Goal: Information Seeking & Learning: Learn about a topic

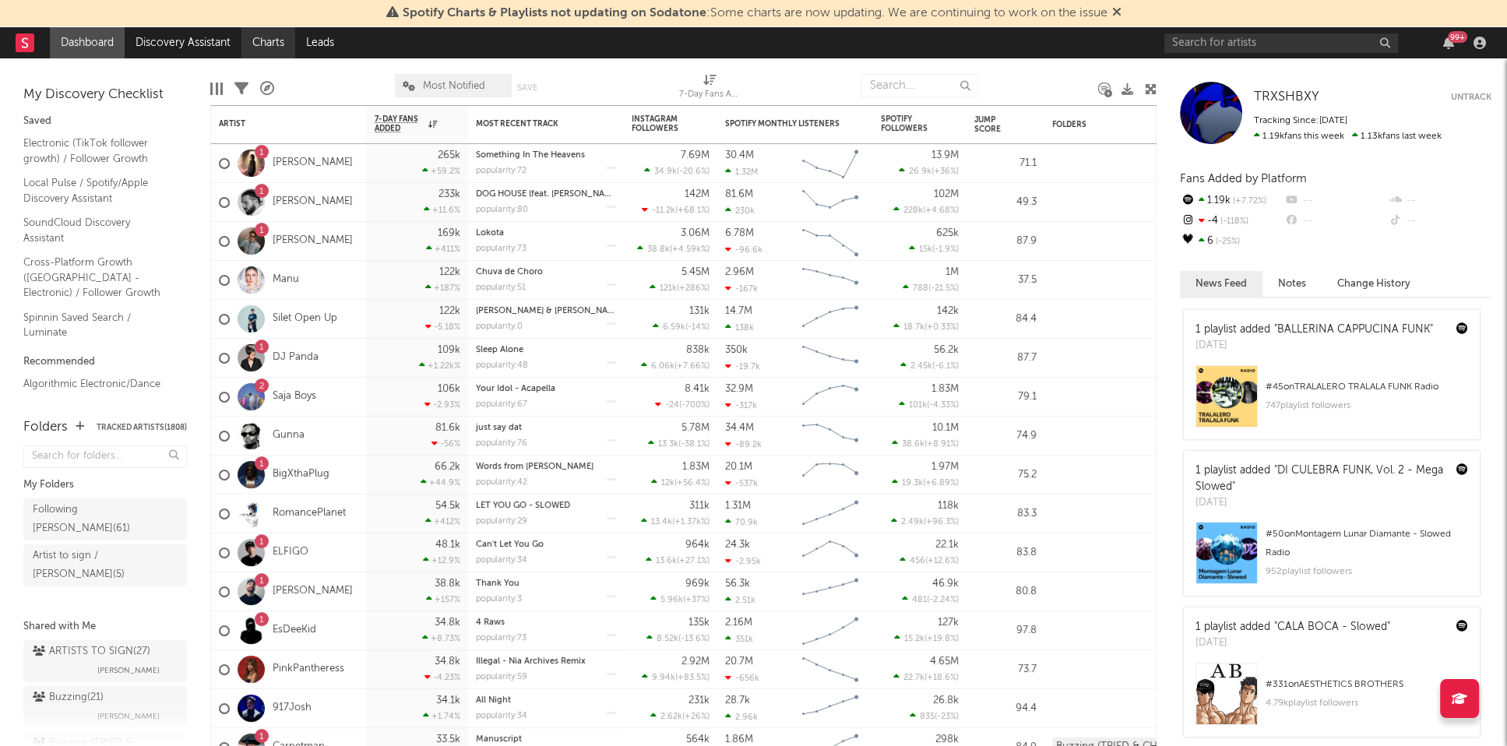
click at [245, 44] on link "Charts" at bounding box center [268, 42] width 54 height 31
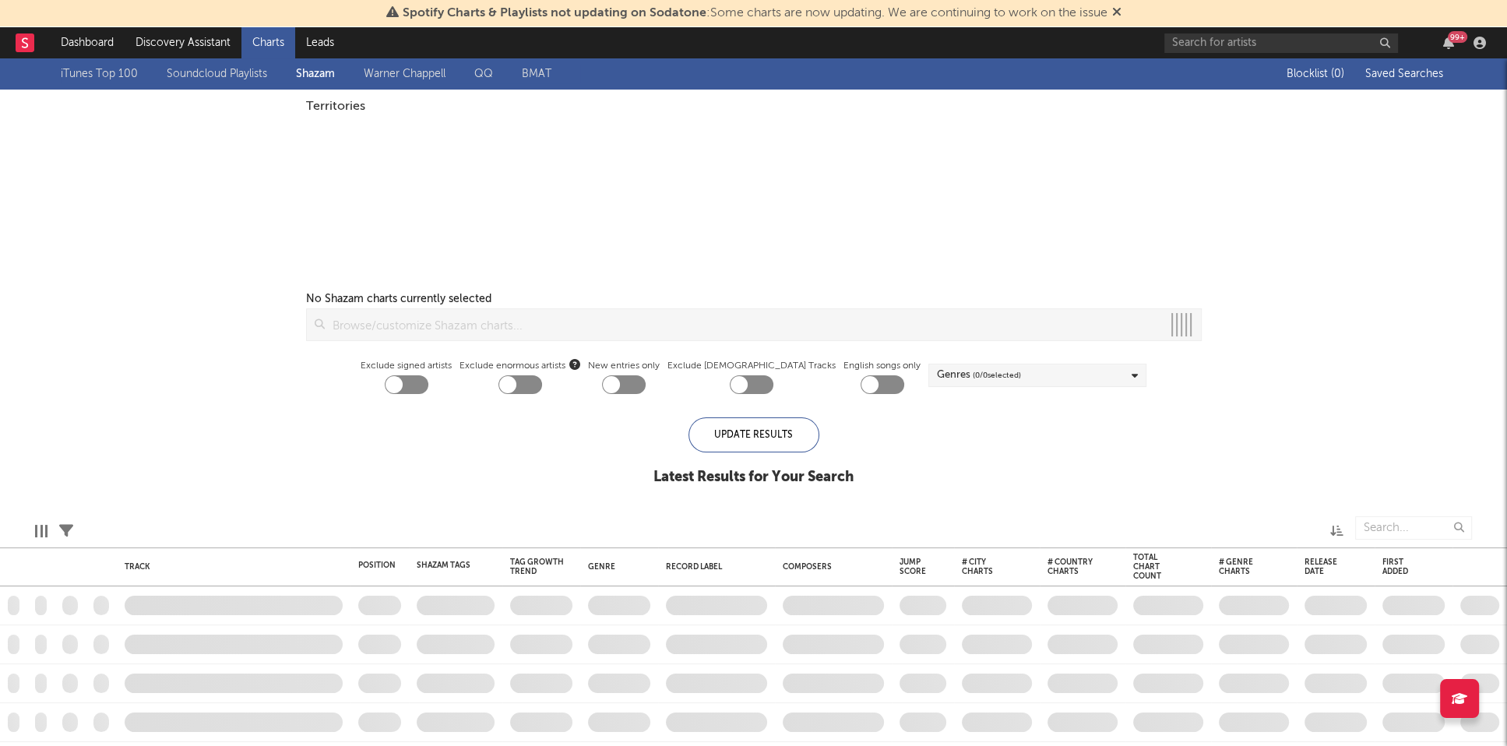
checkbox input "true"
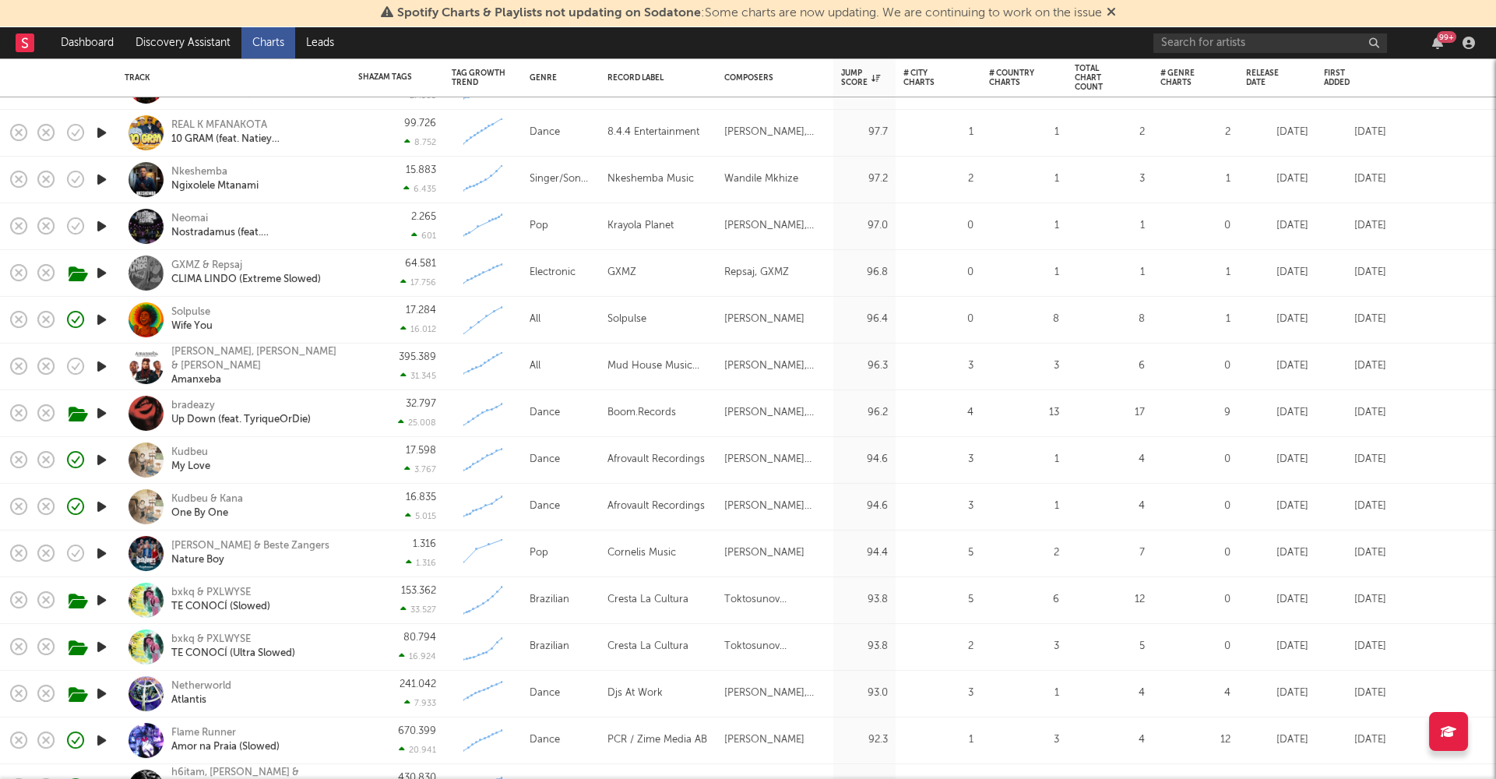
click at [359, 412] on div "32.797 25.008" at bounding box center [397, 413] width 78 height 46
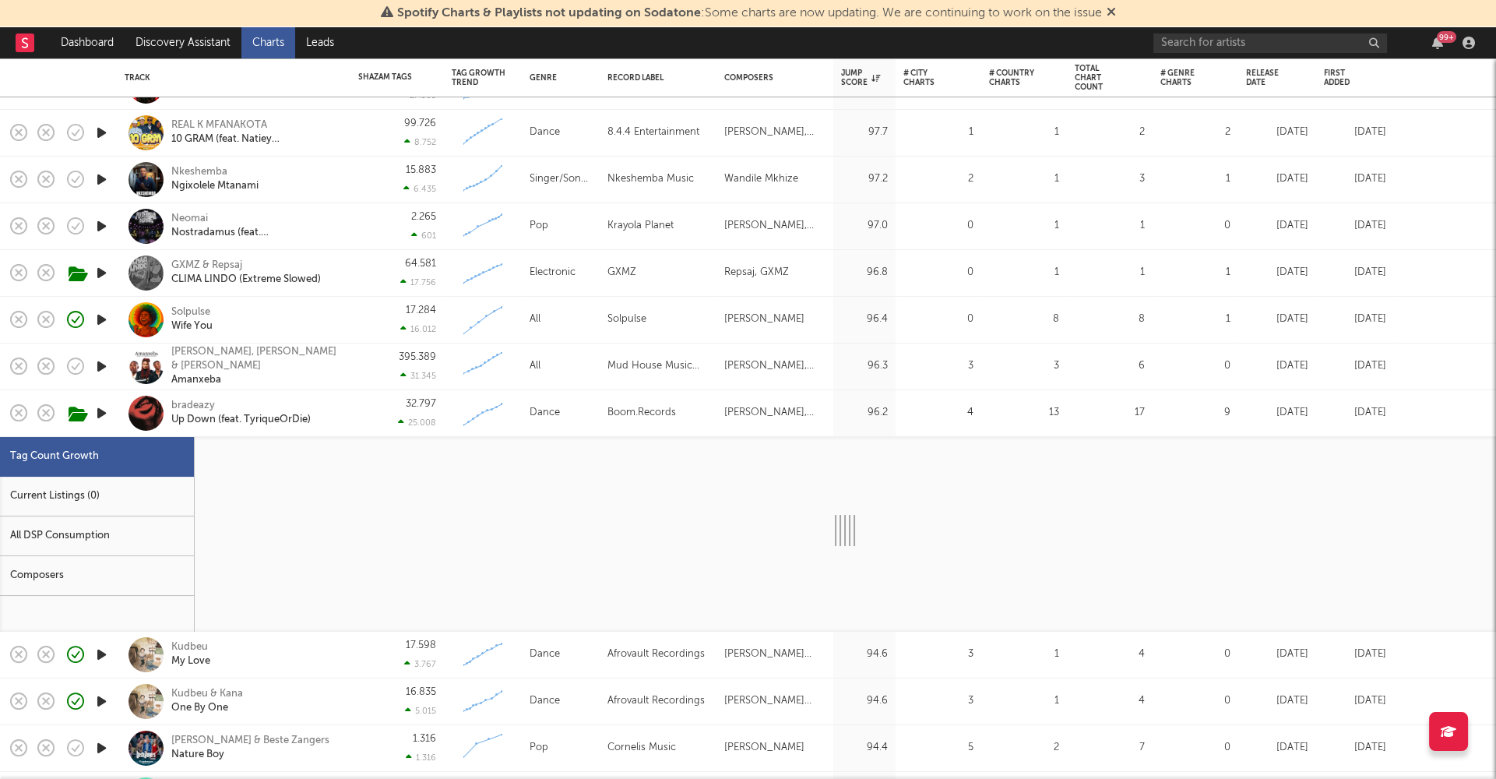
select select "1w"
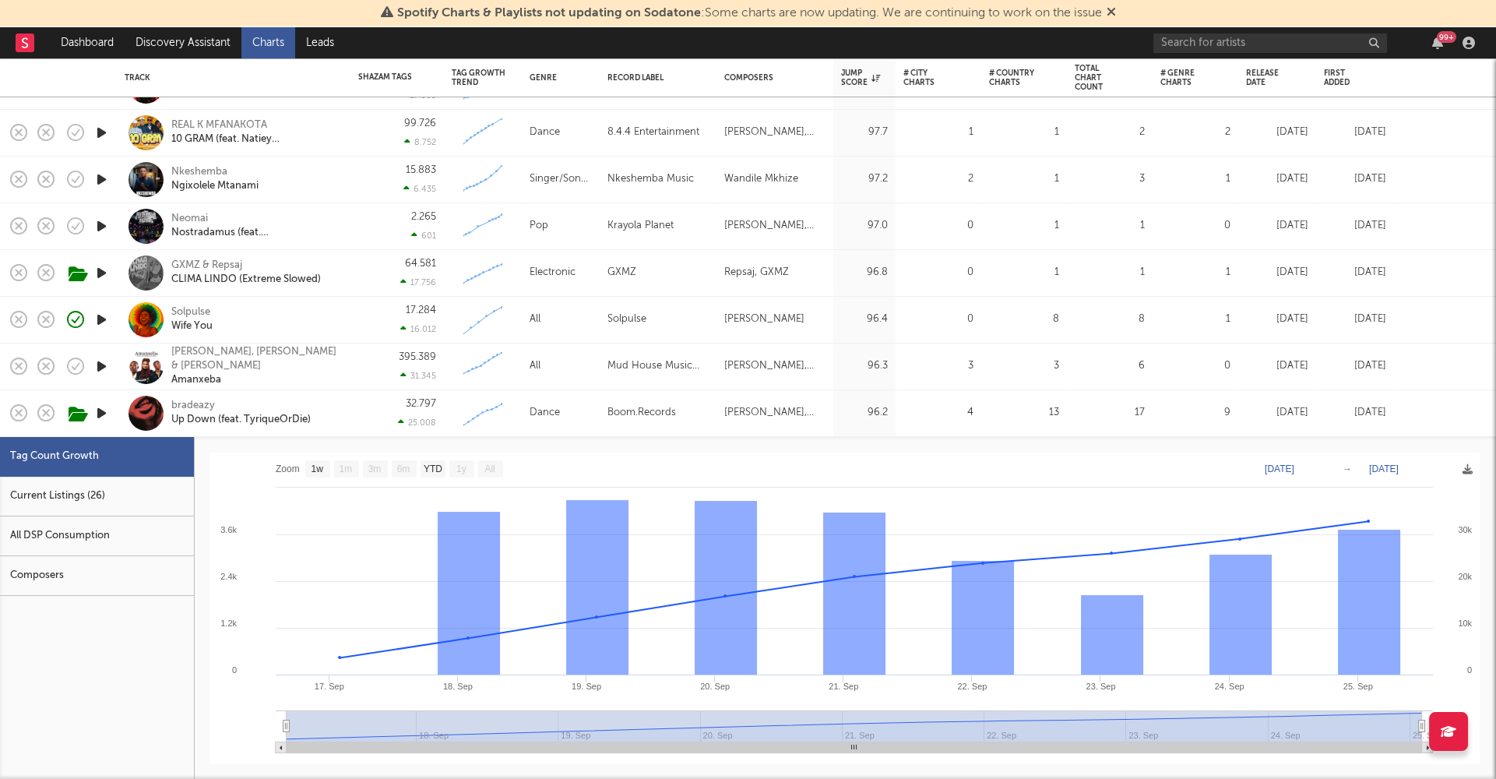
click at [360, 410] on div "32.797 25.008" at bounding box center [397, 413] width 78 height 46
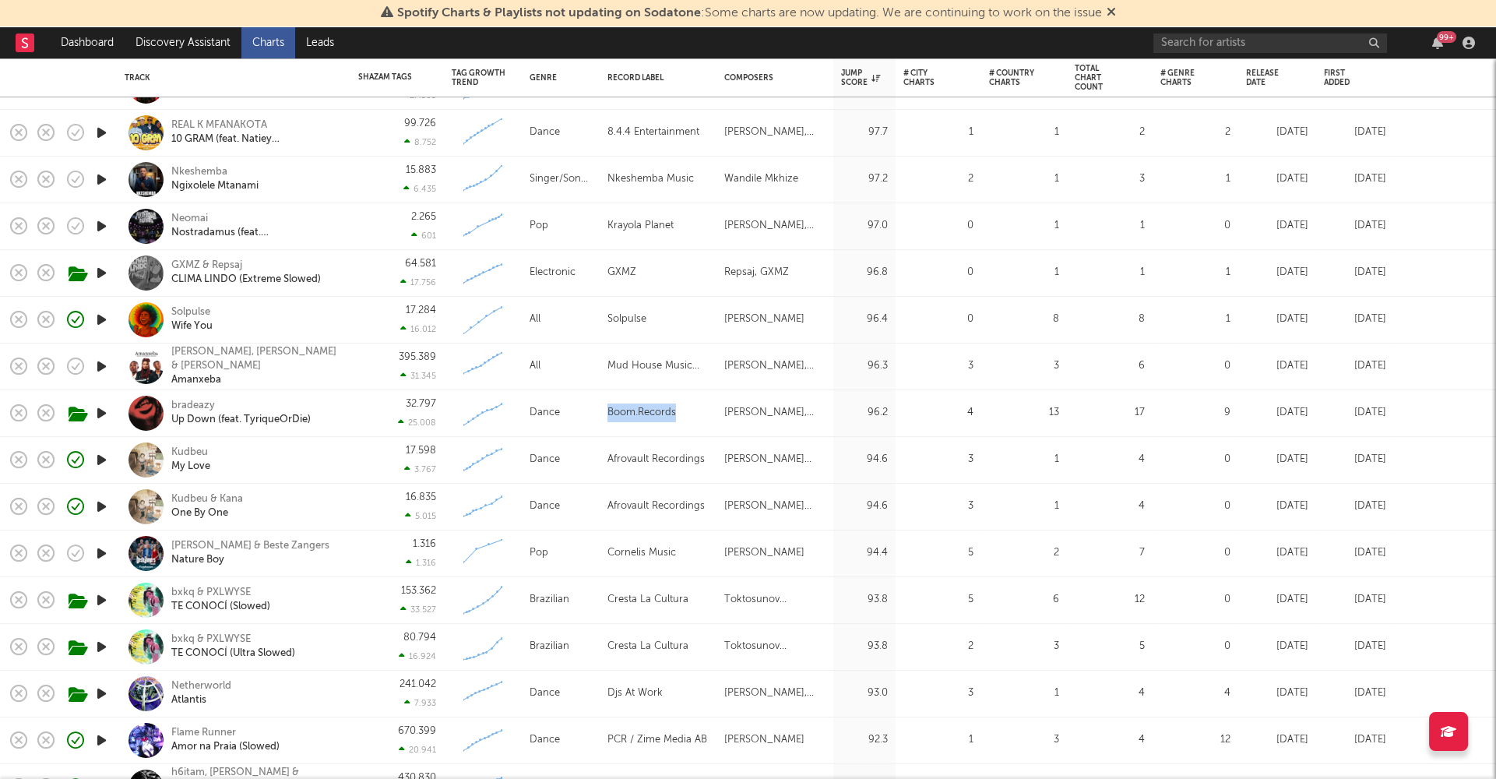
drag, startPoint x: 605, startPoint y: 413, endPoint x: 680, endPoint y: 412, distance: 74.8
click at [680, 412] on div "Boom.Records" at bounding box center [658, 413] width 117 height 47
copy div "Boom.Records"
select select "1w"
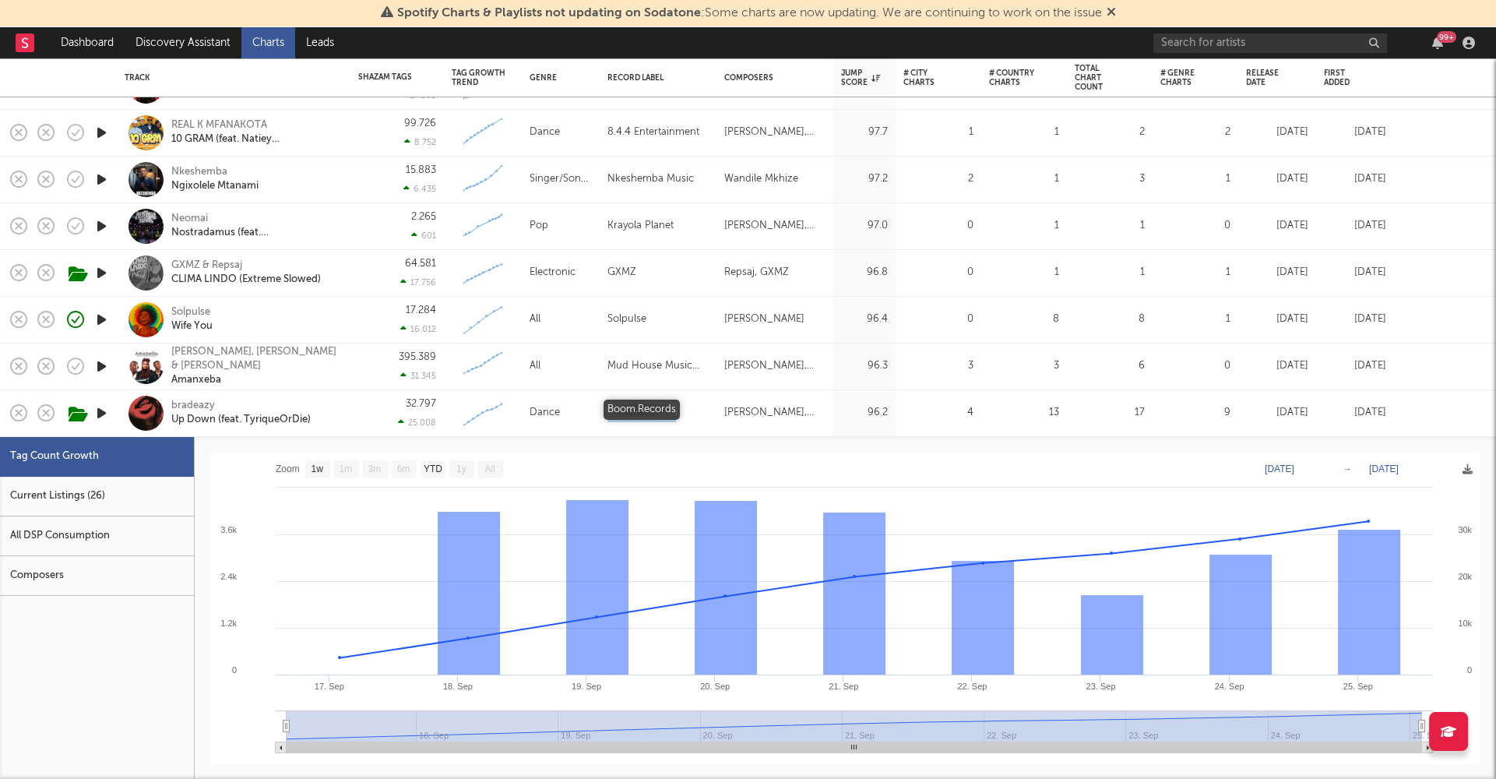
click at [659, 411] on div "Boom.Records" at bounding box center [641, 412] width 69 height 19
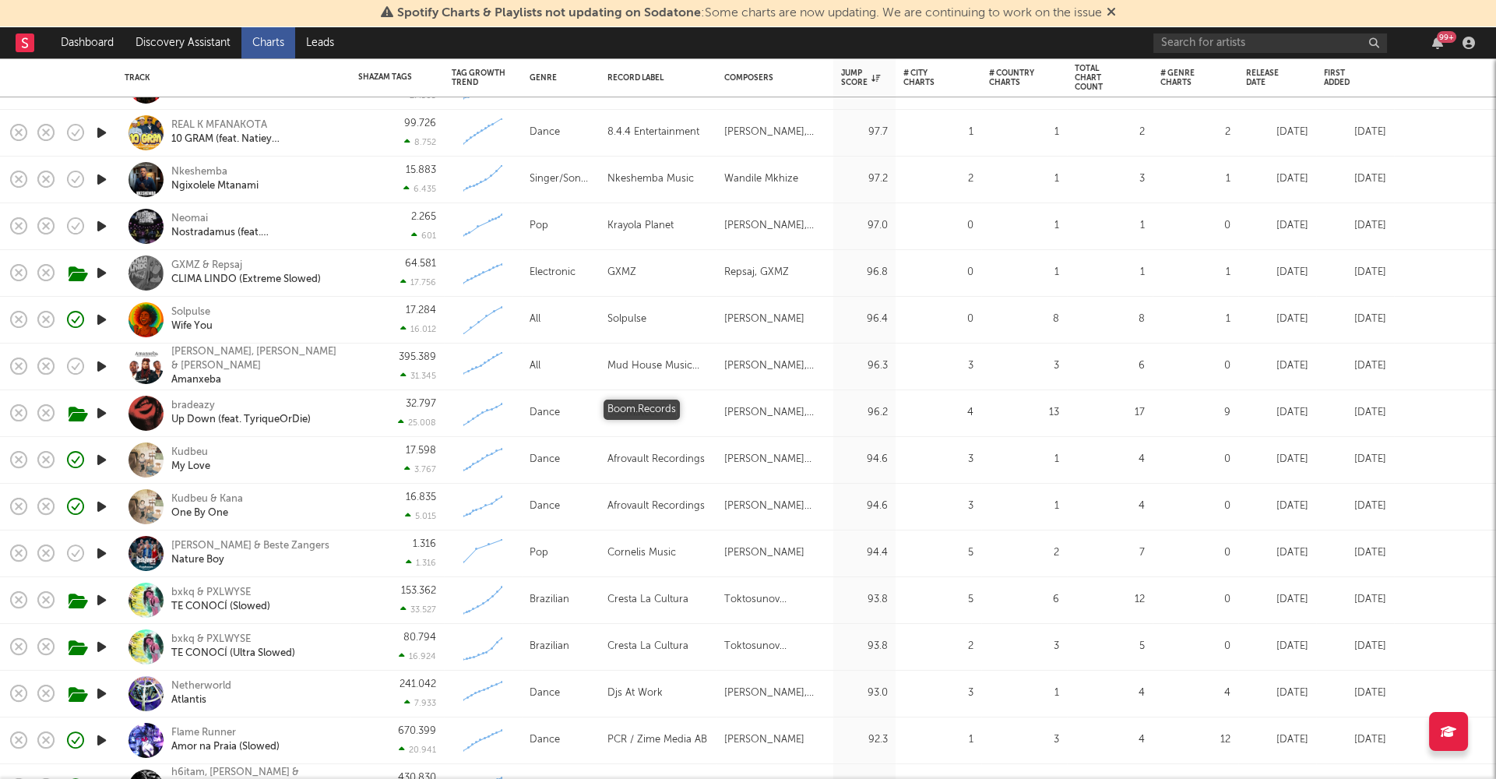
click at [659, 411] on div "Boom.Records" at bounding box center [641, 412] width 69 height 19
select select "1w"
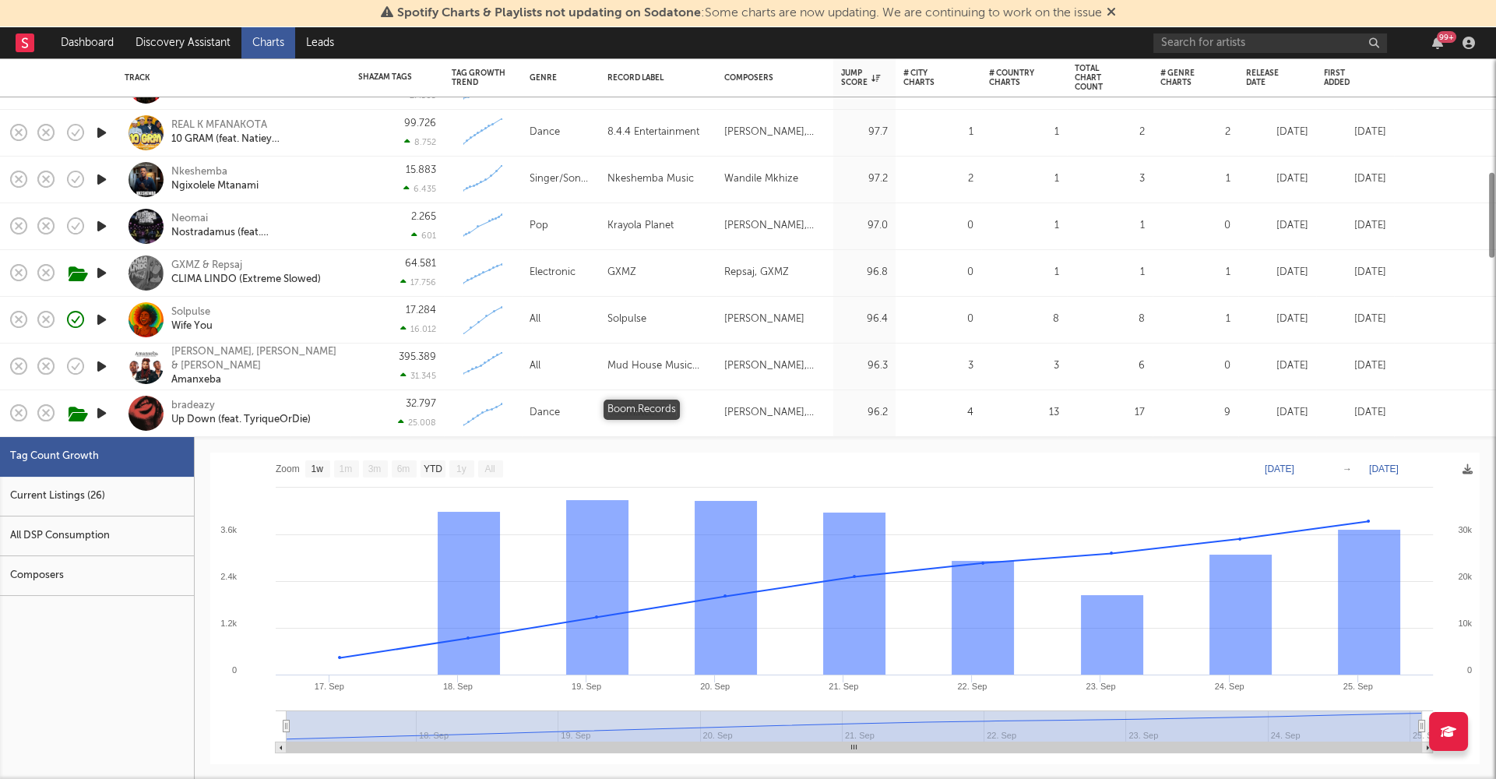
click at [659, 411] on div "Boom.Records" at bounding box center [641, 412] width 69 height 19
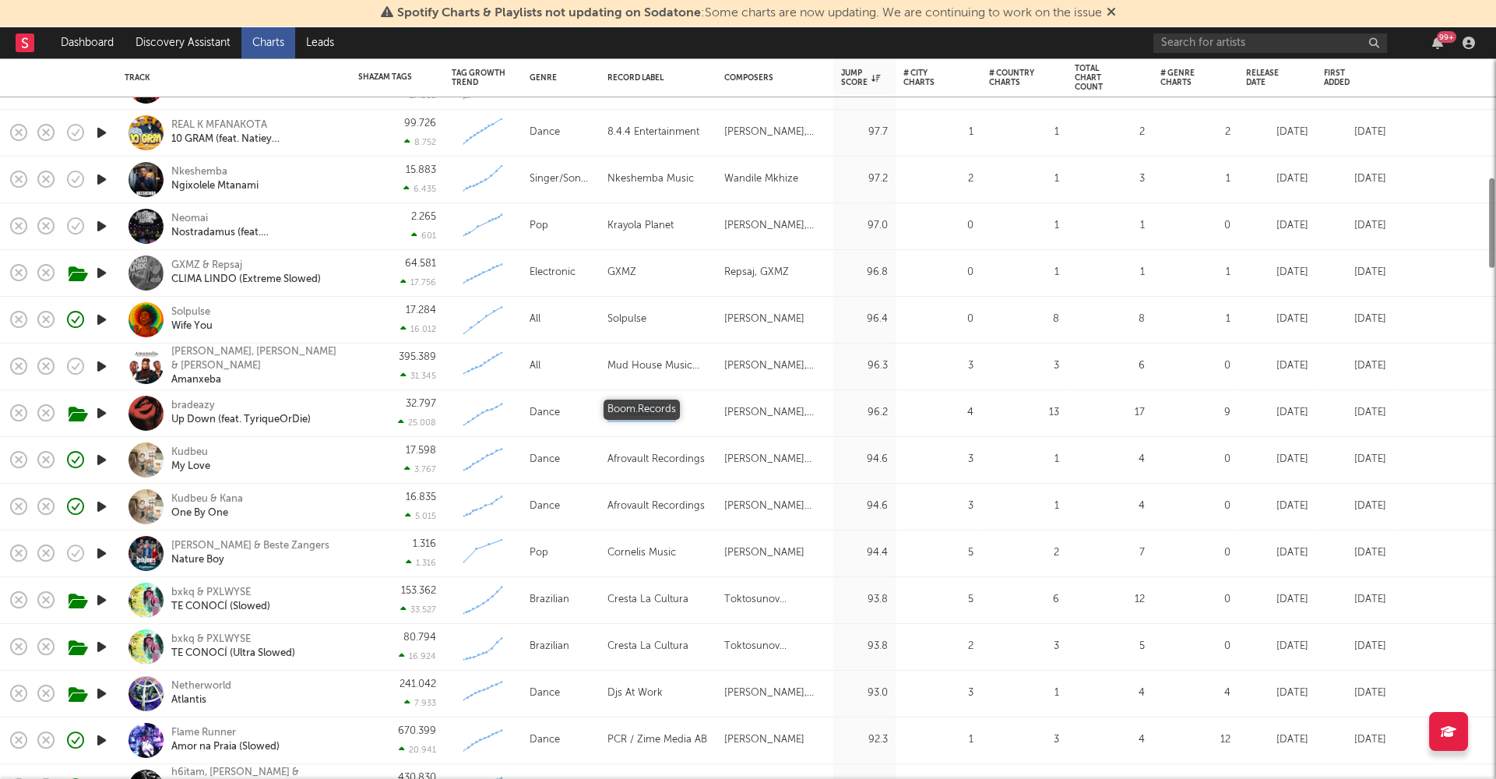
click at [659, 411] on div "Boom.Records" at bounding box center [641, 412] width 69 height 19
select select "1w"
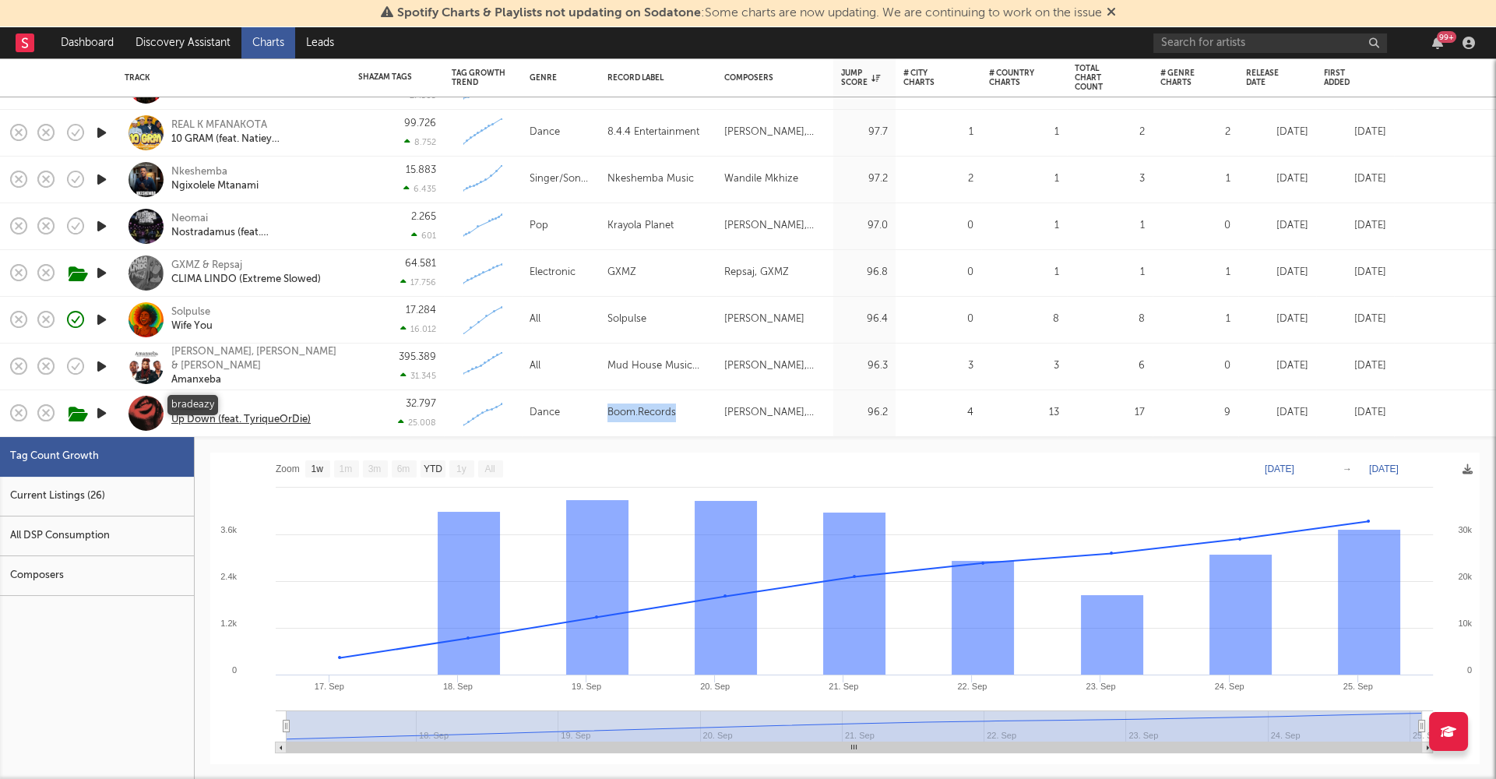
click at [195, 407] on div "bradeazy" at bounding box center [240, 406] width 139 height 14
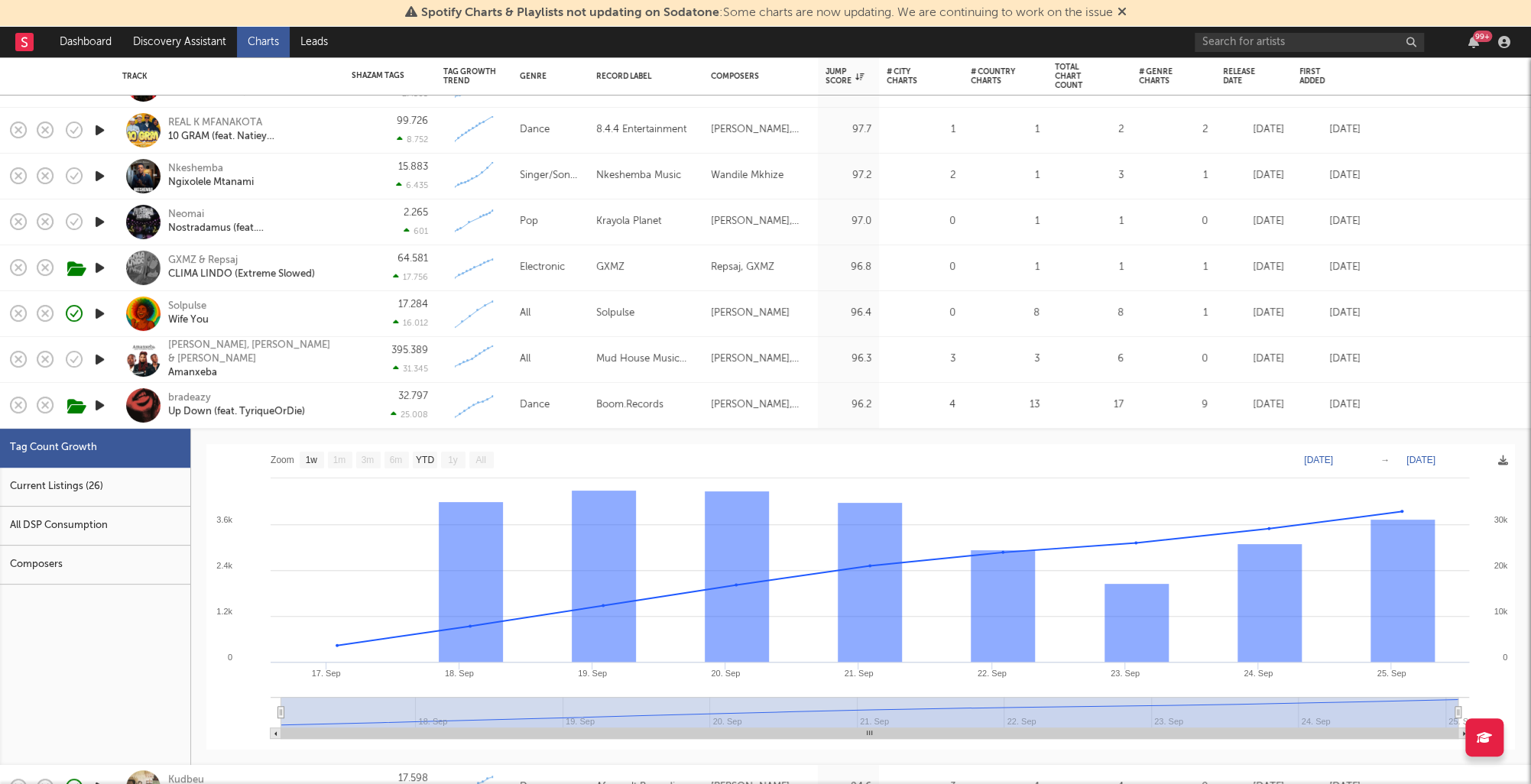
click at [346, 407] on div "32.797 25.008" at bounding box center [389, 405] width 91 height 46
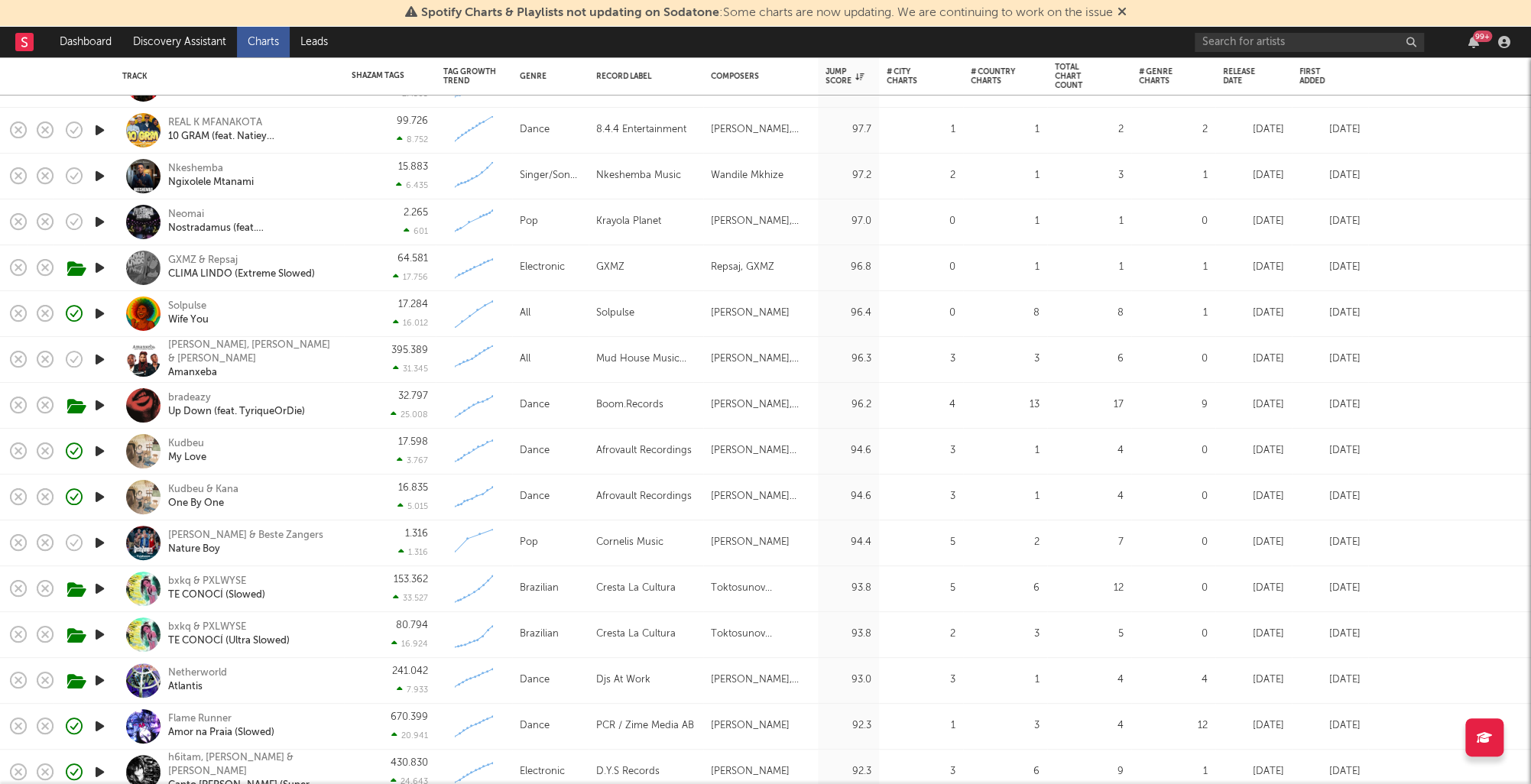
click at [346, 407] on div "32.797 25.008" at bounding box center [389, 405] width 91 height 46
select select "1w"
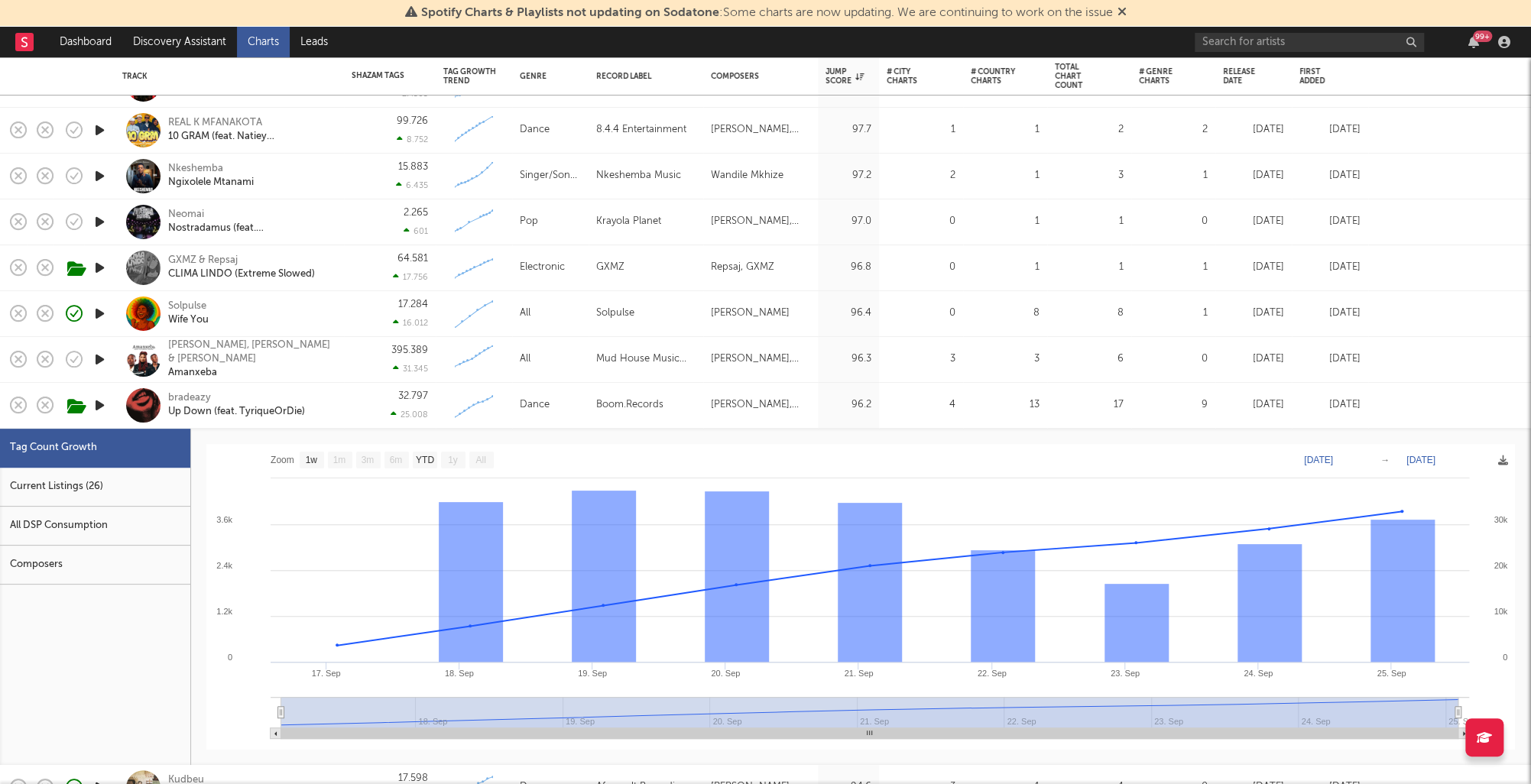
click at [136, 502] on div "Current Listings (26)" at bounding box center [95, 488] width 190 height 39
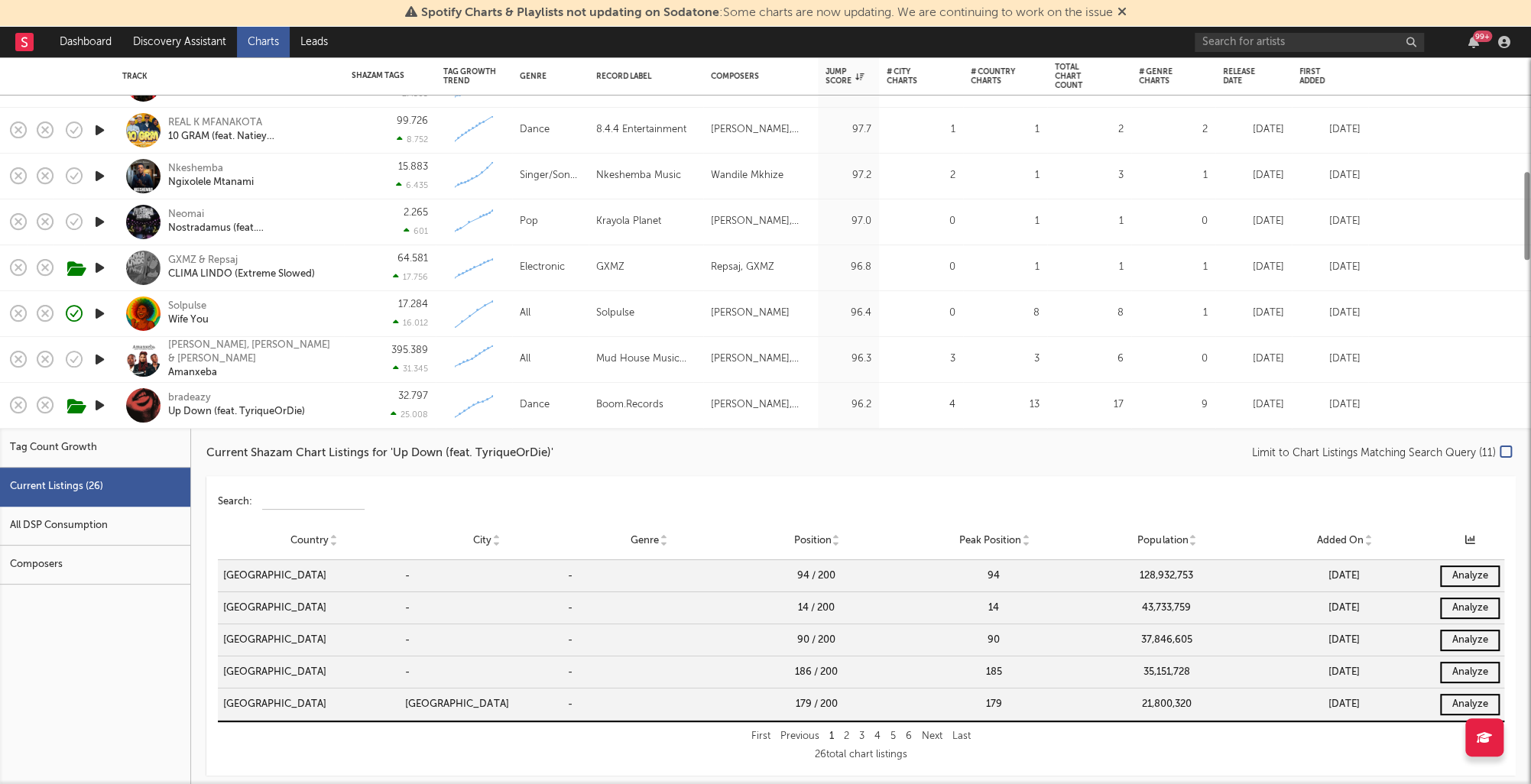
click at [119, 489] on div "Current Listings (26)" at bounding box center [95, 488] width 190 height 39
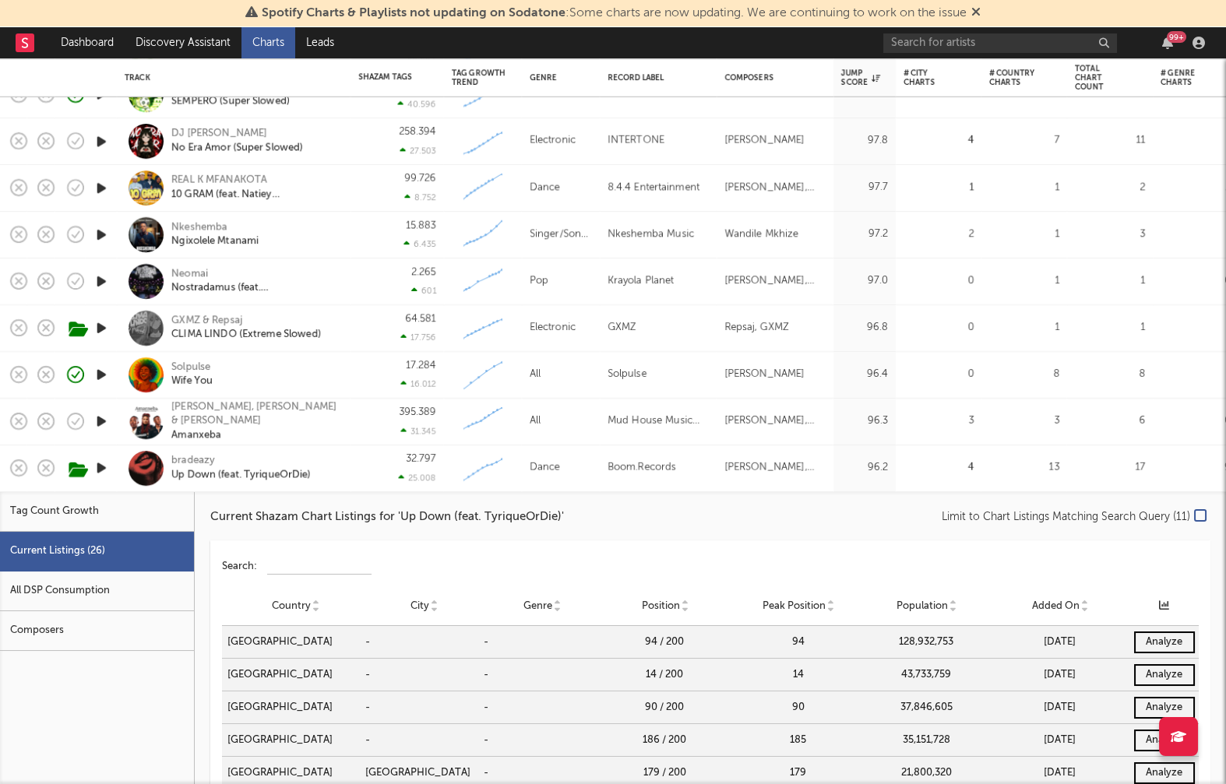
click at [55, 510] on div "Tag Count Growth" at bounding box center [97, 512] width 194 height 40
select select "1w"
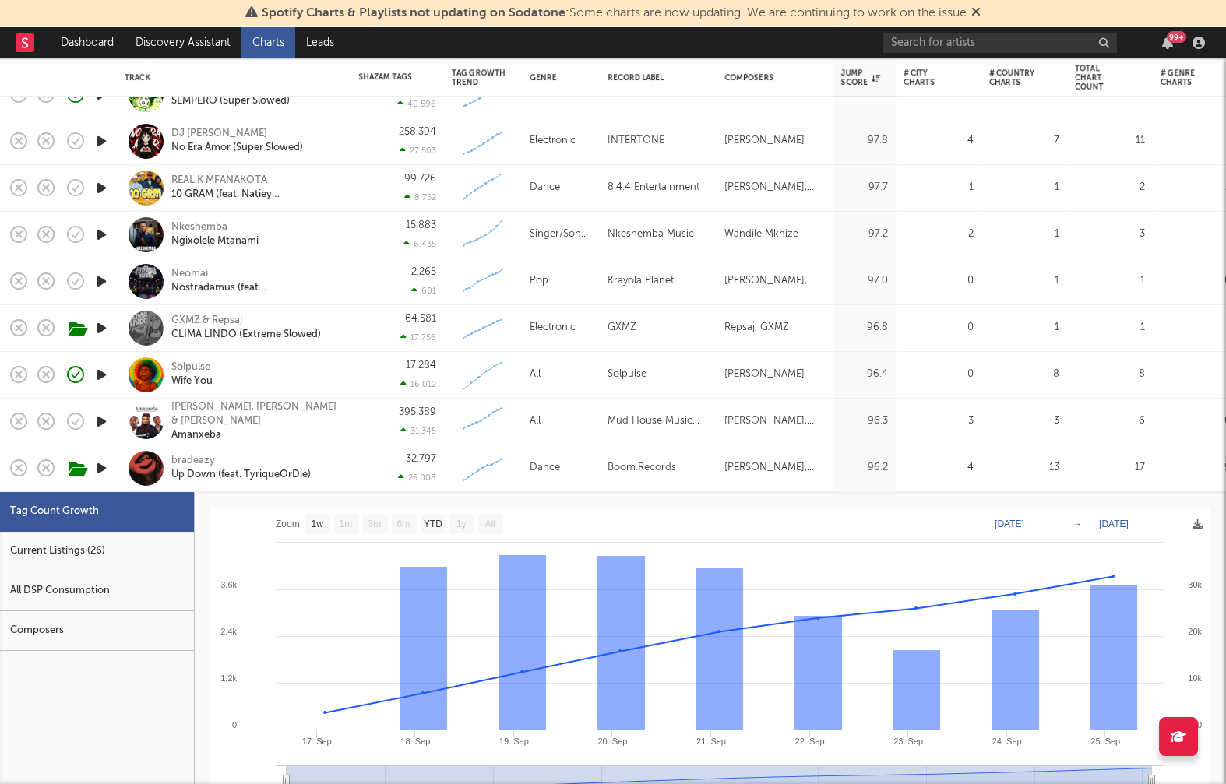
click at [96, 581] on div "All DSP Consumption" at bounding box center [97, 592] width 194 height 40
select select "1w"
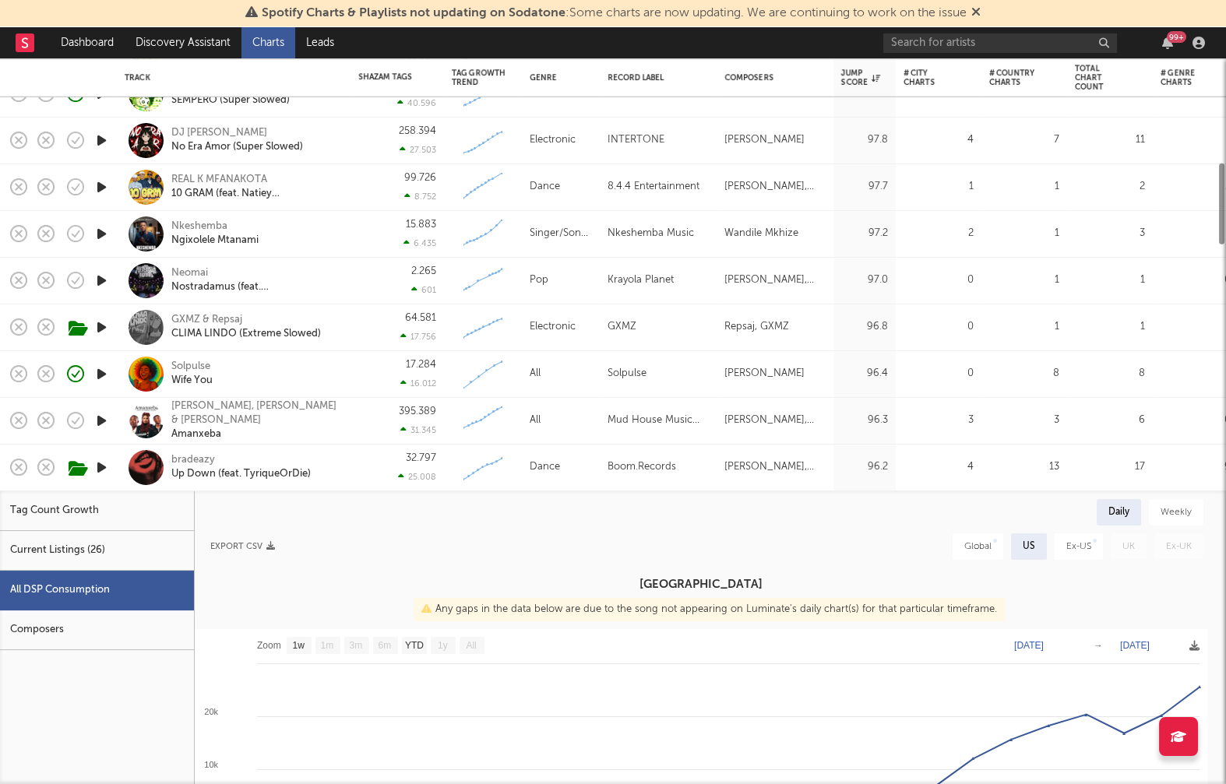
click at [19, 564] on div "Current Listings (26)" at bounding box center [97, 551] width 194 height 40
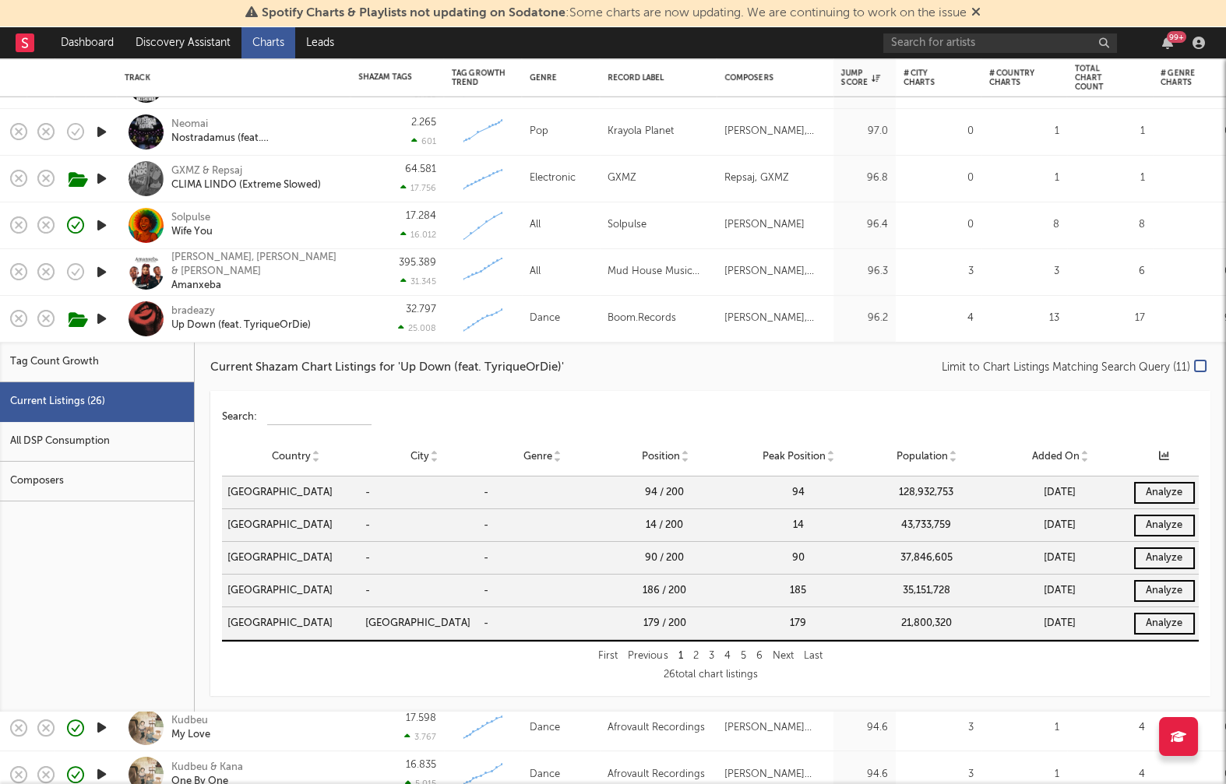
click at [344, 320] on div "bradeazy Up Down (feat. TyriqueOrDie)" at bounding box center [234, 319] width 234 height 47
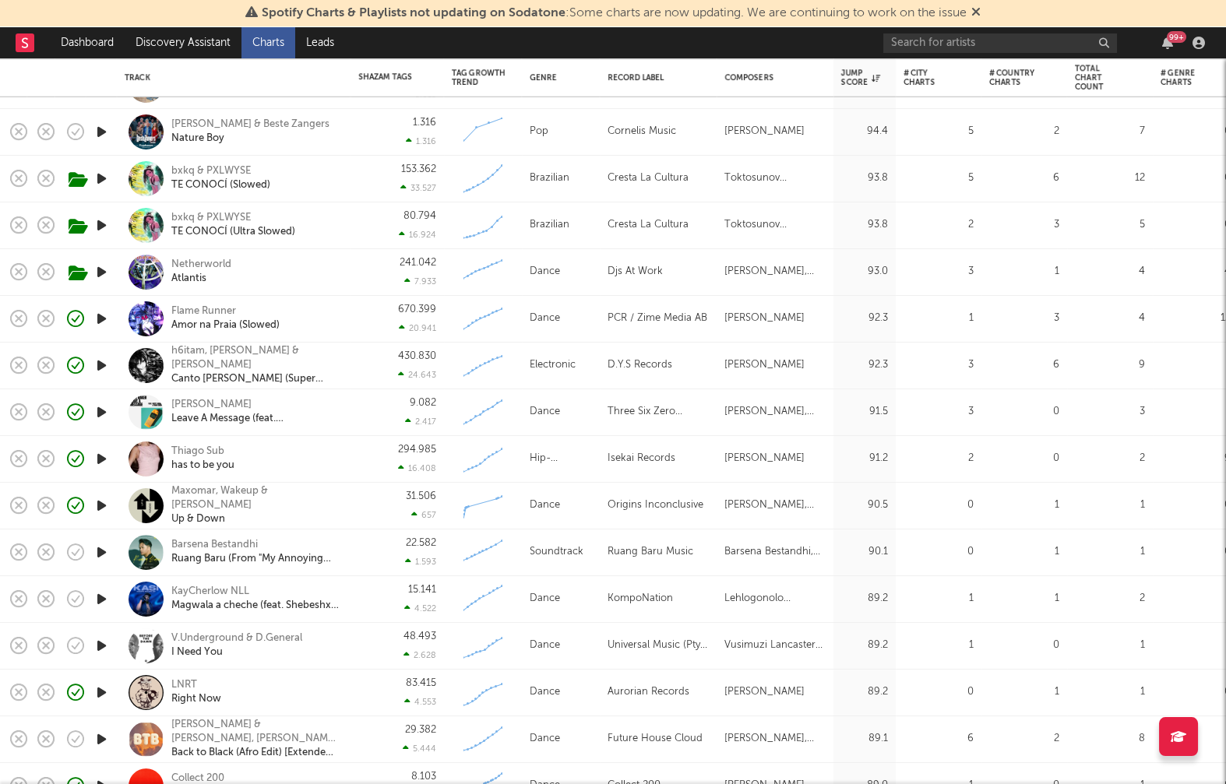
click at [97, 600] on icon "button" at bounding box center [101, 599] width 16 height 19
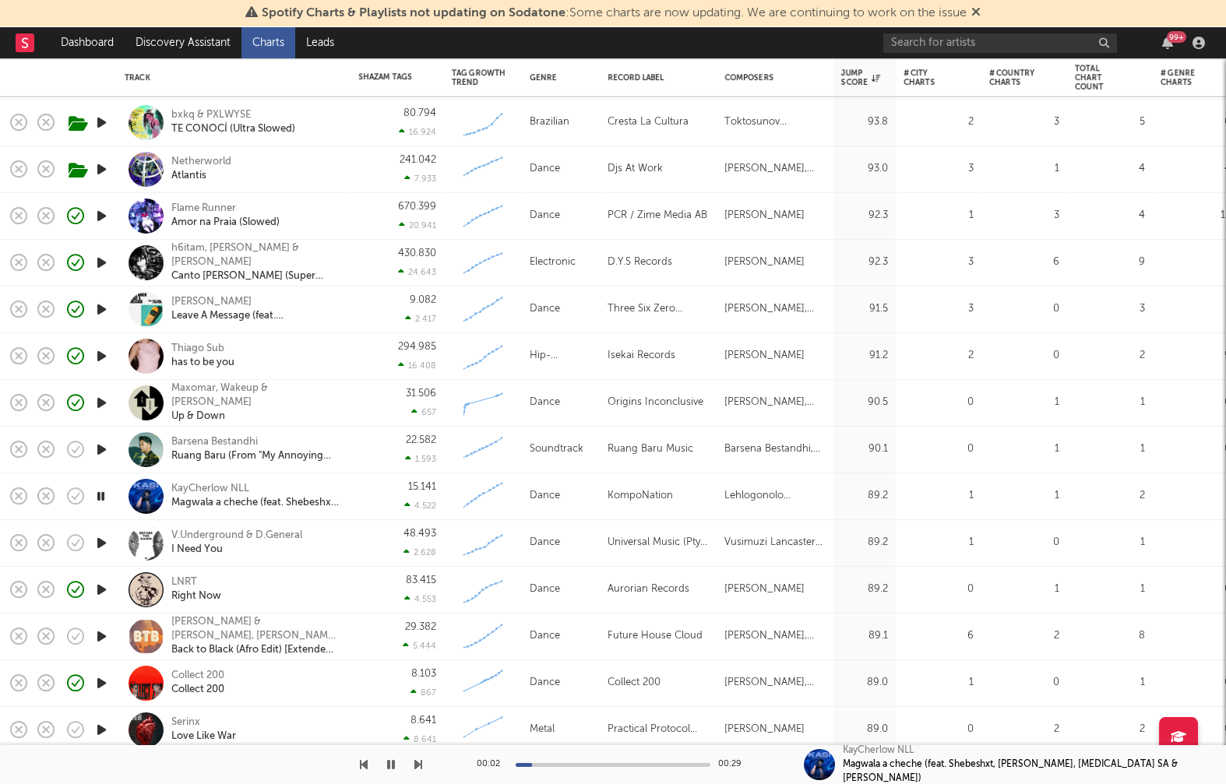
click at [99, 539] on icon "button" at bounding box center [101, 543] width 16 height 19
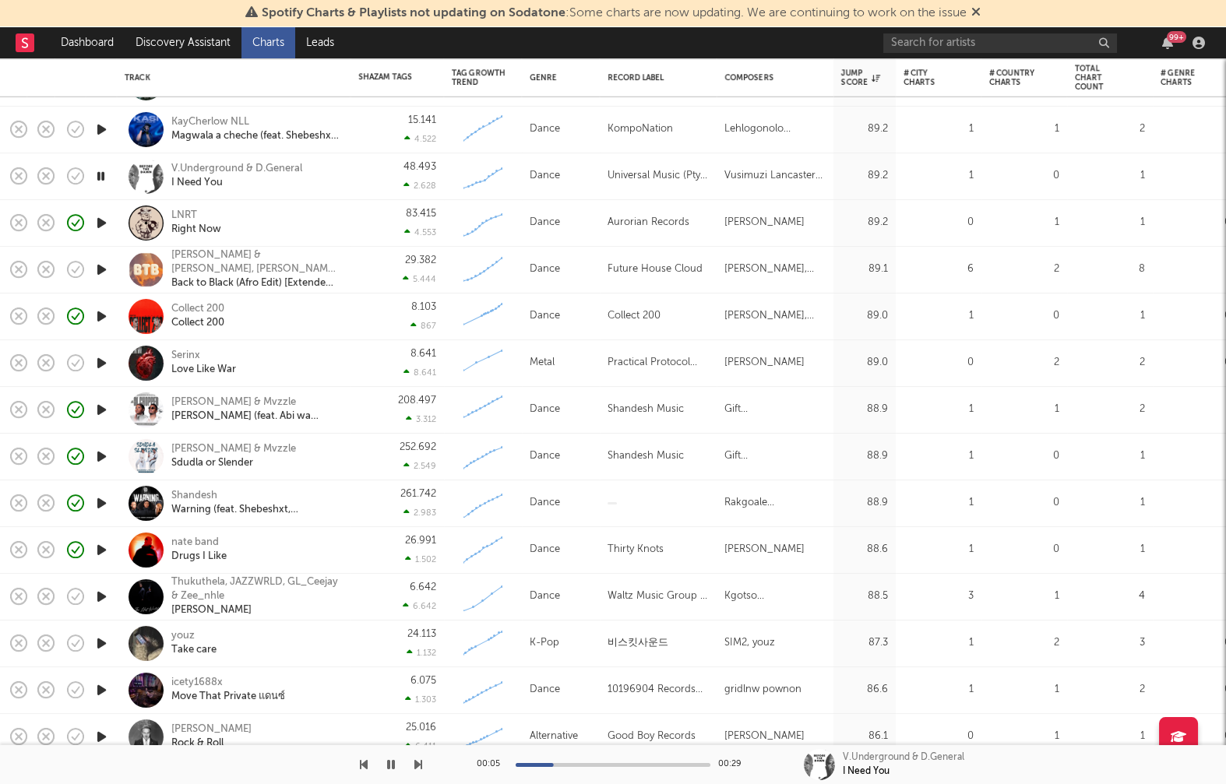
click at [100, 593] on icon "button" at bounding box center [101, 596] width 16 height 19
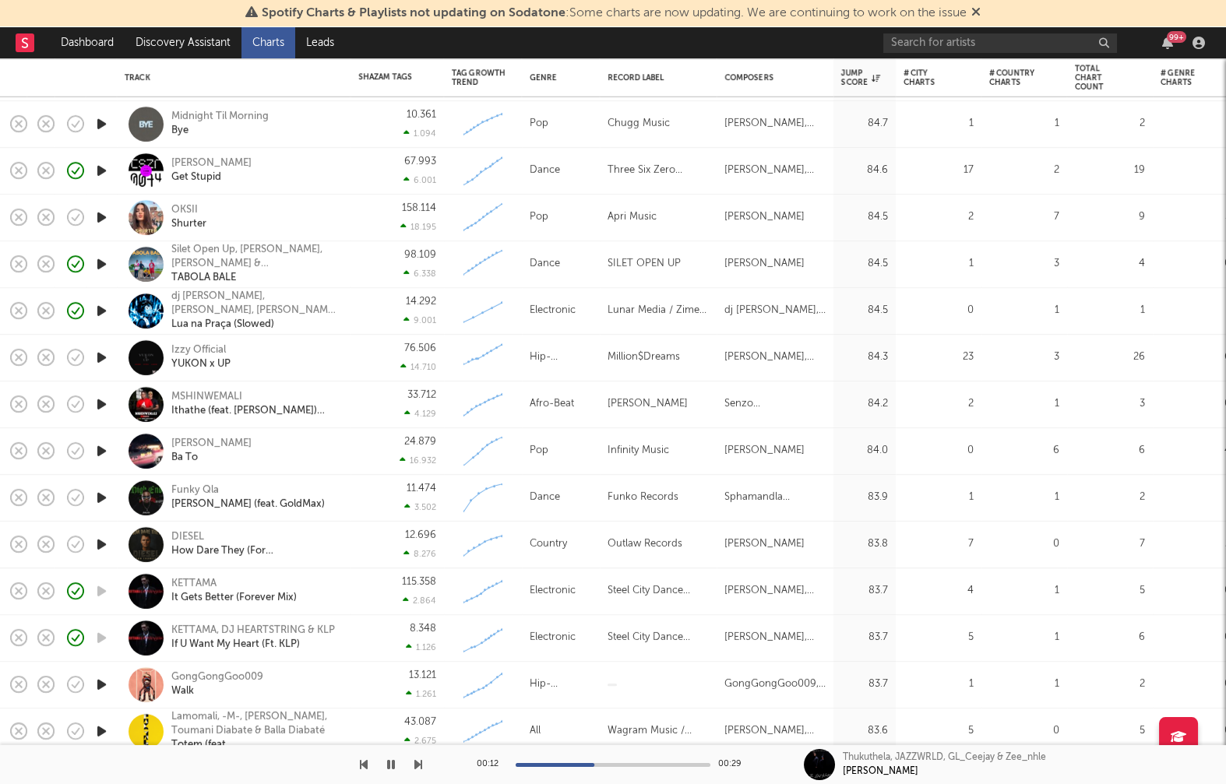
click at [103, 494] on icon "button" at bounding box center [101, 497] width 16 height 19
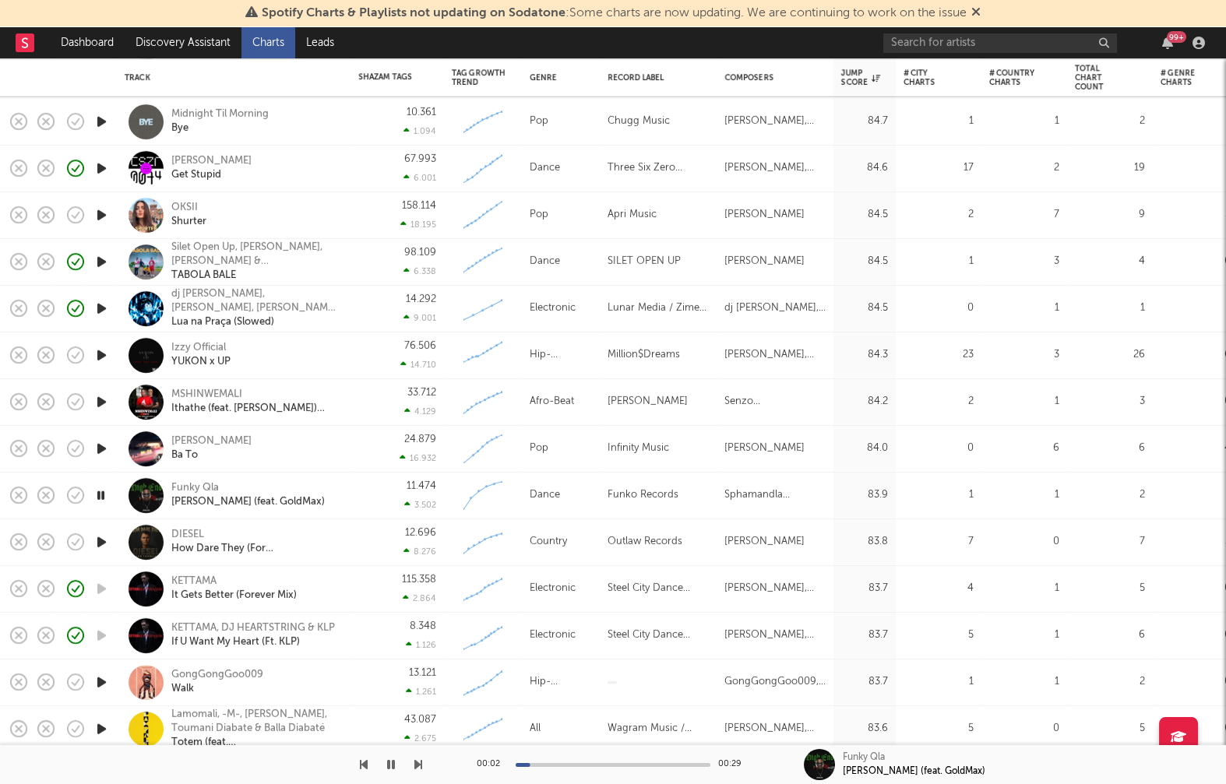
click at [646, 745] on div at bounding box center [613, 765] width 195 height 4
click at [196, 484] on div "Funky Qla" at bounding box center [247, 488] width 153 height 14
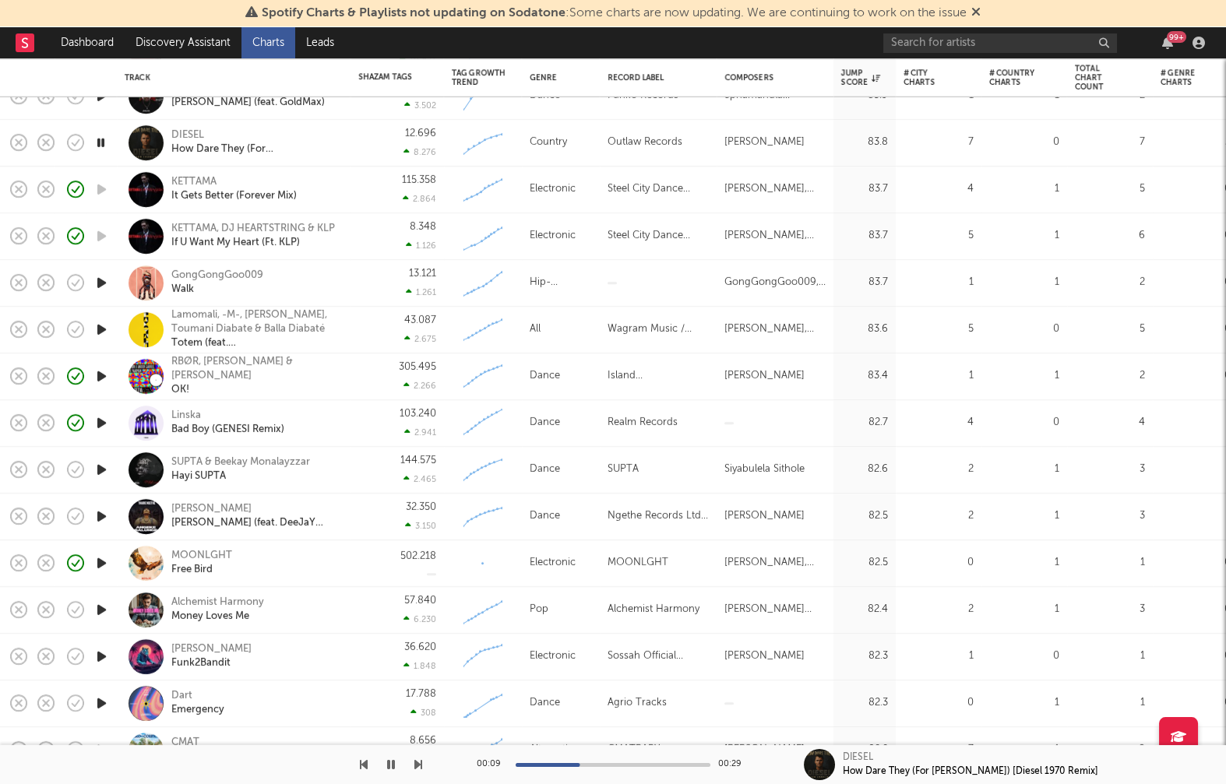
click at [95, 379] on icon "button" at bounding box center [101, 376] width 16 height 19
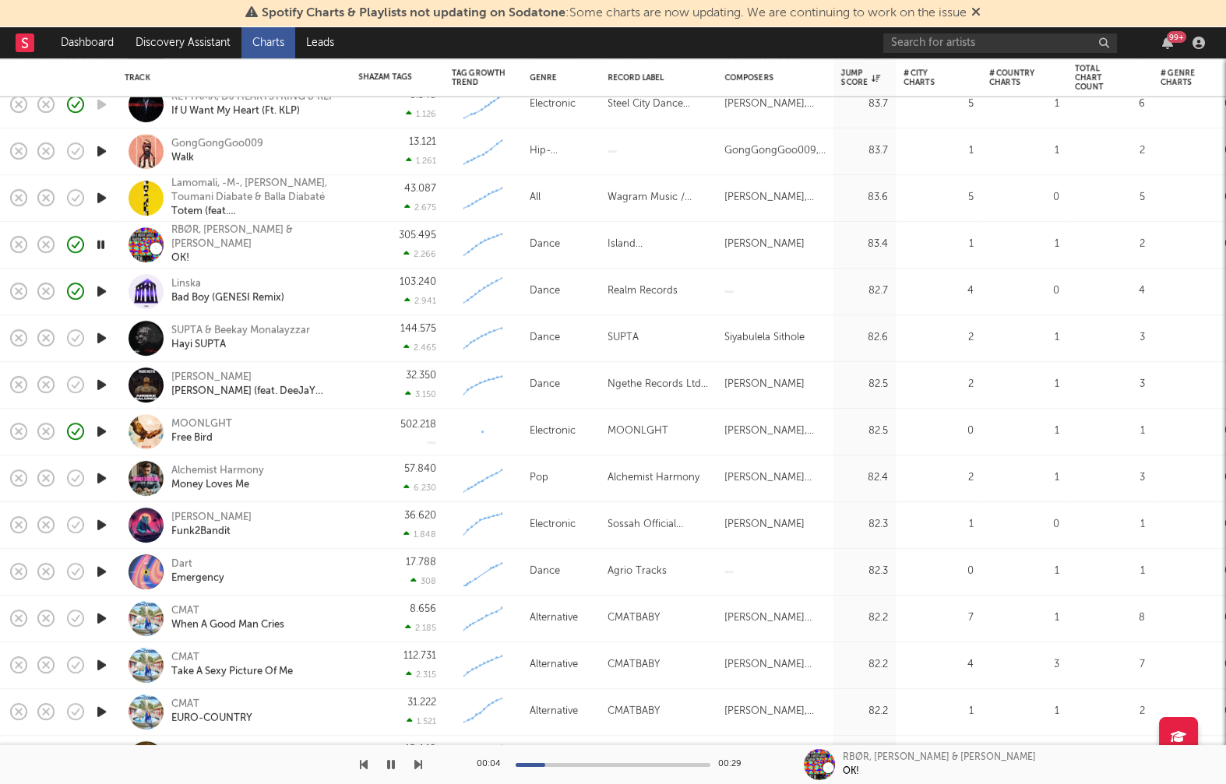
click at [107, 334] on icon "button" at bounding box center [101, 338] width 16 height 19
click at [100, 389] on icon "button" at bounding box center [101, 384] width 16 height 19
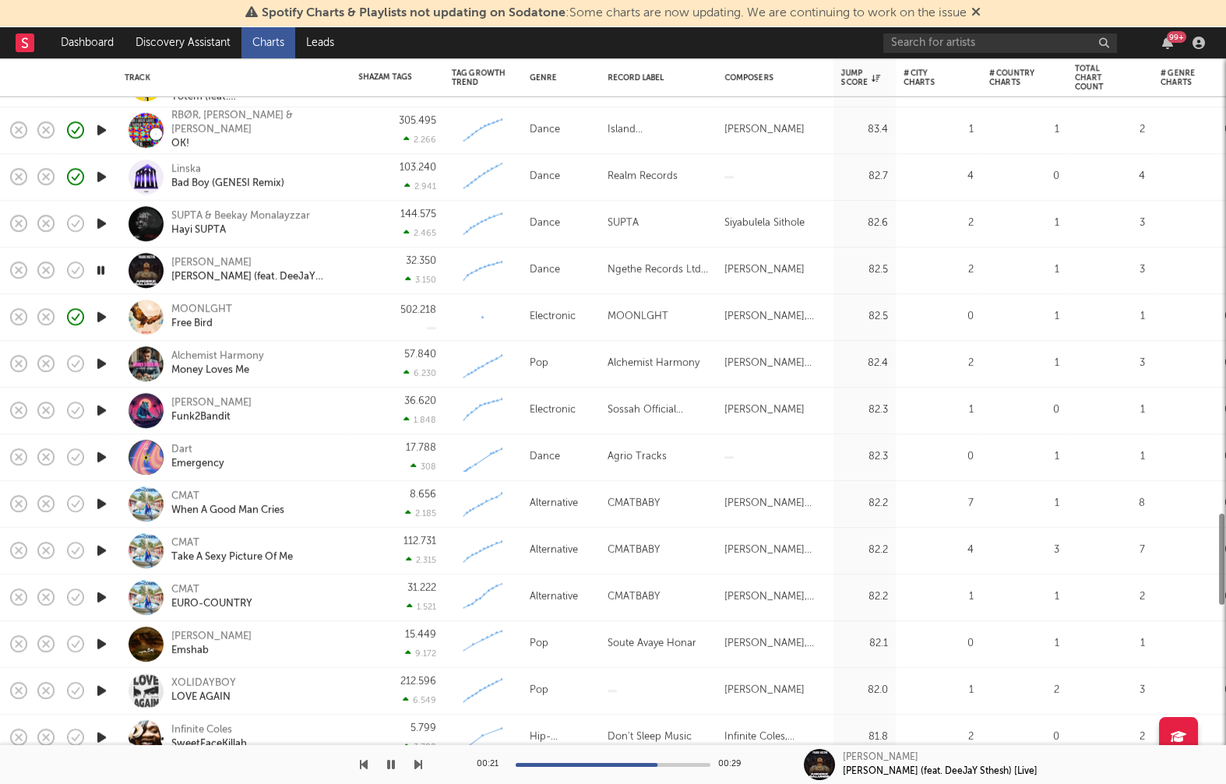
click at [273, 53] on link "Charts" at bounding box center [268, 42] width 54 height 31
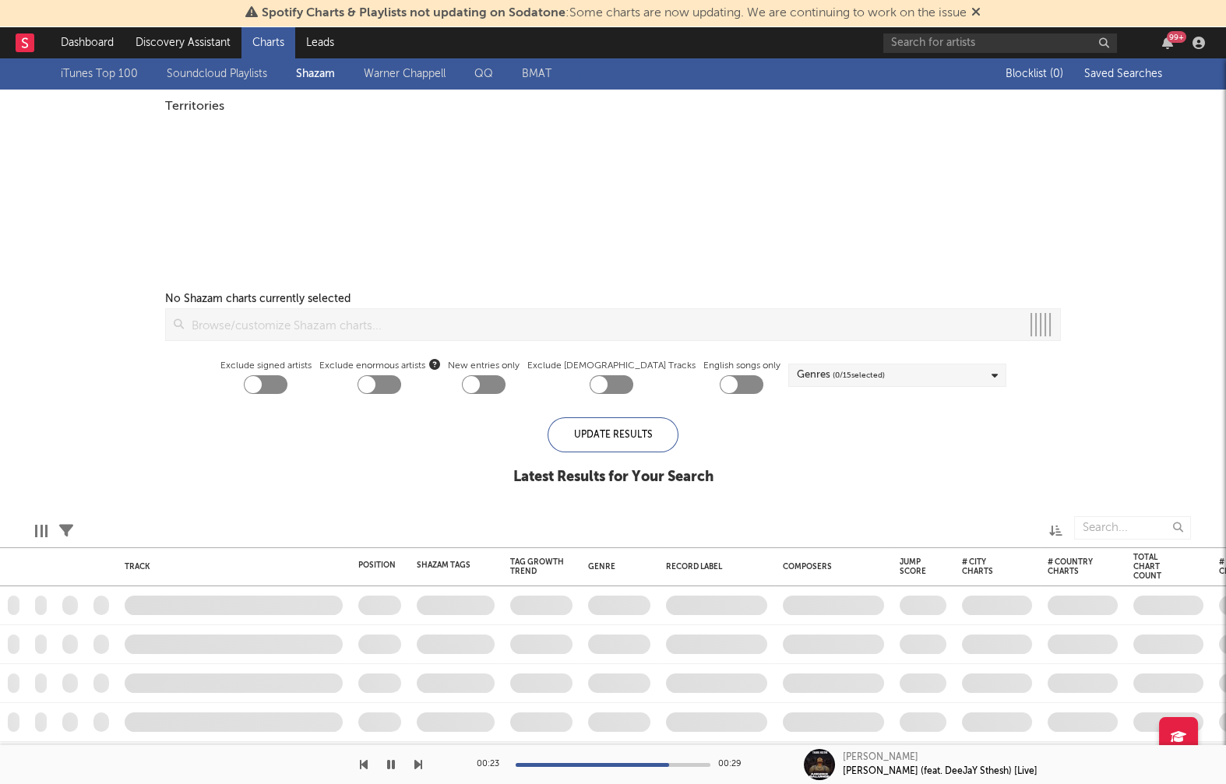
checkbox input "true"
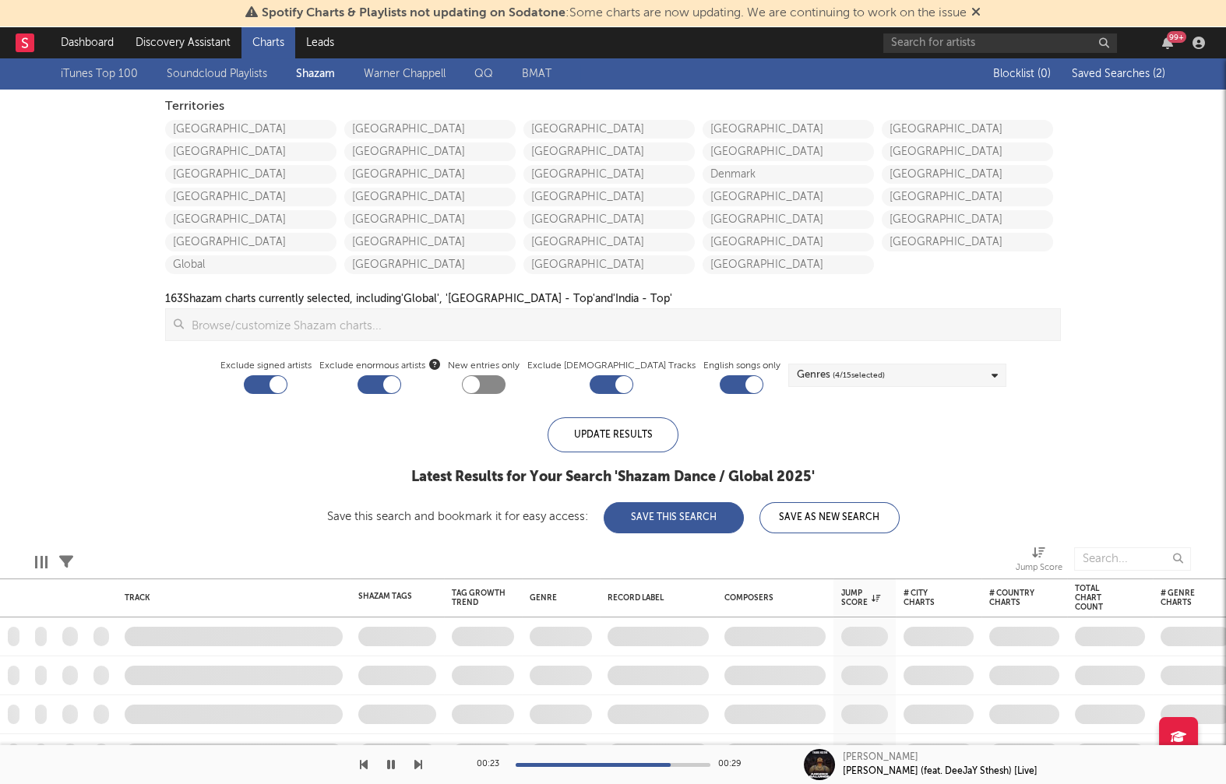
click at [209, 75] on link "Soundcloud Playlists" at bounding box center [217, 74] width 100 height 19
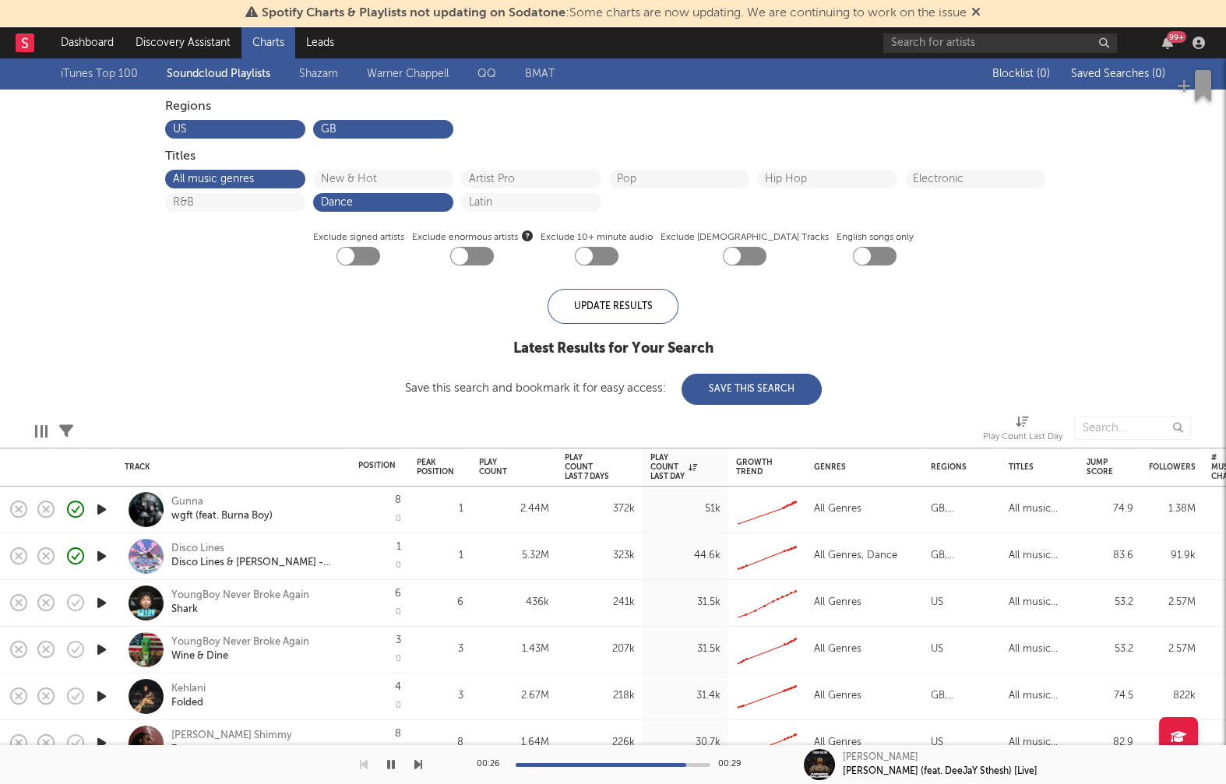
click at [390, 745] on icon "button" at bounding box center [391, 765] width 8 height 12
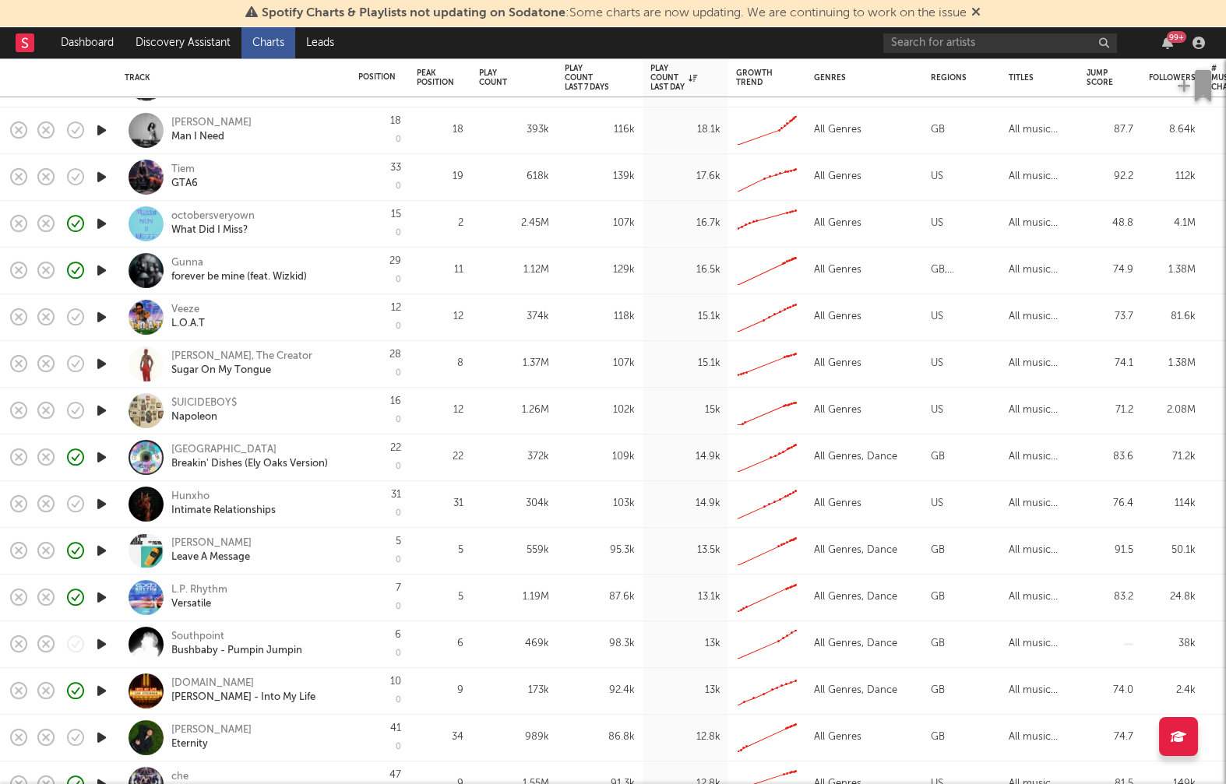
click at [100, 644] on icon "button" at bounding box center [101, 644] width 16 height 19
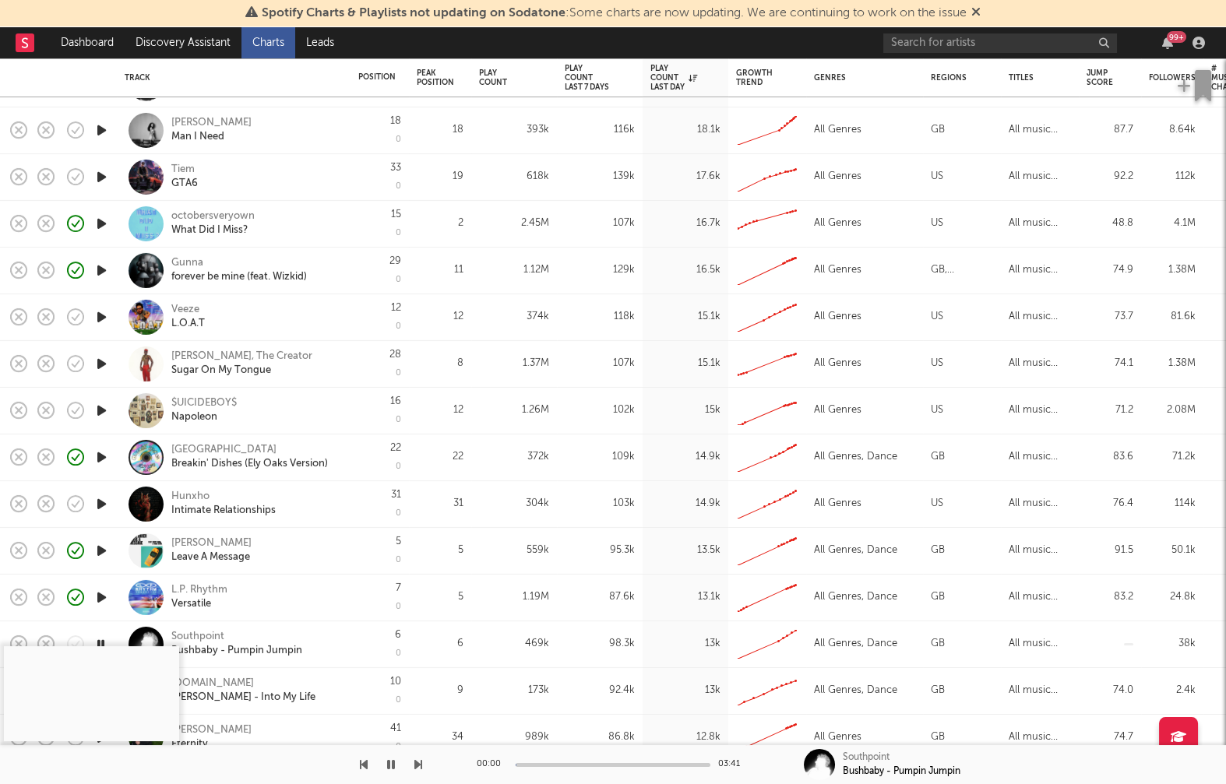
click at [100, 643] on icon "button" at bounding box center [100, 644] width 15 height 19
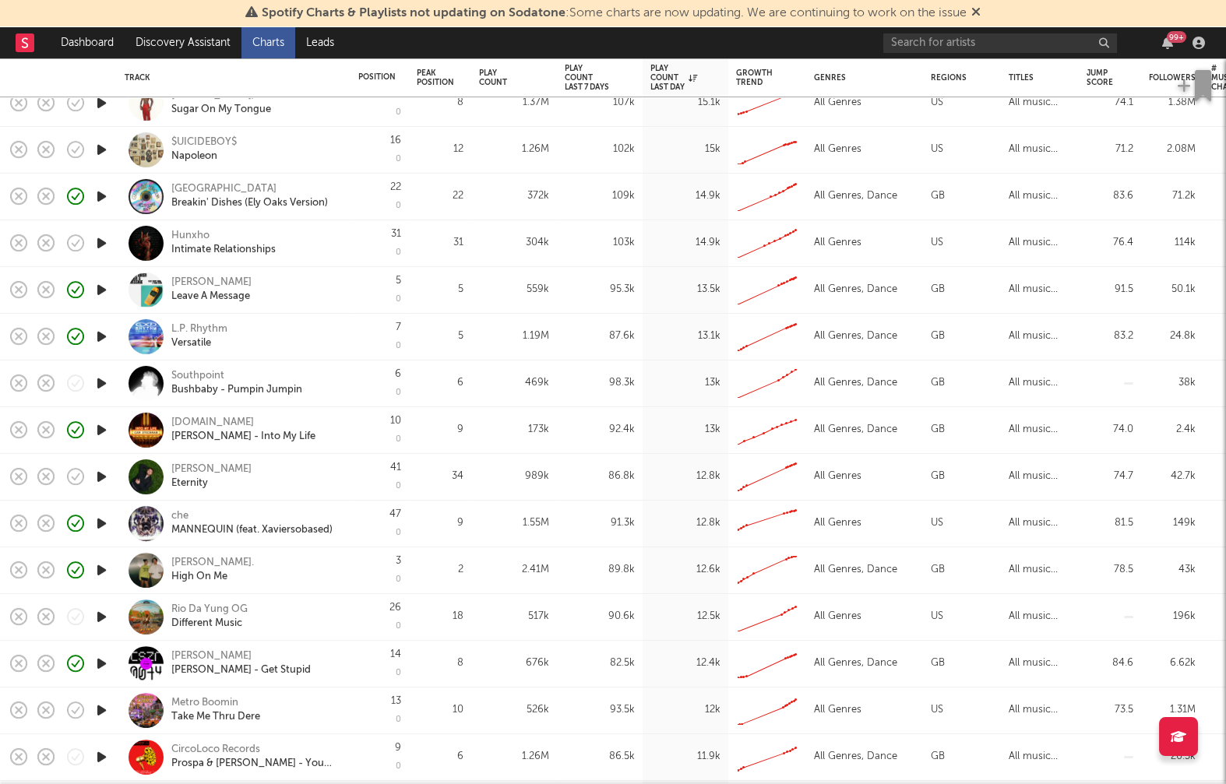
click at [98, 425] on icon "button" at bounding box center [101, 430] width 16 height 19
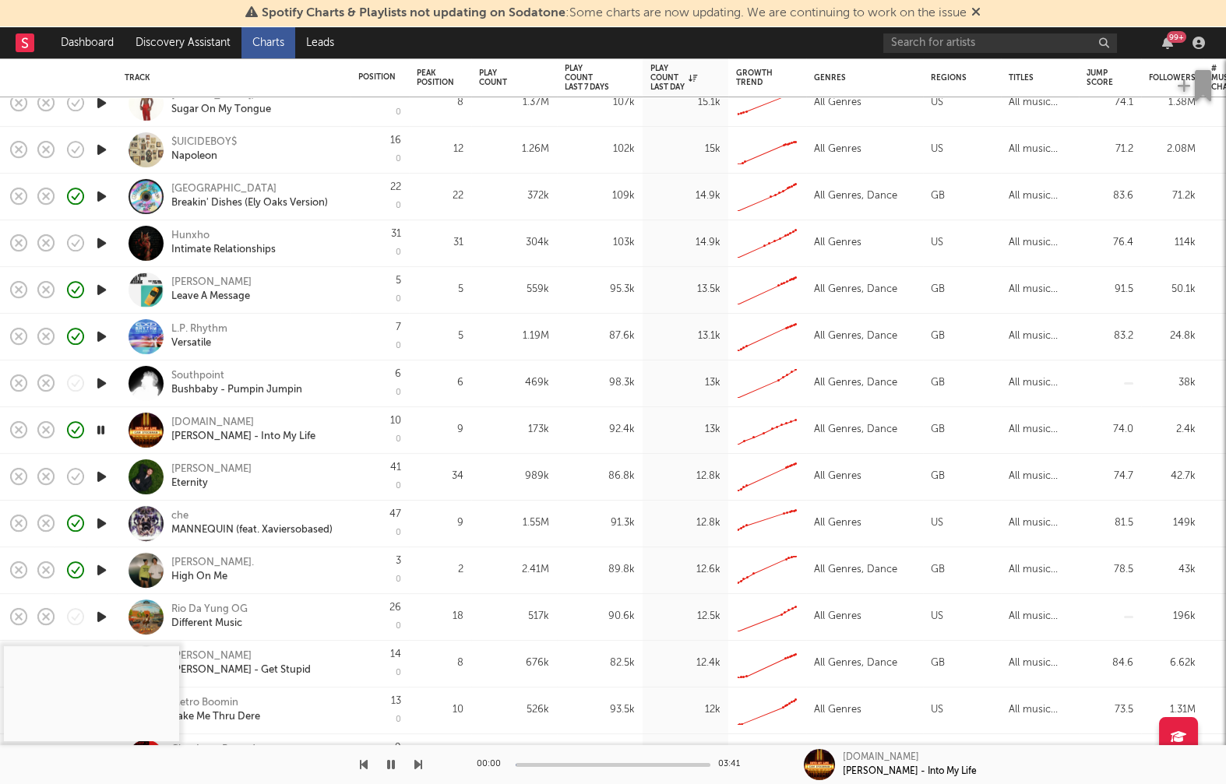
click at [102, 427] on icon "button" at bounding box center [100, 430] width 15 height 19
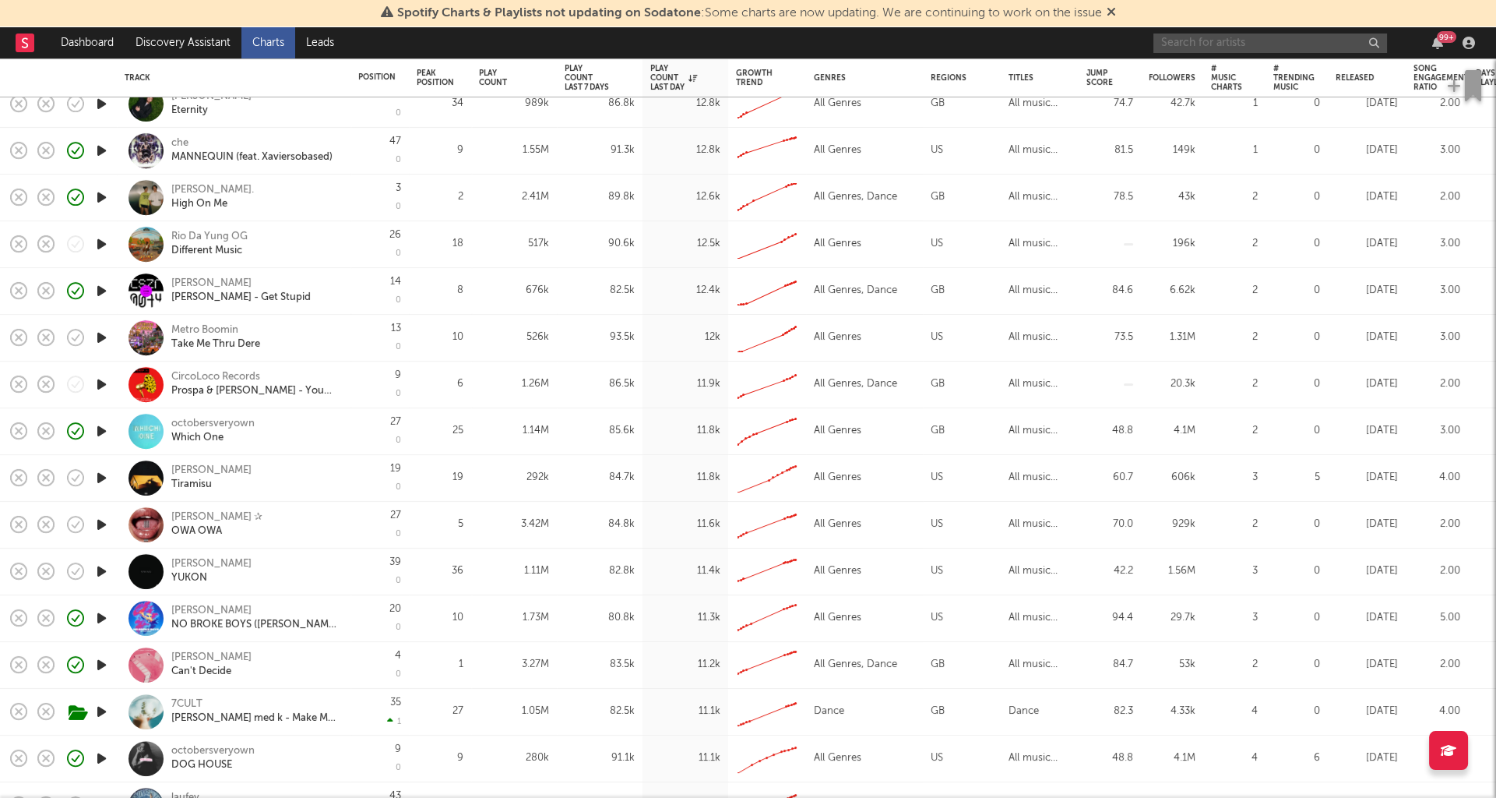
click at [1272, 48] on input "text" at bounding box center [1270, 42] width 234 height 19
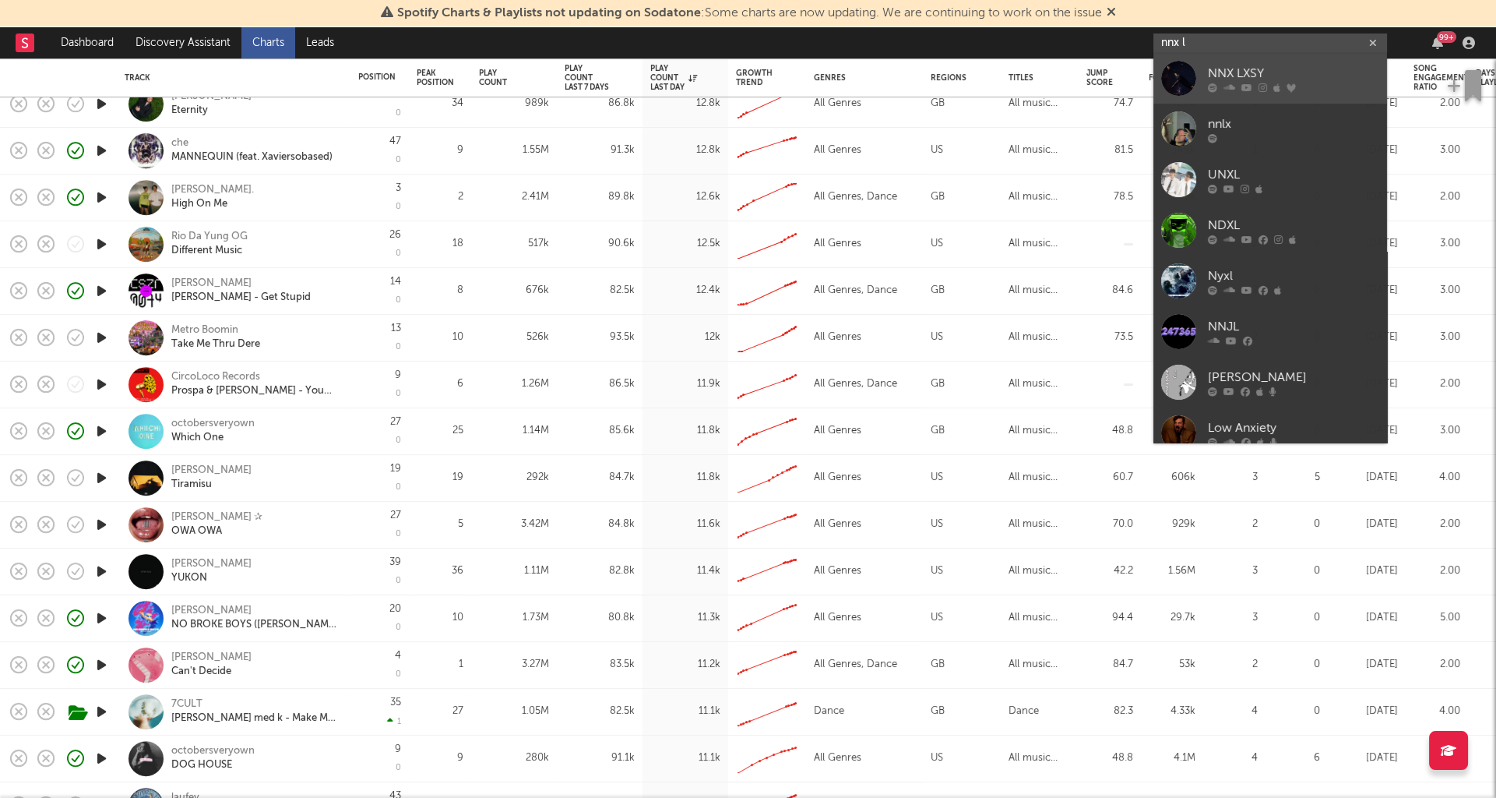
type input "nnx l"
click at [1272, 77] on div "NNX LXSY" at bounding box center [1293, 74] width 171 height 19
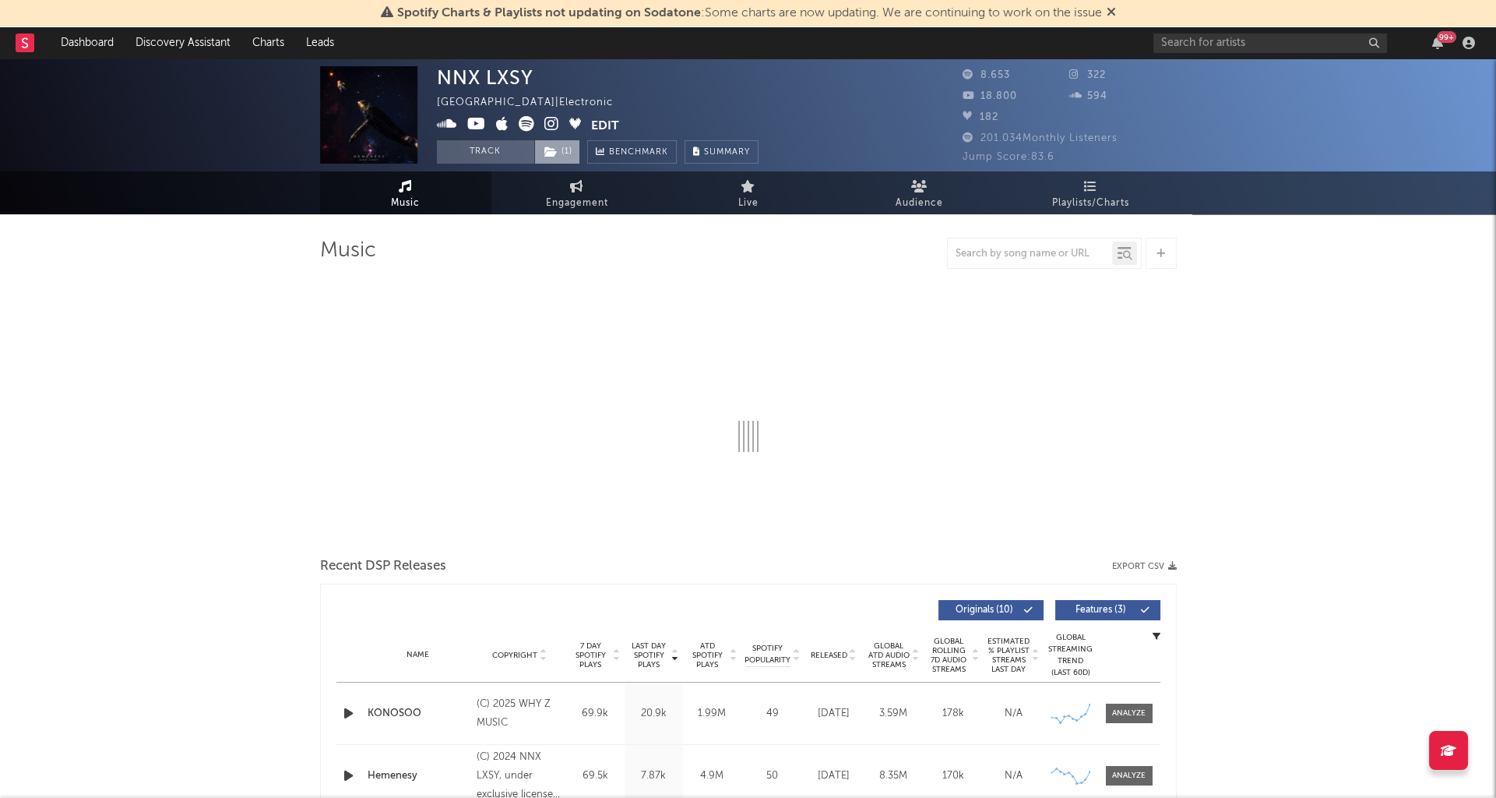
select select "6m"
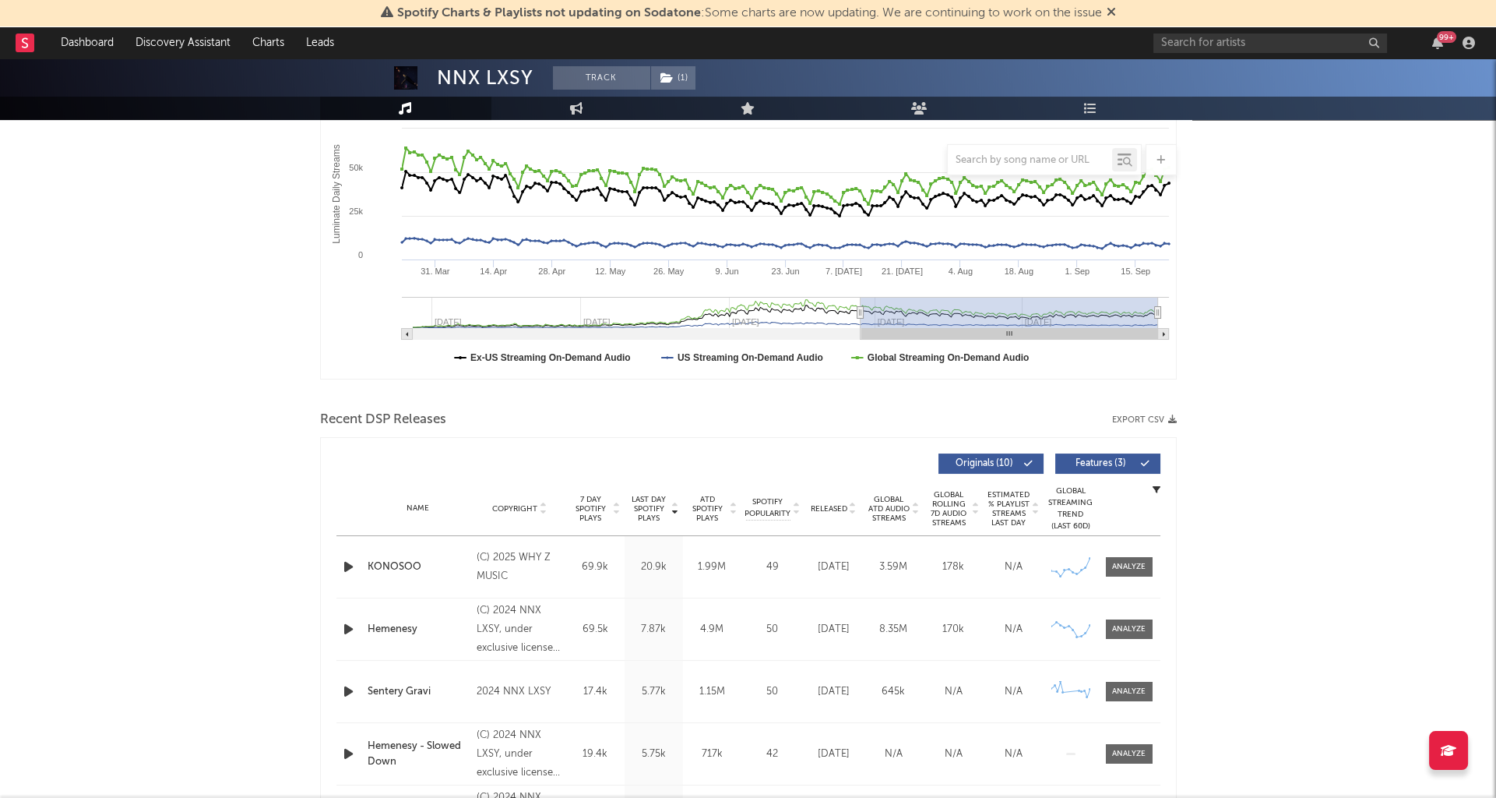
scroll to position [270, 0]
click at [1128, 560] on div at bounding box center [1128, 566] width 33 height 12
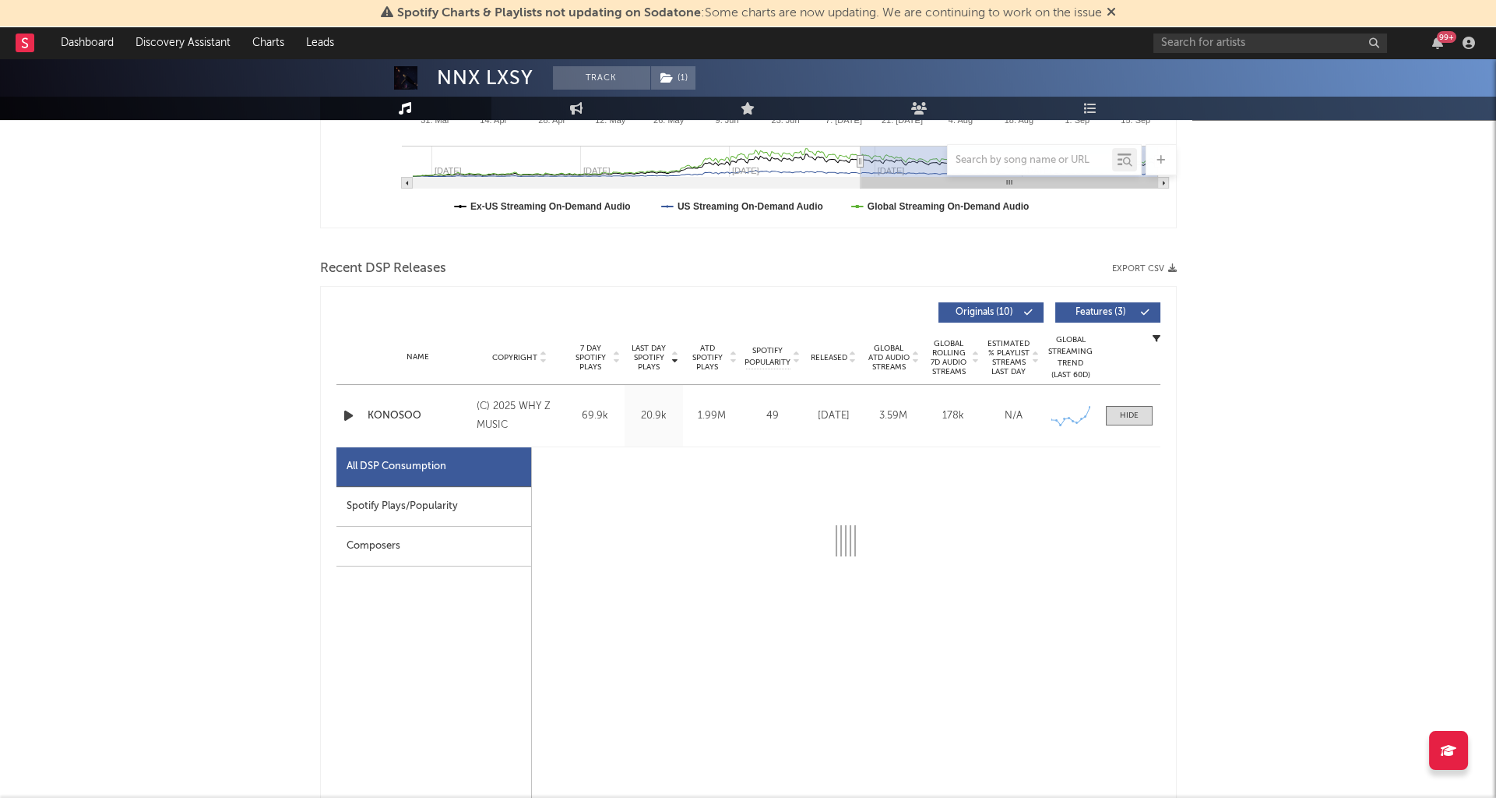
scroll to position [445, 0]
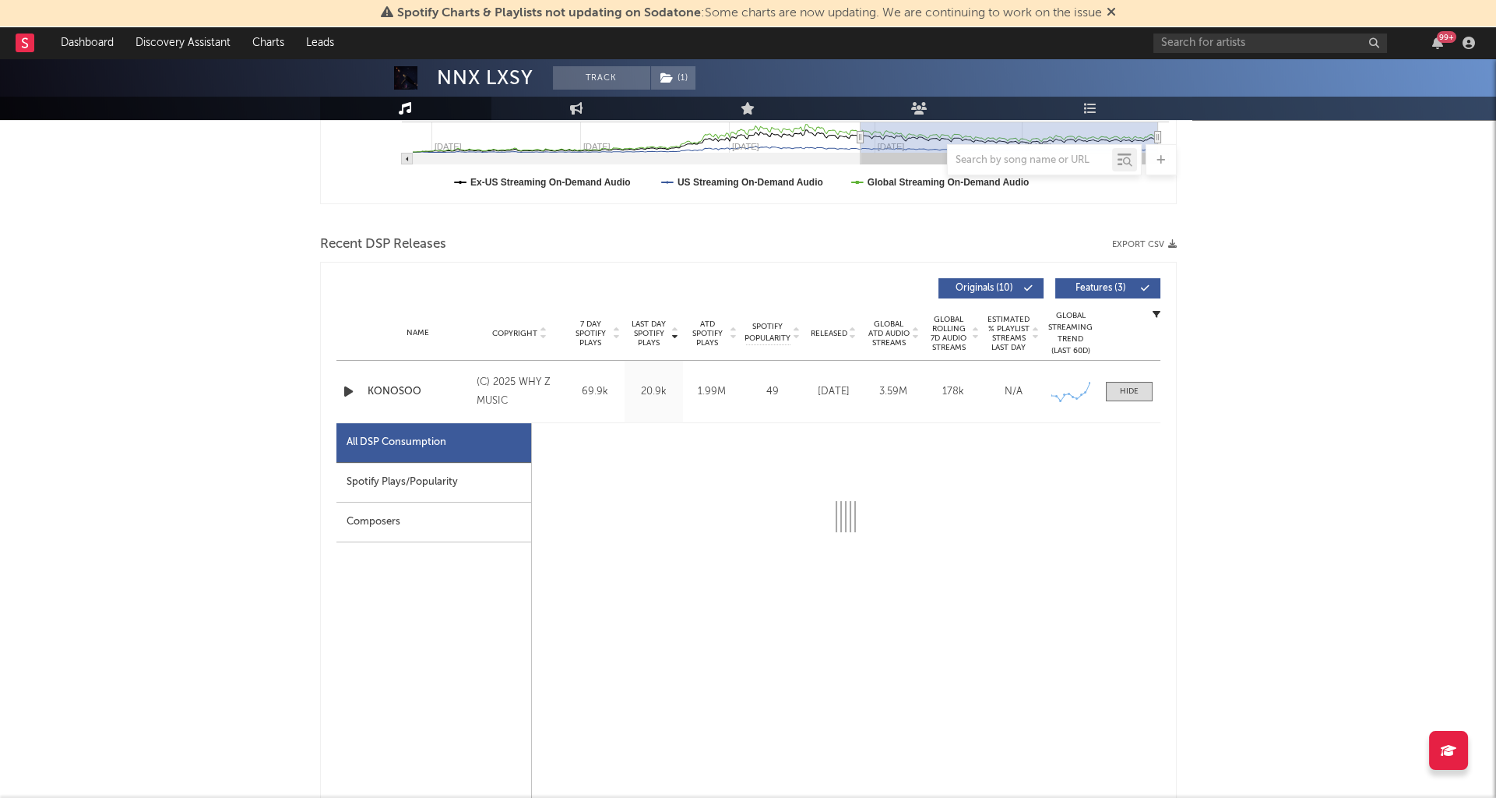
select select "6m"
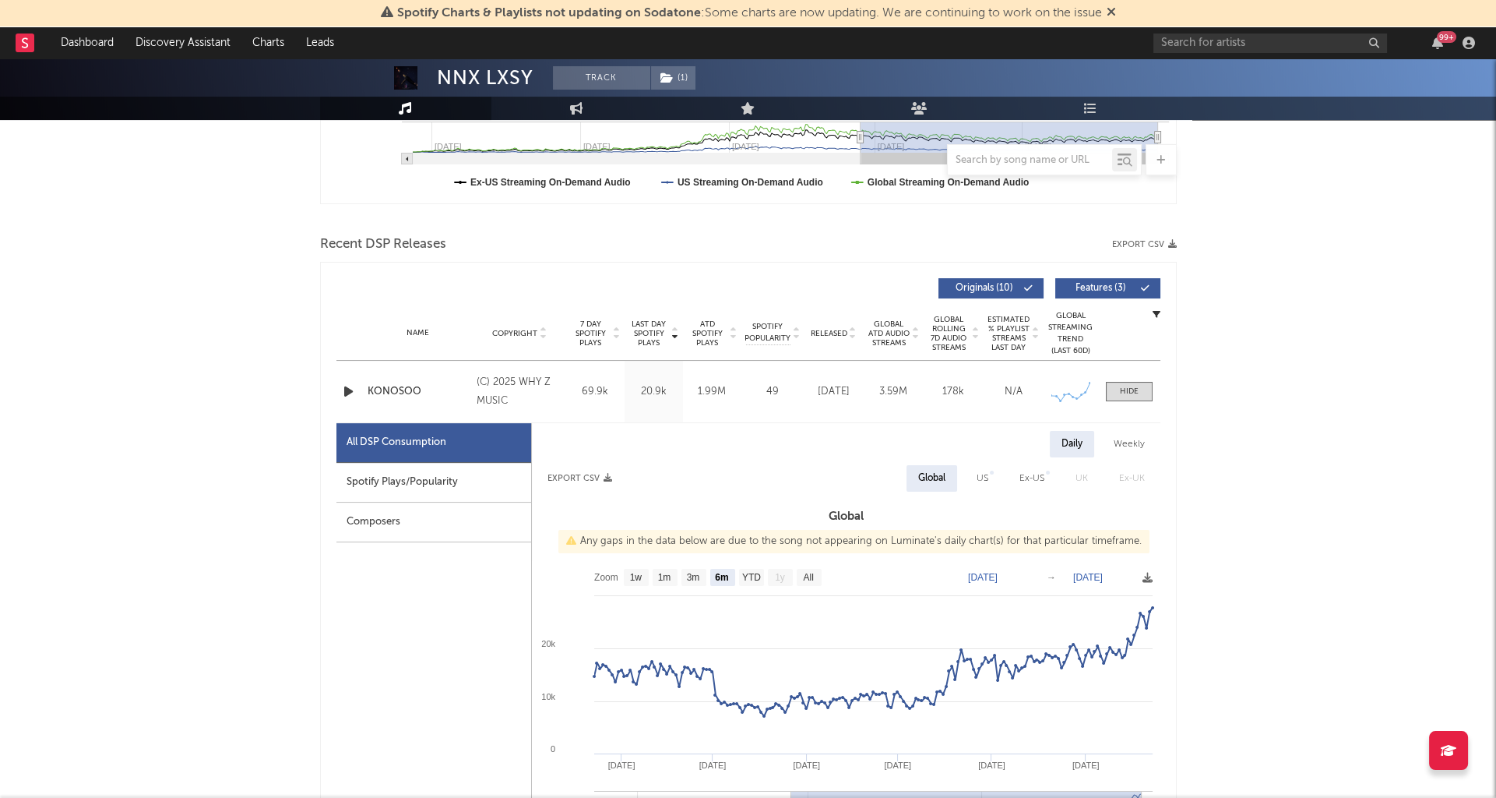
click at [494, 480] on div "Spotify Plays/Popularity" at bounding box center [433, 483] width 195 height 40
select select "1w"
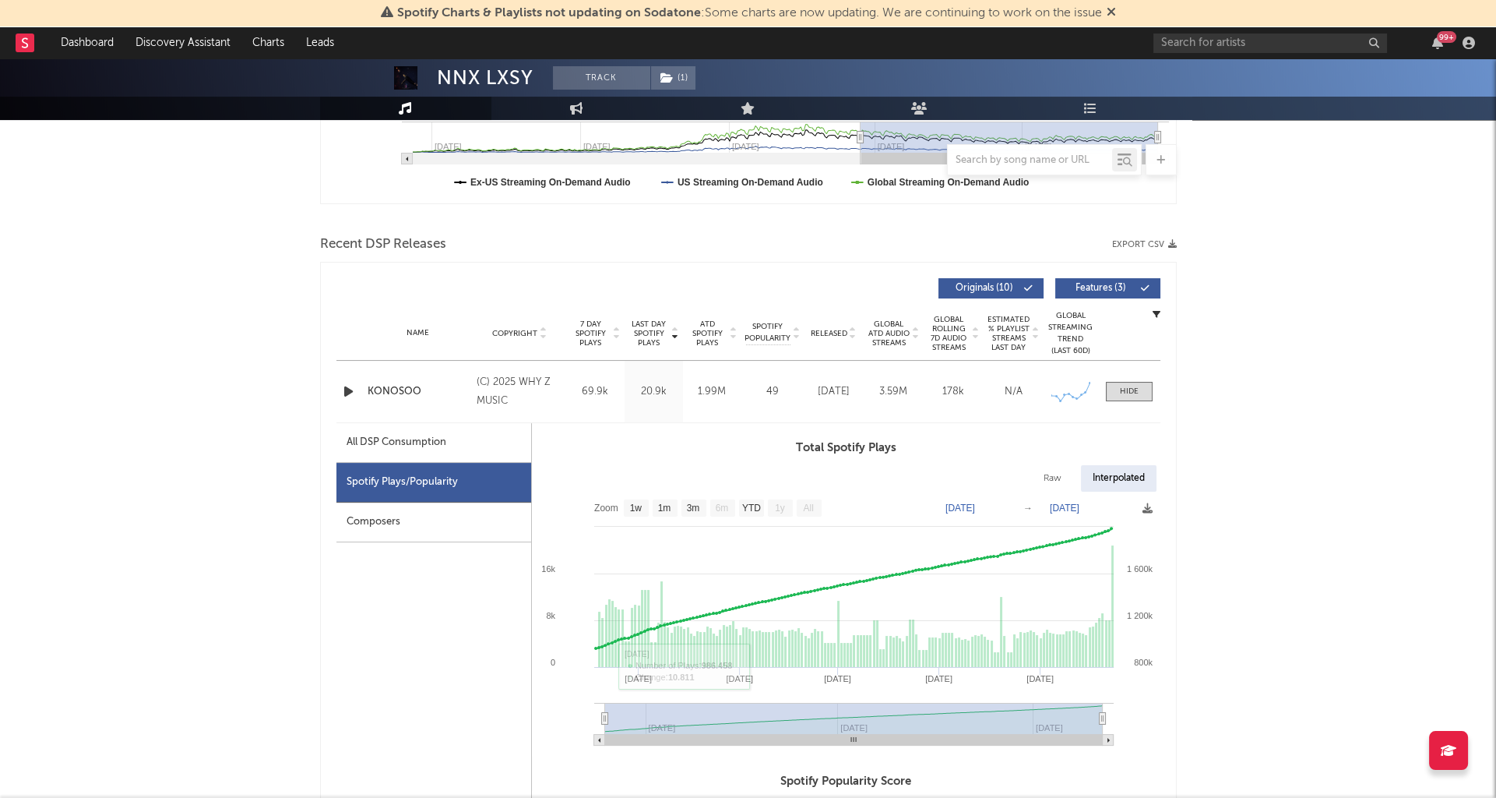
type input "[DATE]"
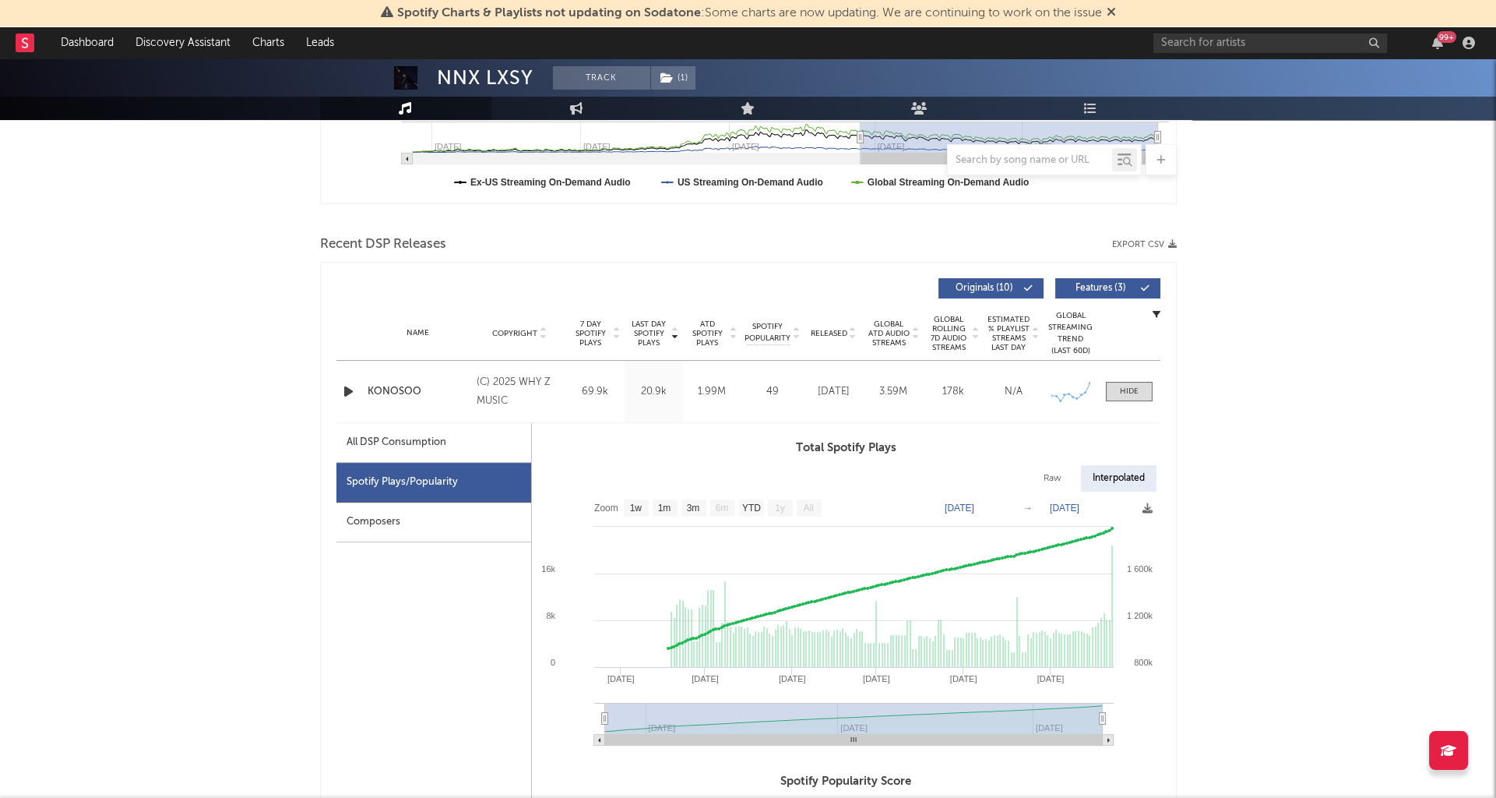
drag, startPoint x: 605, startPoint y: 707, endPoint x: 868, endPoint y: 717, distance: 263.4
click at [928, 697] on icon "Created with Highcharts 10.3.3 Sep '[DATE] Jun '[DATE] Aug '[DATE] May '[DATE] …" at bounding box center [846, 623] width 629 height 265
drag, startPoint x: 611, startPoint y: 721, endPoint x: 690, endPoint y: 586, distance: 156.4
click at [731, 709] on rect at bounding box center [854, 718] width 498 height 31
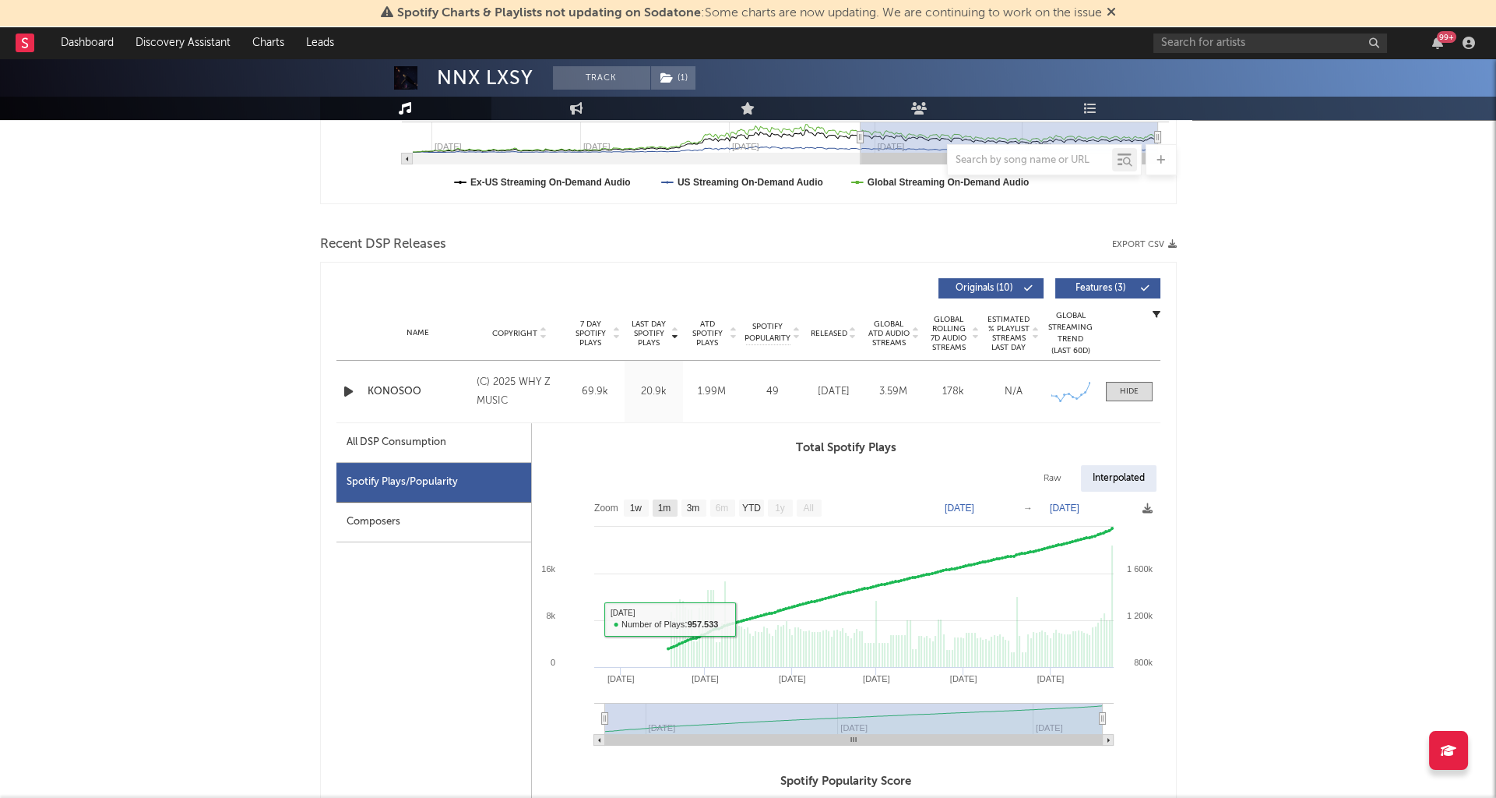
click at [669, 504] on text "1m" at bounding box center [663, 507] width 13 height 11
select select "1m"
type input "[DATE]"
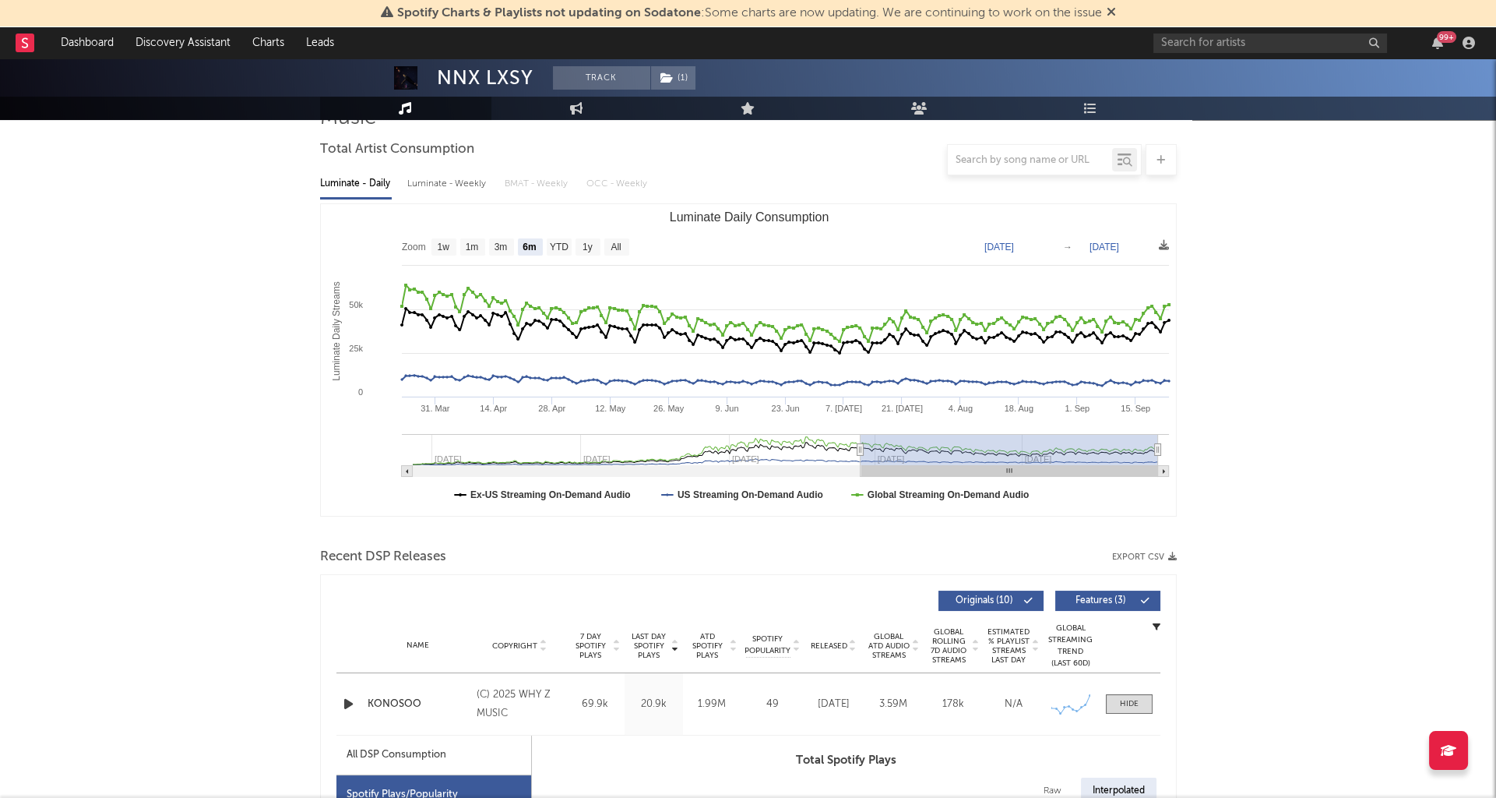
scroll to position [166, 0]
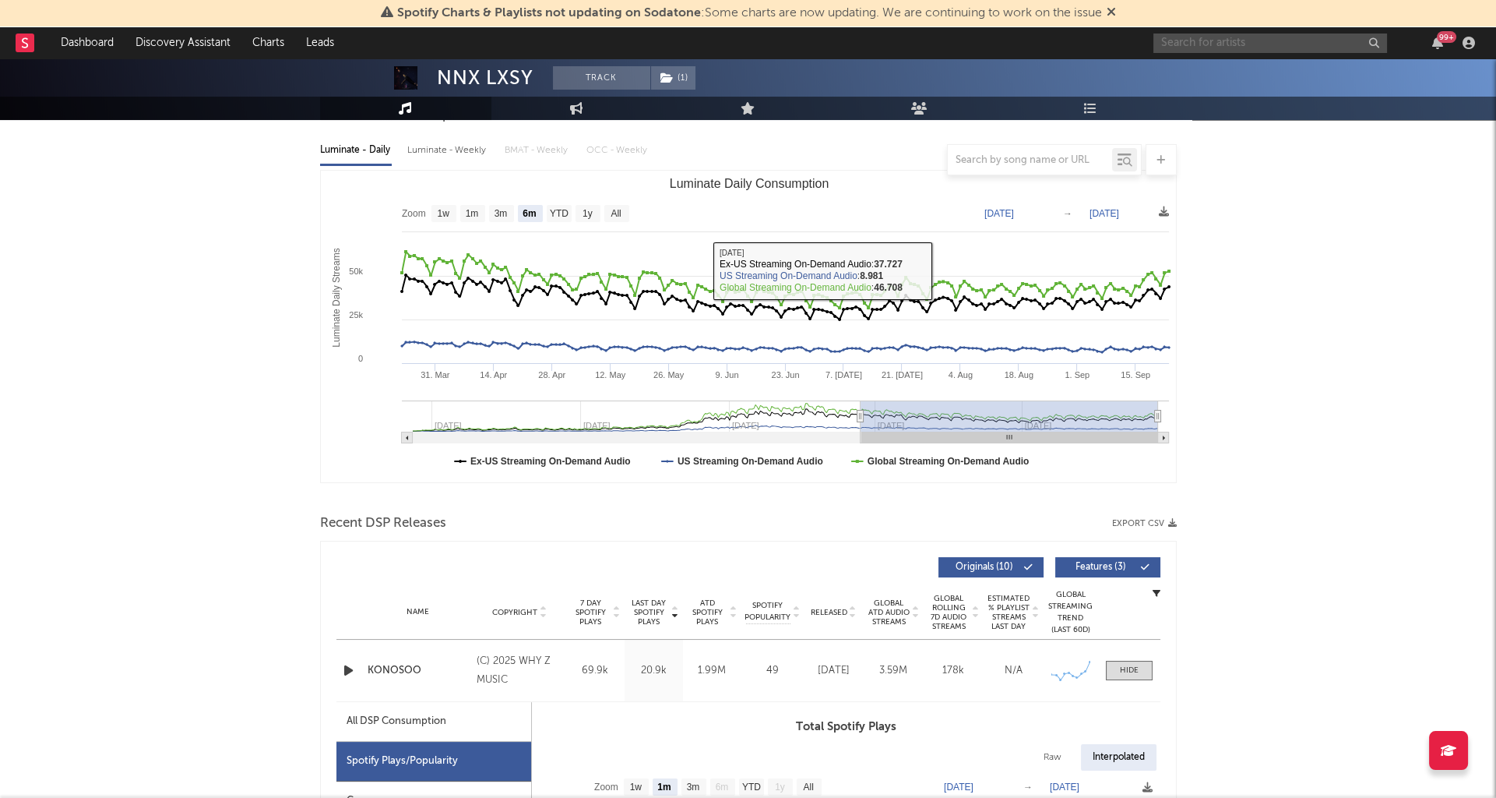
click at [1193, 40] on input "text" at bounding box center [1270, 42] width 234 height 19
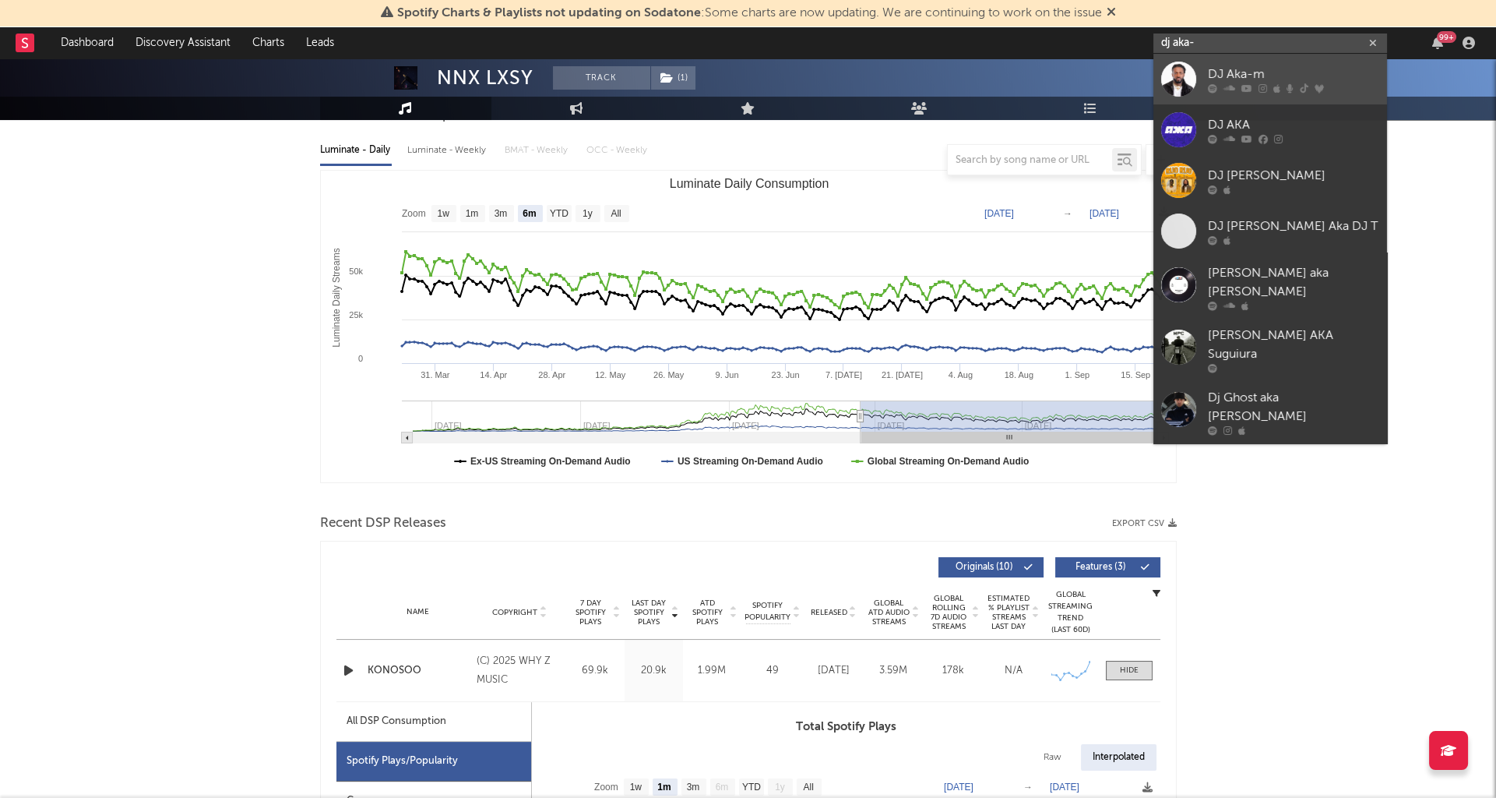
type input "dj aka-"
click at [1192, 62] on div at bounding box center [1178, 79] width 35 height 35
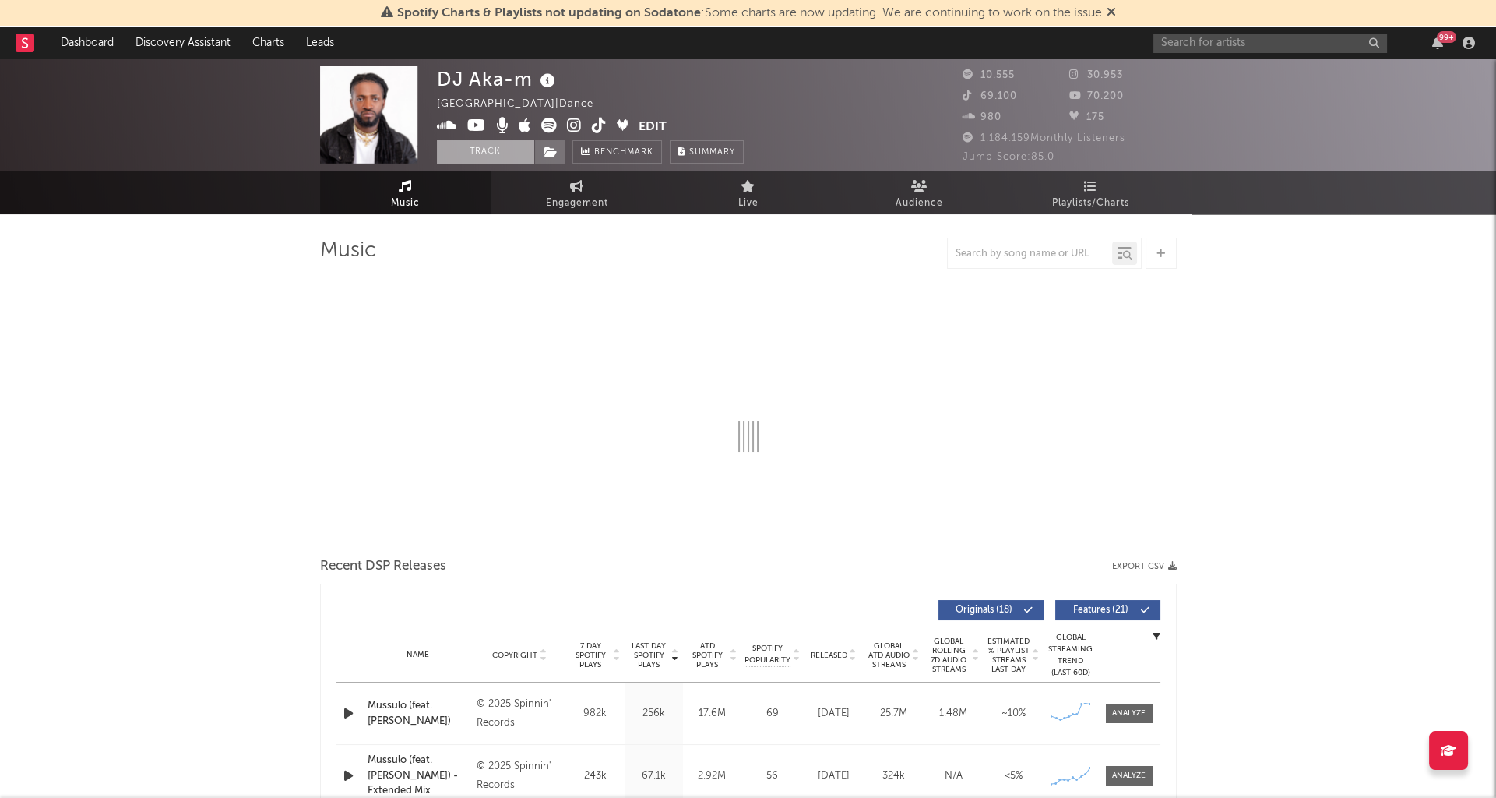
select select "1w"
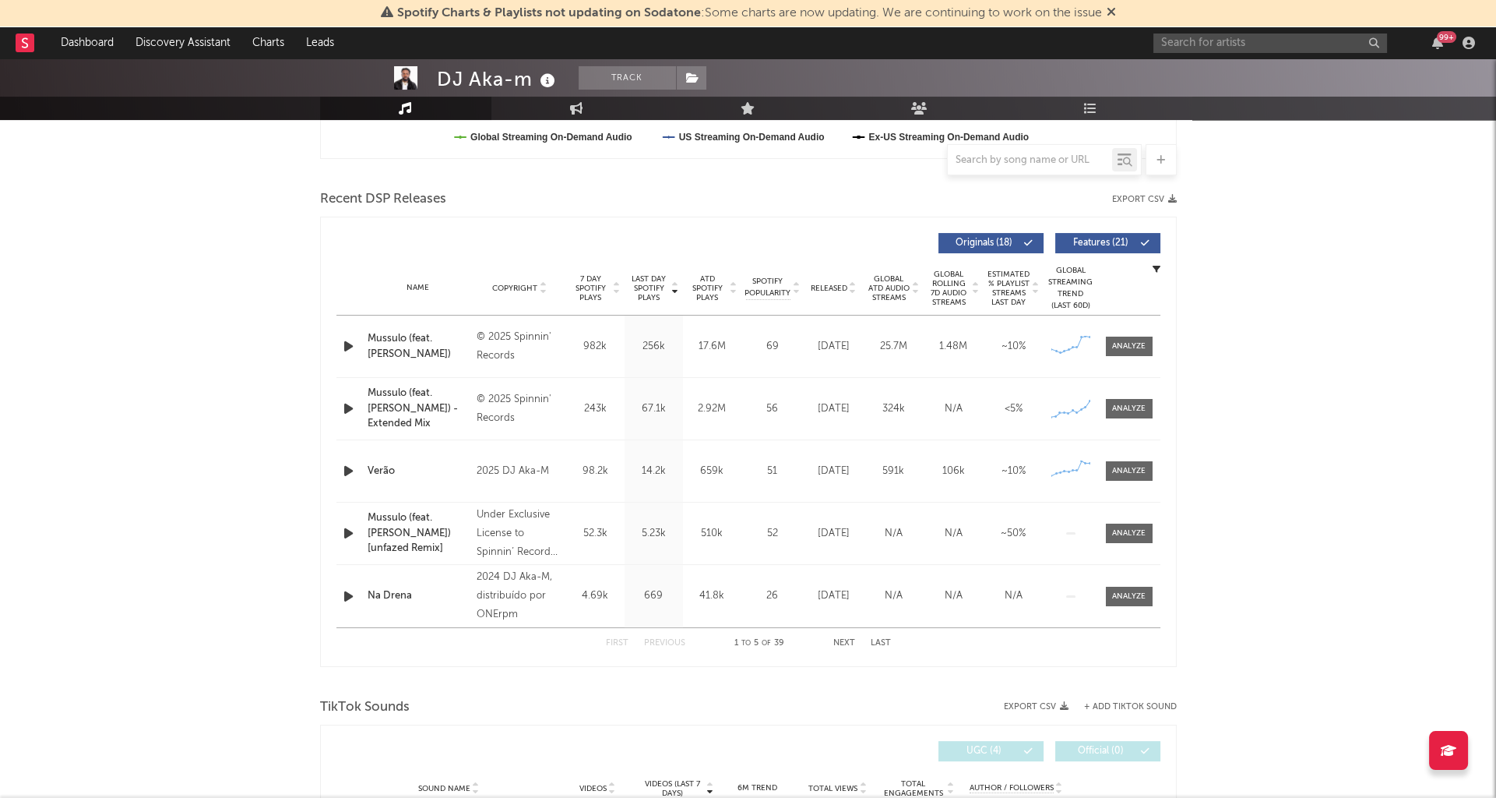
scroll to position [496, 0]
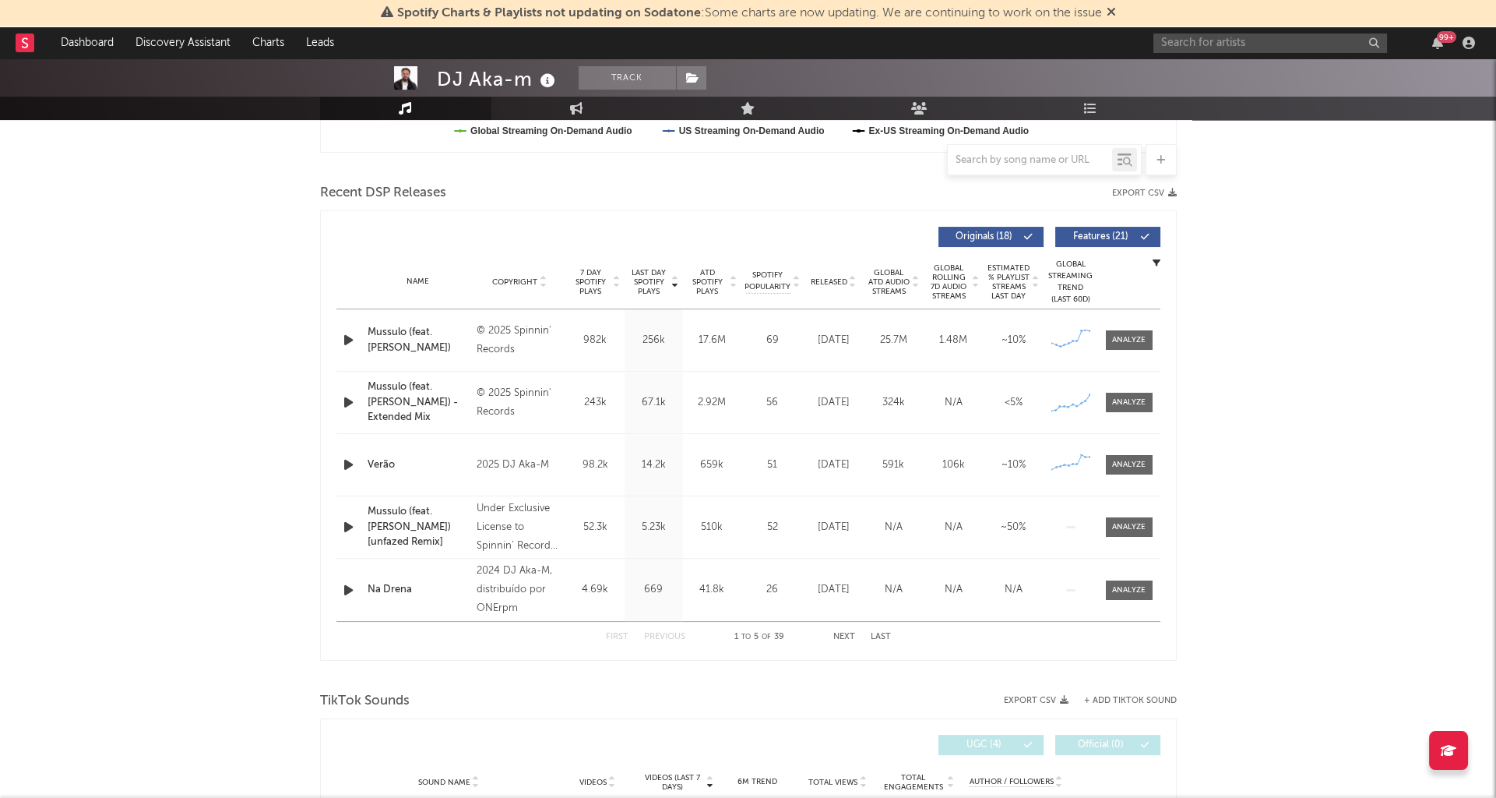
drag, startPoint x: 1139, startPoint y: 466, endPoint x: 850, endPoint y: 489, distance: 289.1
click at [1139, 465] on div at bounding box center [1128, 465] width 33 height 12
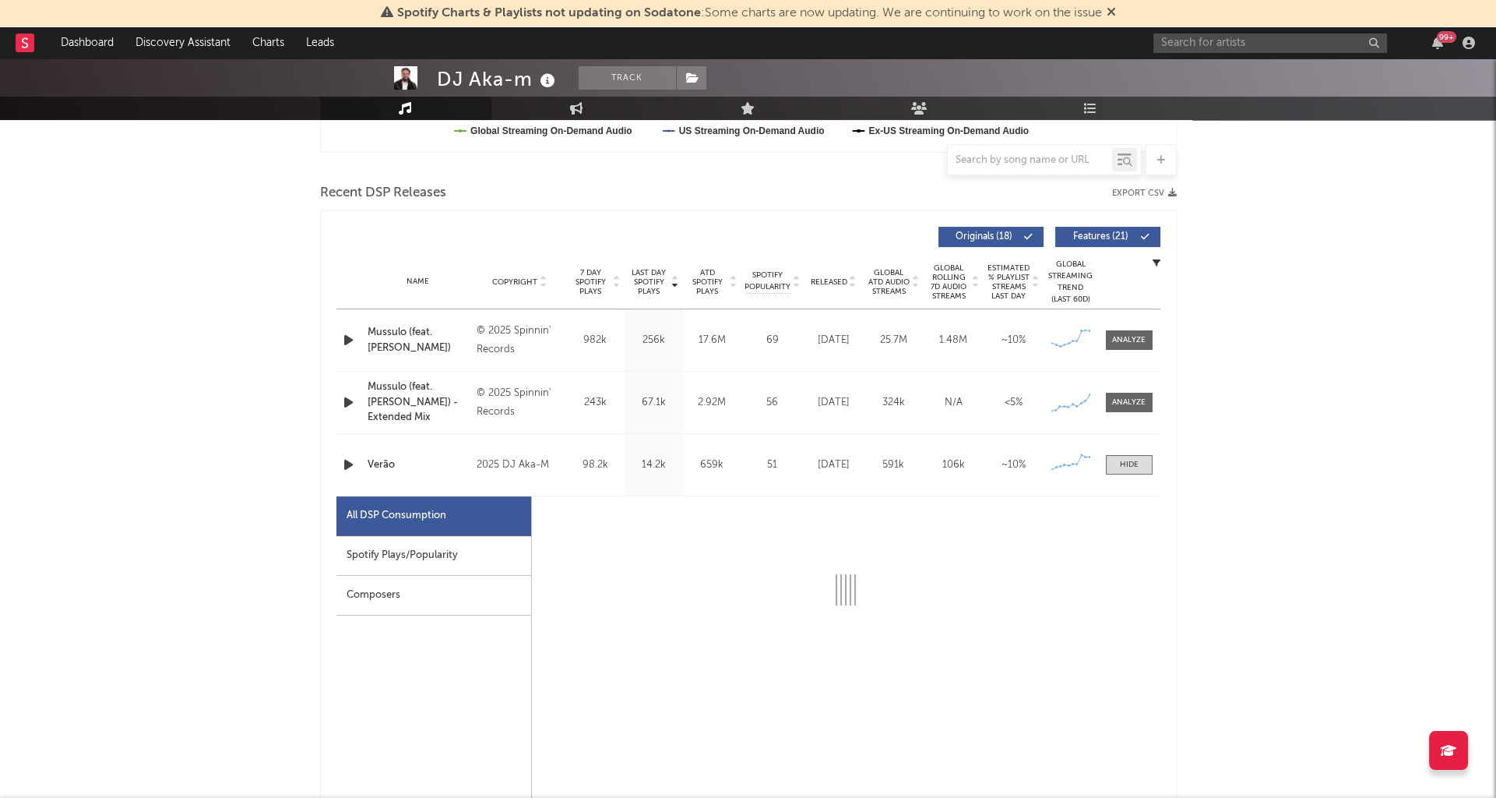
click at [409, 556] on div "Spotify Plays/Popularity" at bounding box center [433, 556] width 195 height 40
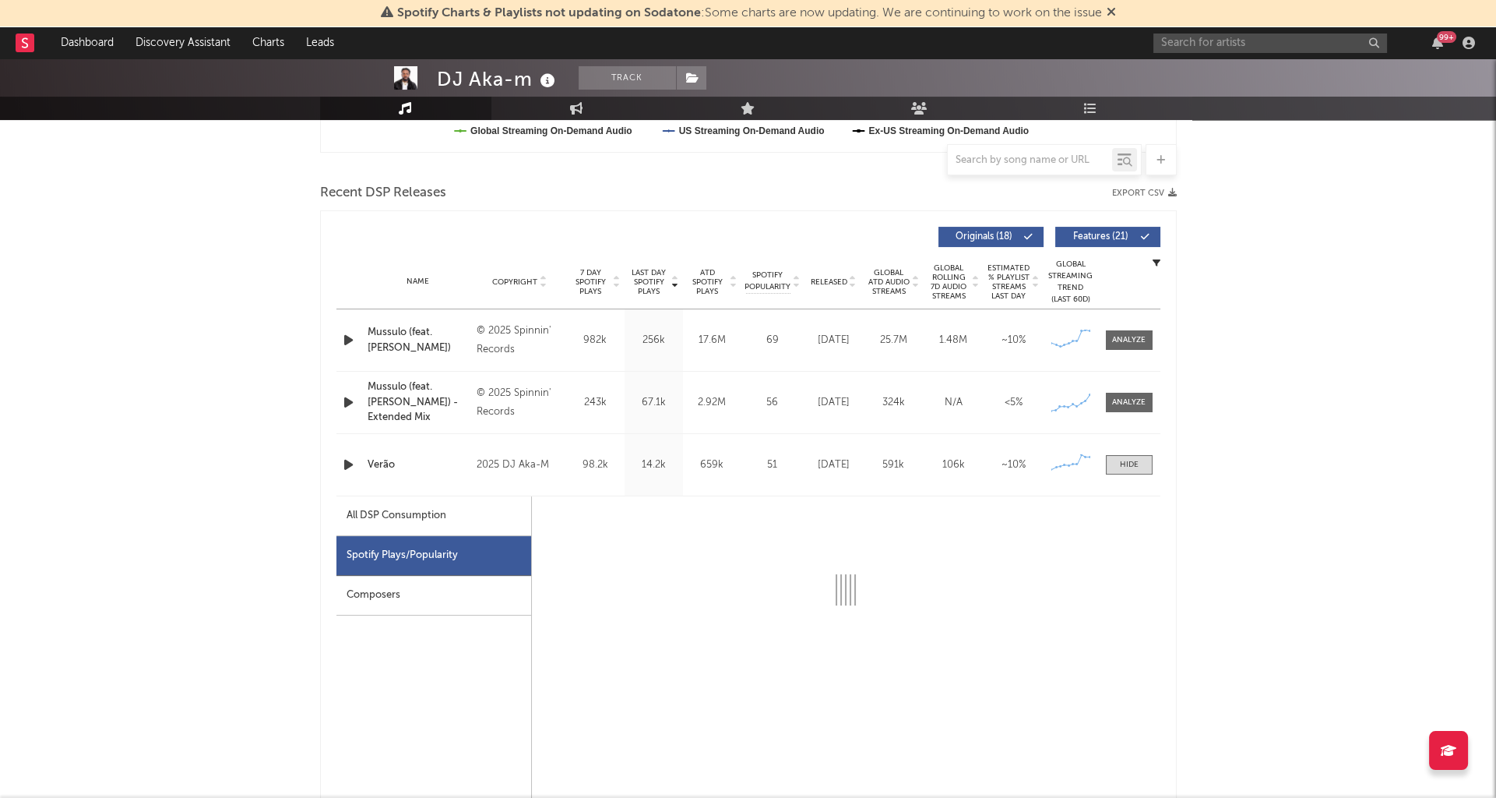
select select "1w"
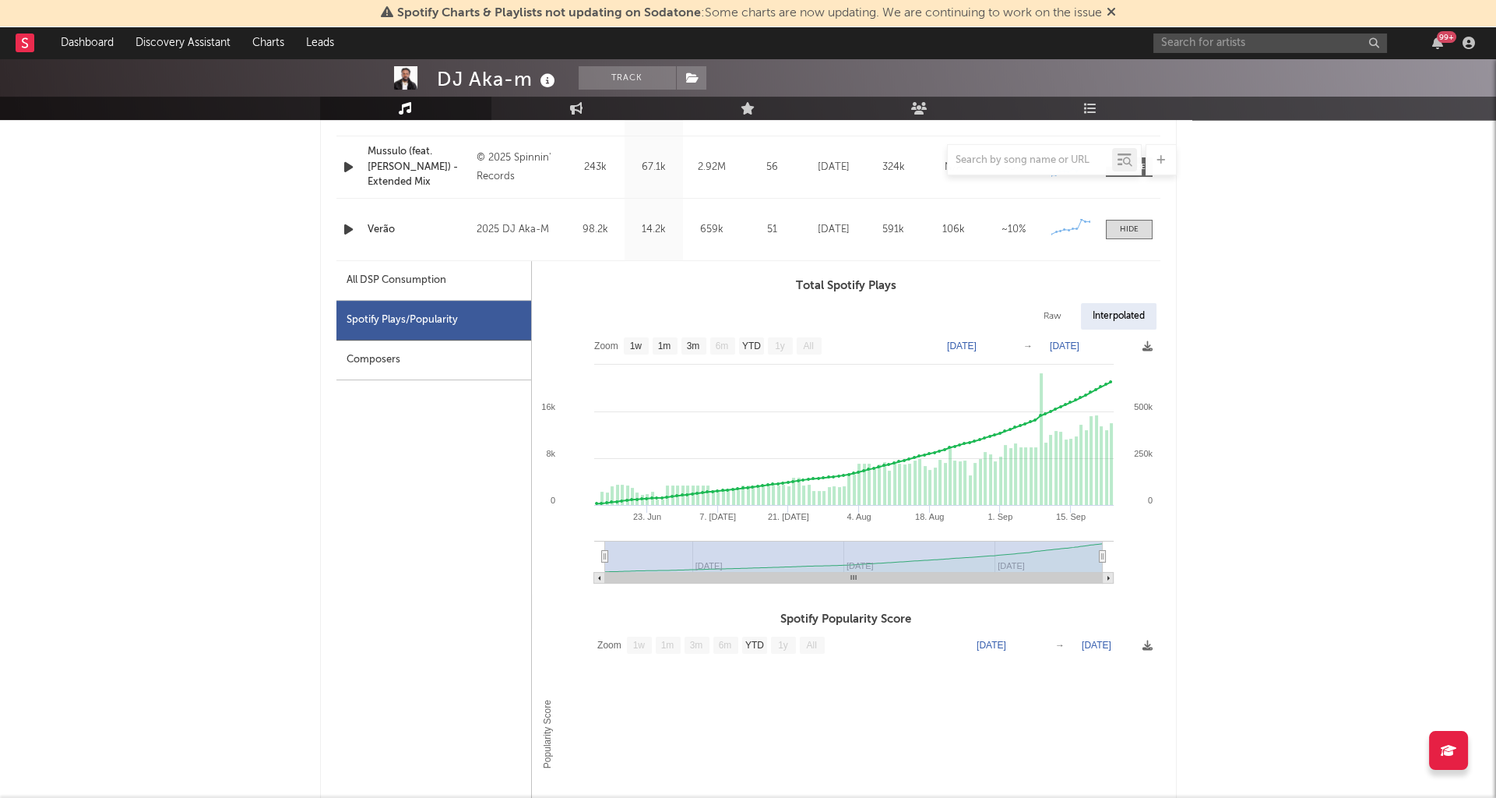
scroll to position [784, 0]
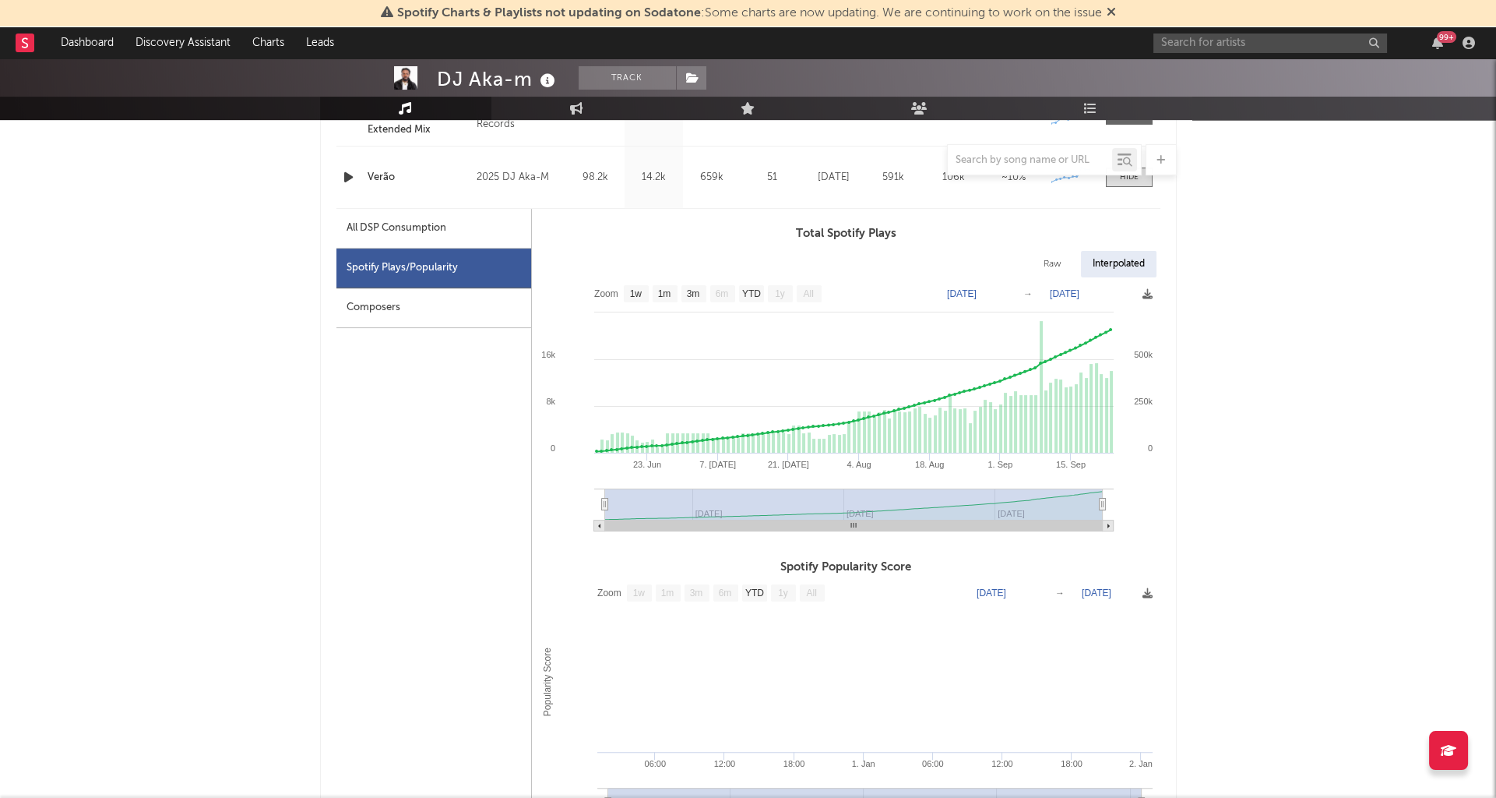
drag, startPoint x: 382, startPoint y: 173, endPoint x: 396, endPoint y: 174, distance: 14.0
click at [396, 174] on div at bounding box center [748, 159] width 857 height 31
drag, startPoint x: 323, startPoint y: 173, endPoint x: 400, endPoint y: 173, distance: 76.3
click at [400, 173] on div at bounding box center [748, 159] width 857 height 31
drag, startPoint x: 400, startPoint y: 173, endPoint x: 374, endPoint y: 173, distance: 25.7
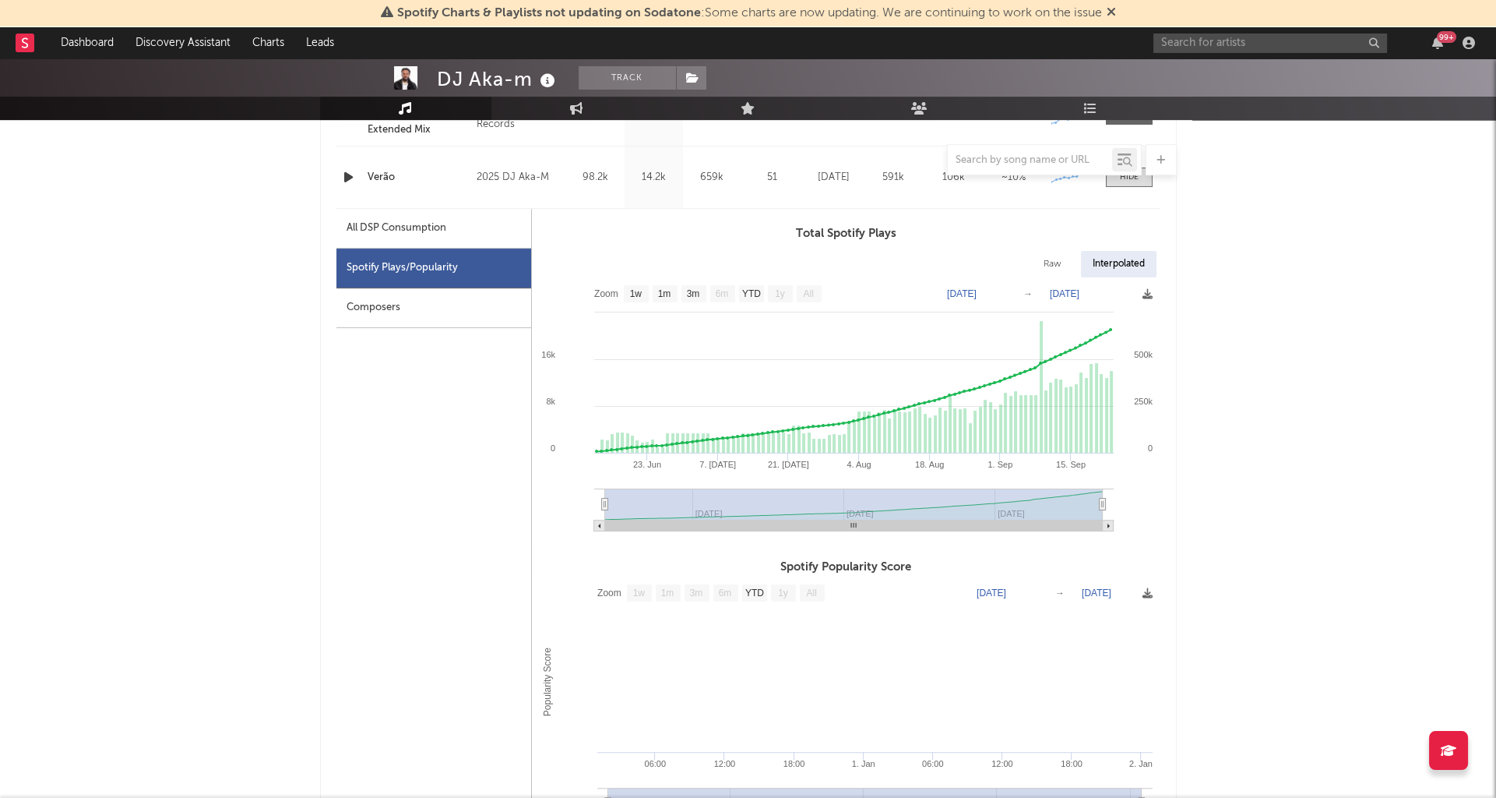
click at [374, 173] on div at bounding box center [748, 159] width 857 height 31
drag, startPoint x: 404, startPoint y: 173, endPoint x: 375, endPoint y: 154, distance: 35.0
click at [322, 174] on div at bounding box center [748, 159] width 857 height 31
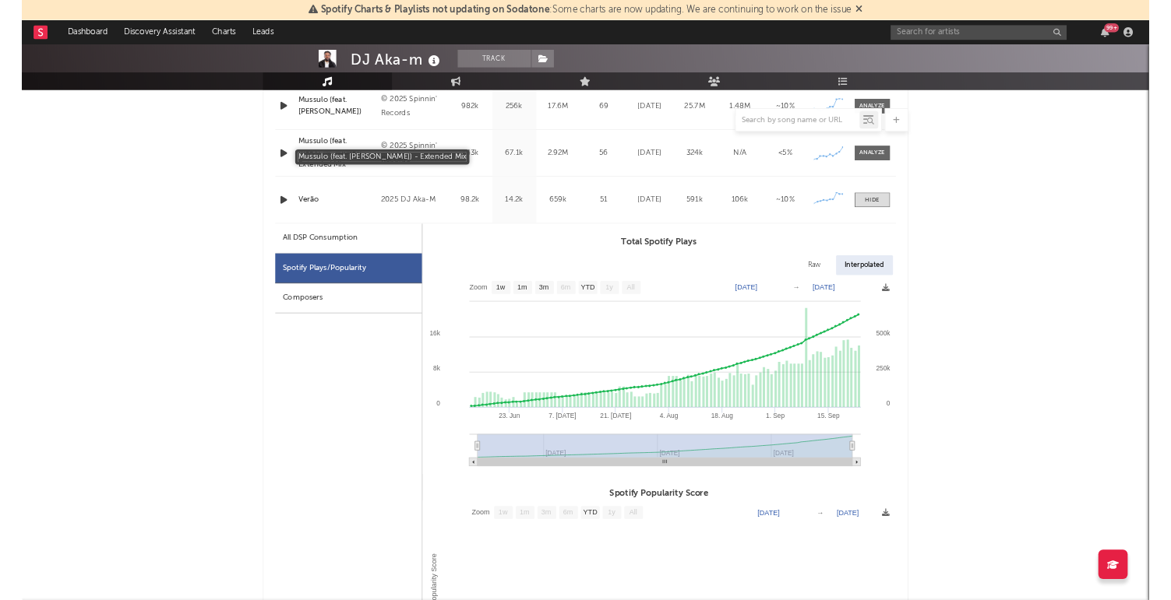
scroll to position [678, 0]
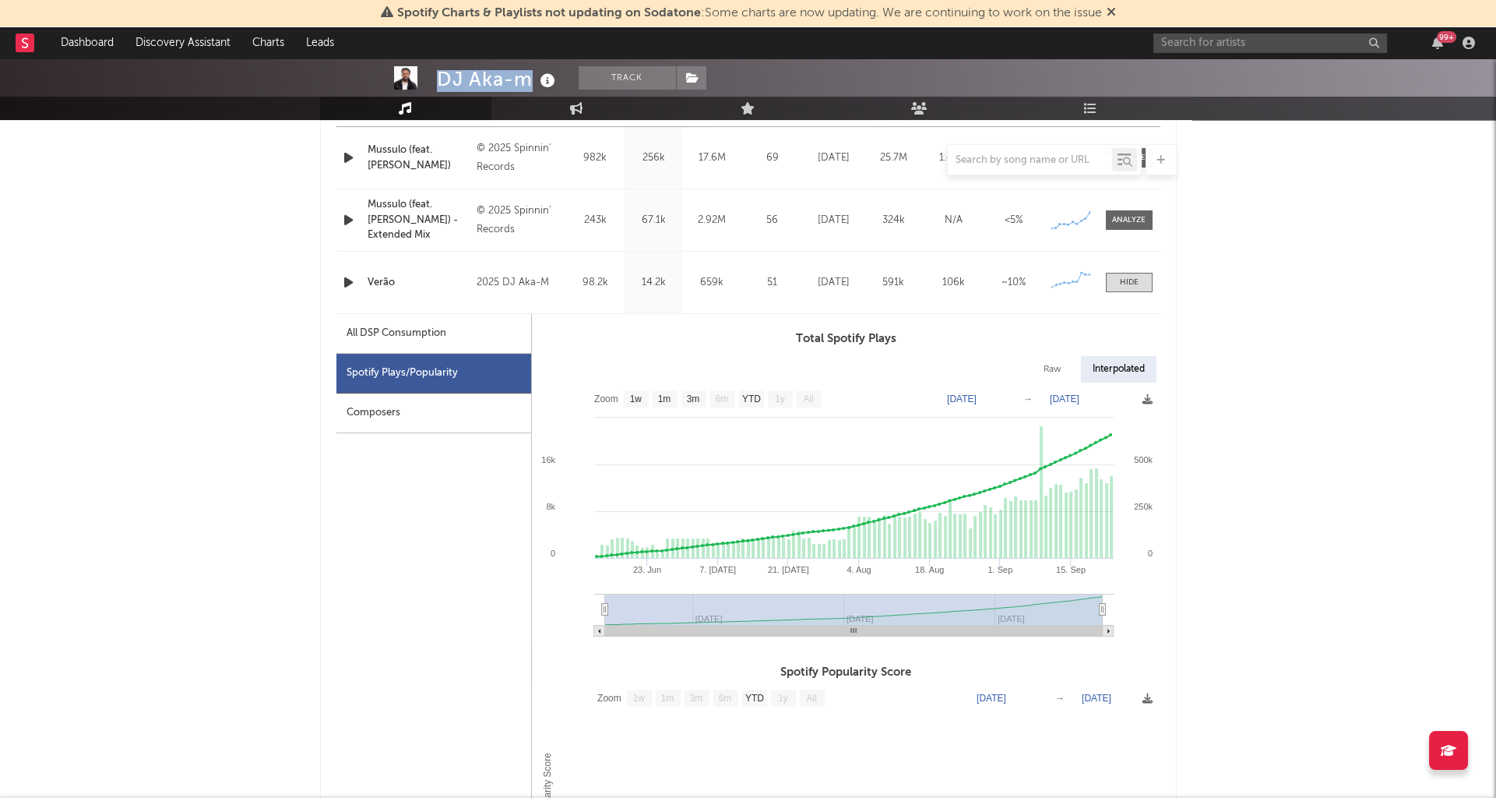
drag, startPoint x: 445, startPoint y: 77, endPoint x: 544, endPoint y: 76, distance: 98.9
click at [544, 76] on div "DJ Aka-m" at bounding box center [498, 79] width 122 height 26
copy div "DJ Aka-m"
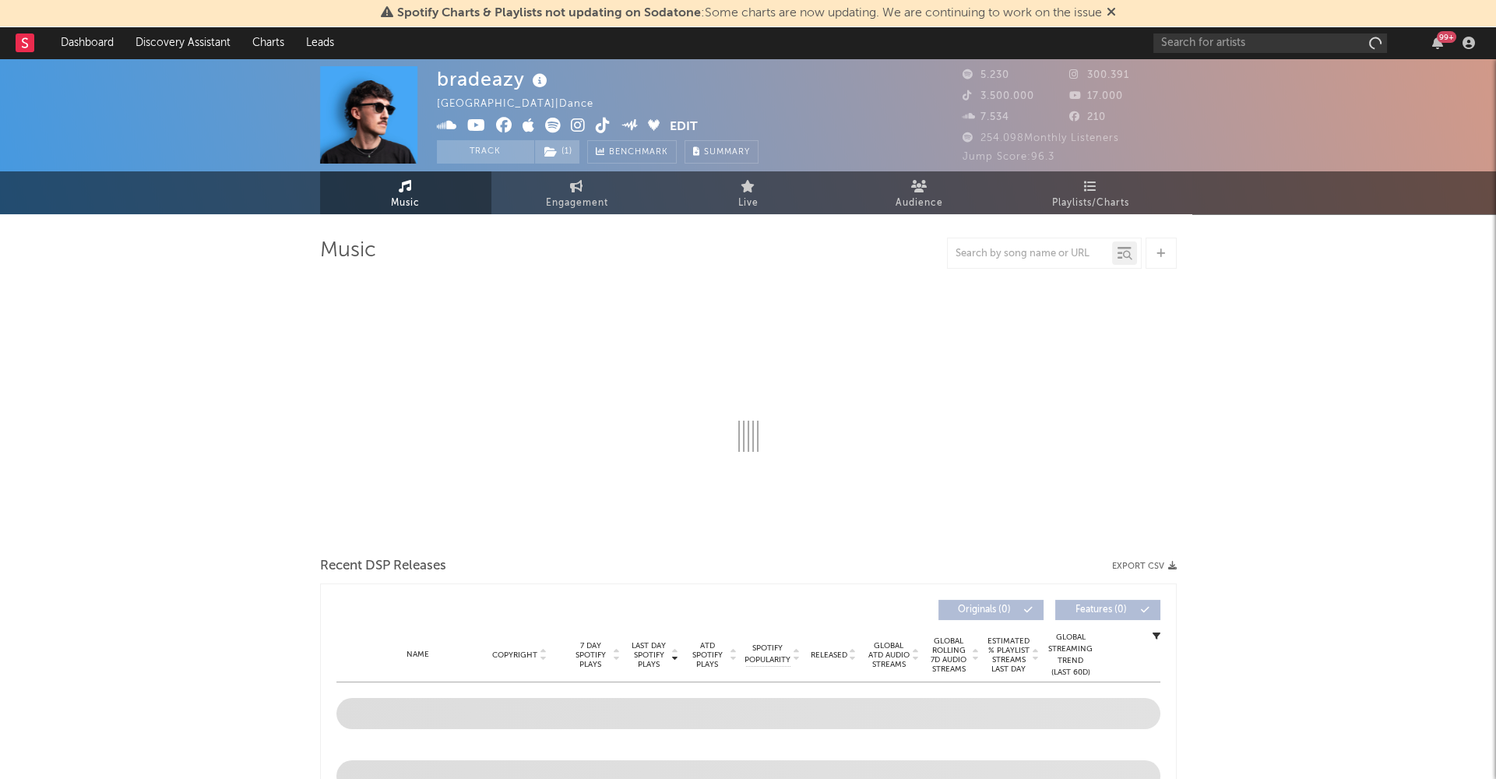
select select "6m"
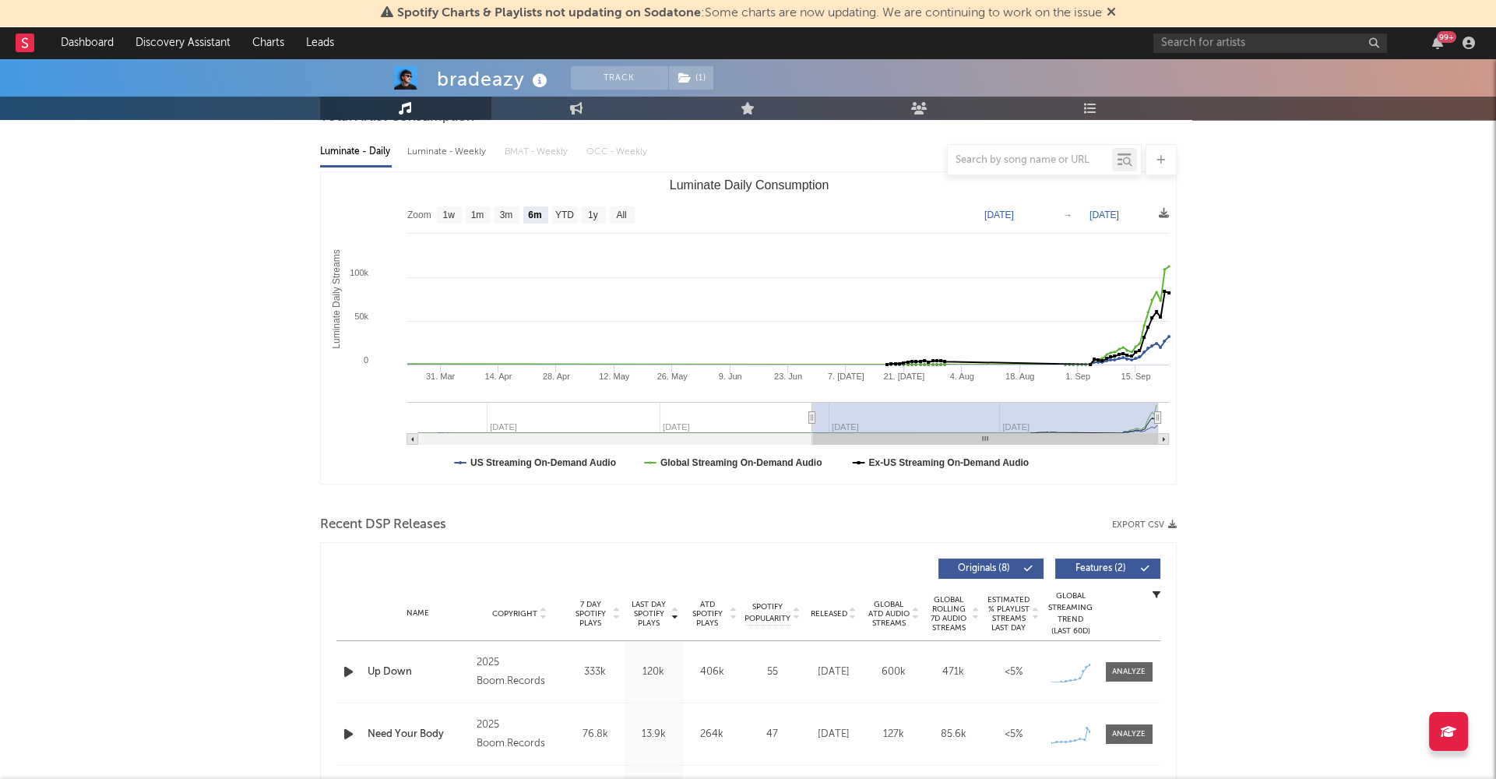
scroll to position [213, 0]
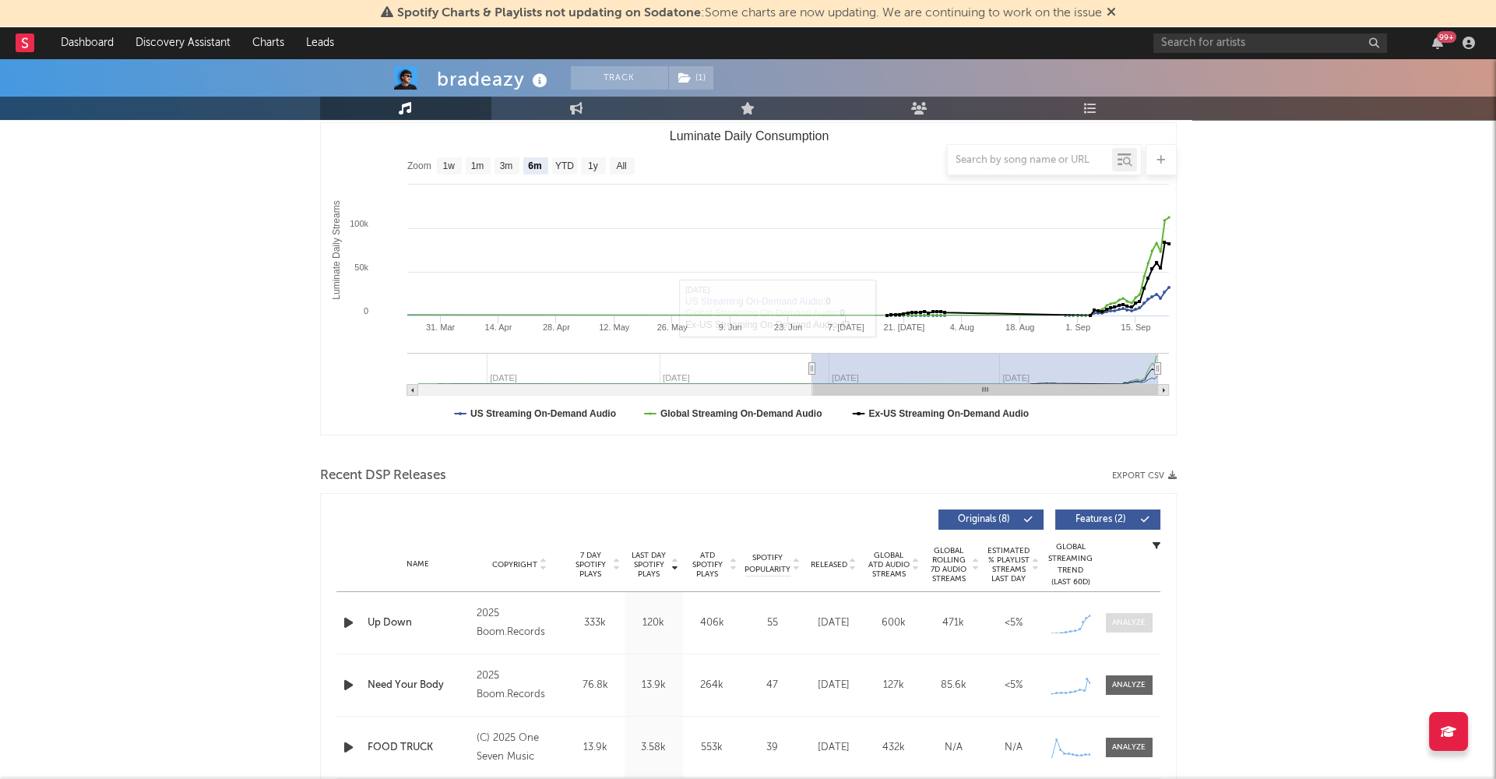
drag, startPoint x: 1126, startPoint y: 621, endPoint x: 1136, endPoint y: 614, distance: 12.3
click at [1128, 618] on div at bounding box center [1128, 623] width 33 height 12
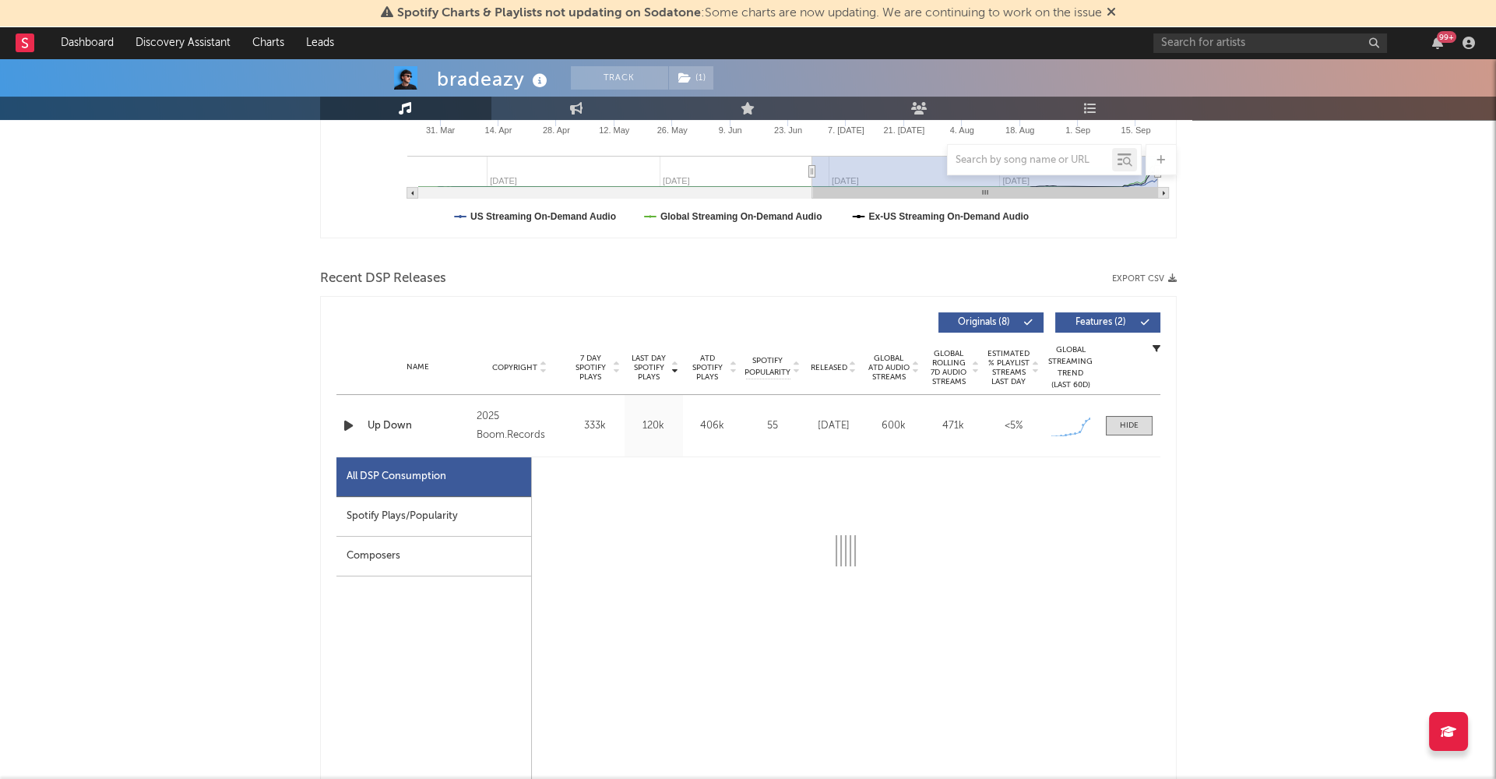
scroll to position [456, 0]
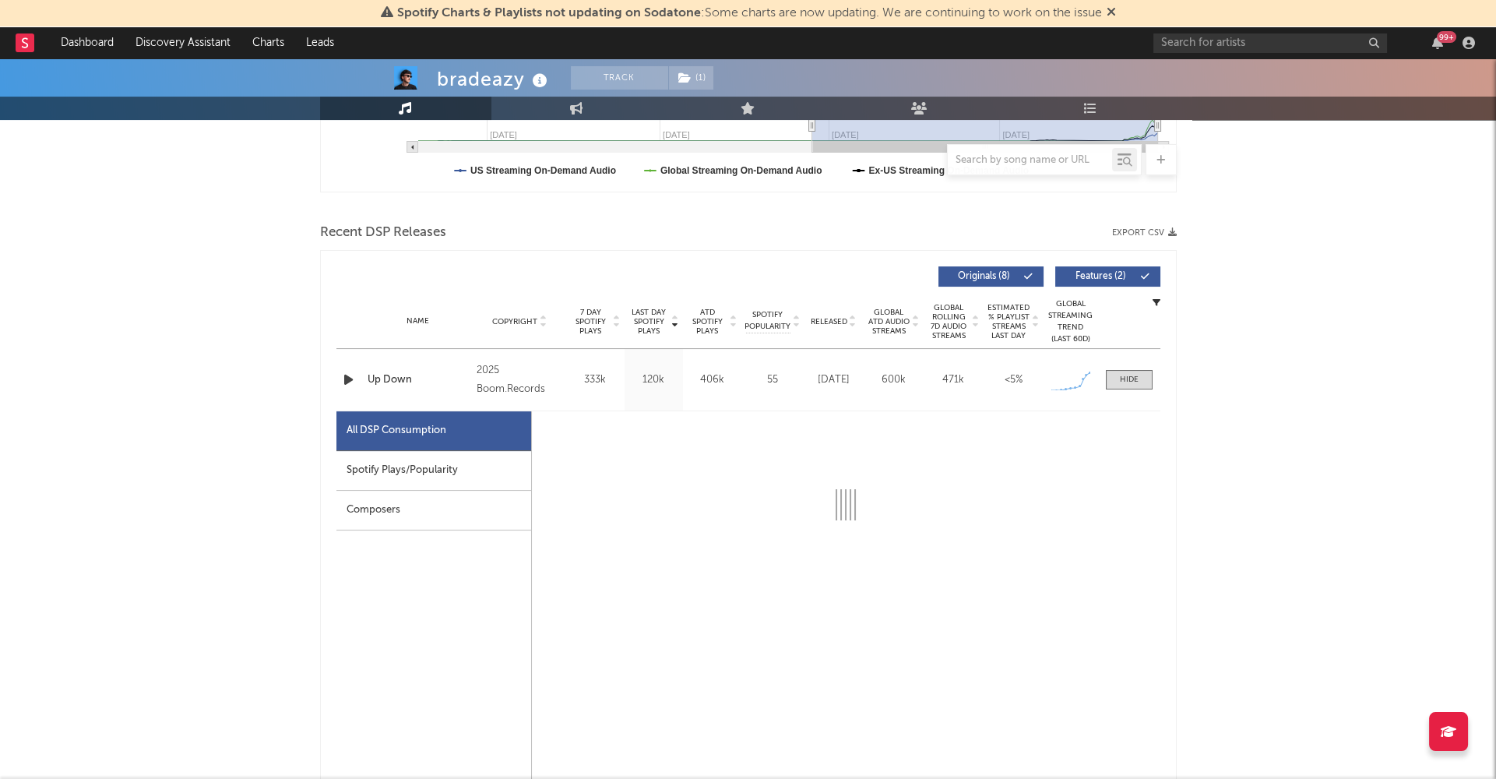
select select "1w"
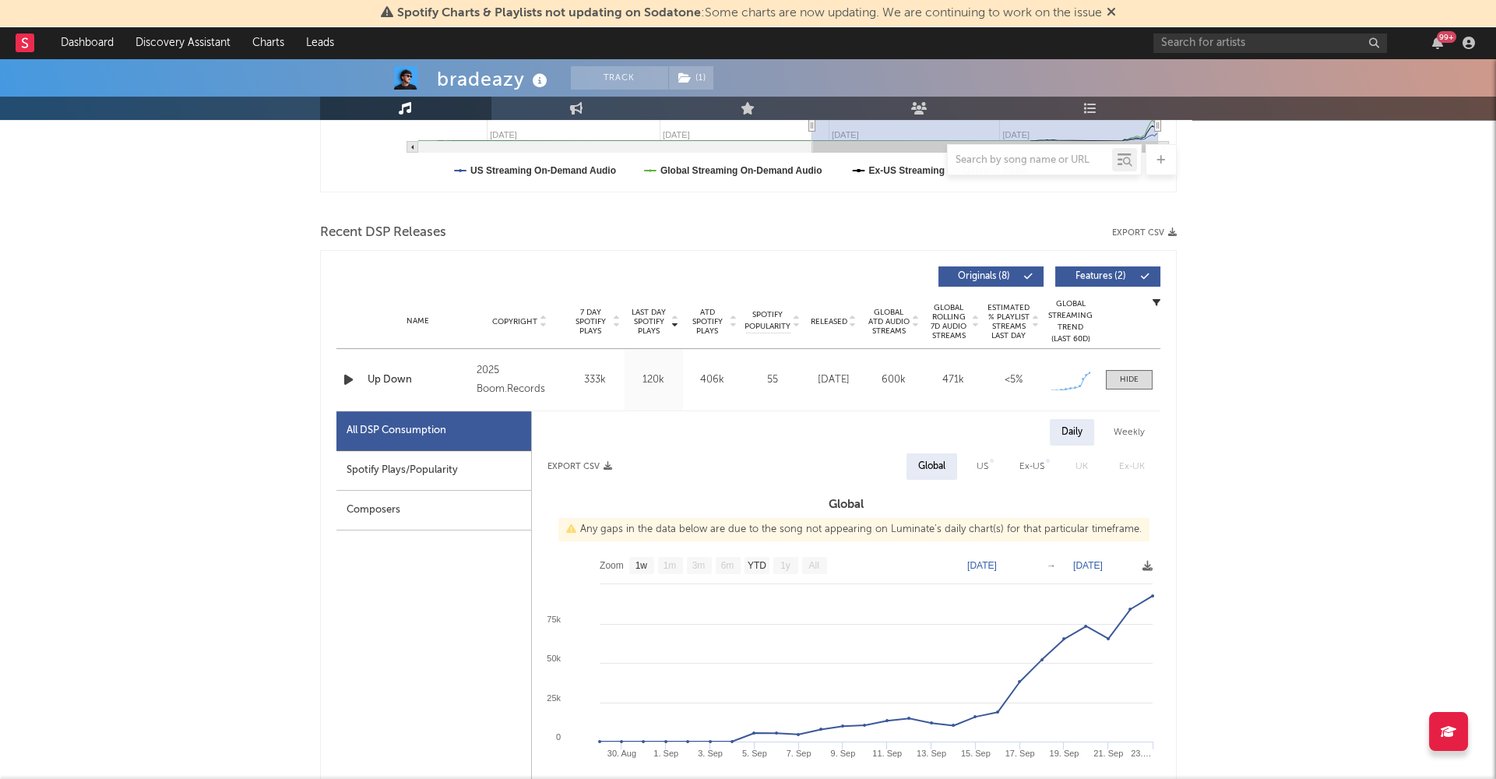
click at [442, 491] on div "Composers" at bounding box center [433, 511] width 195 height 40
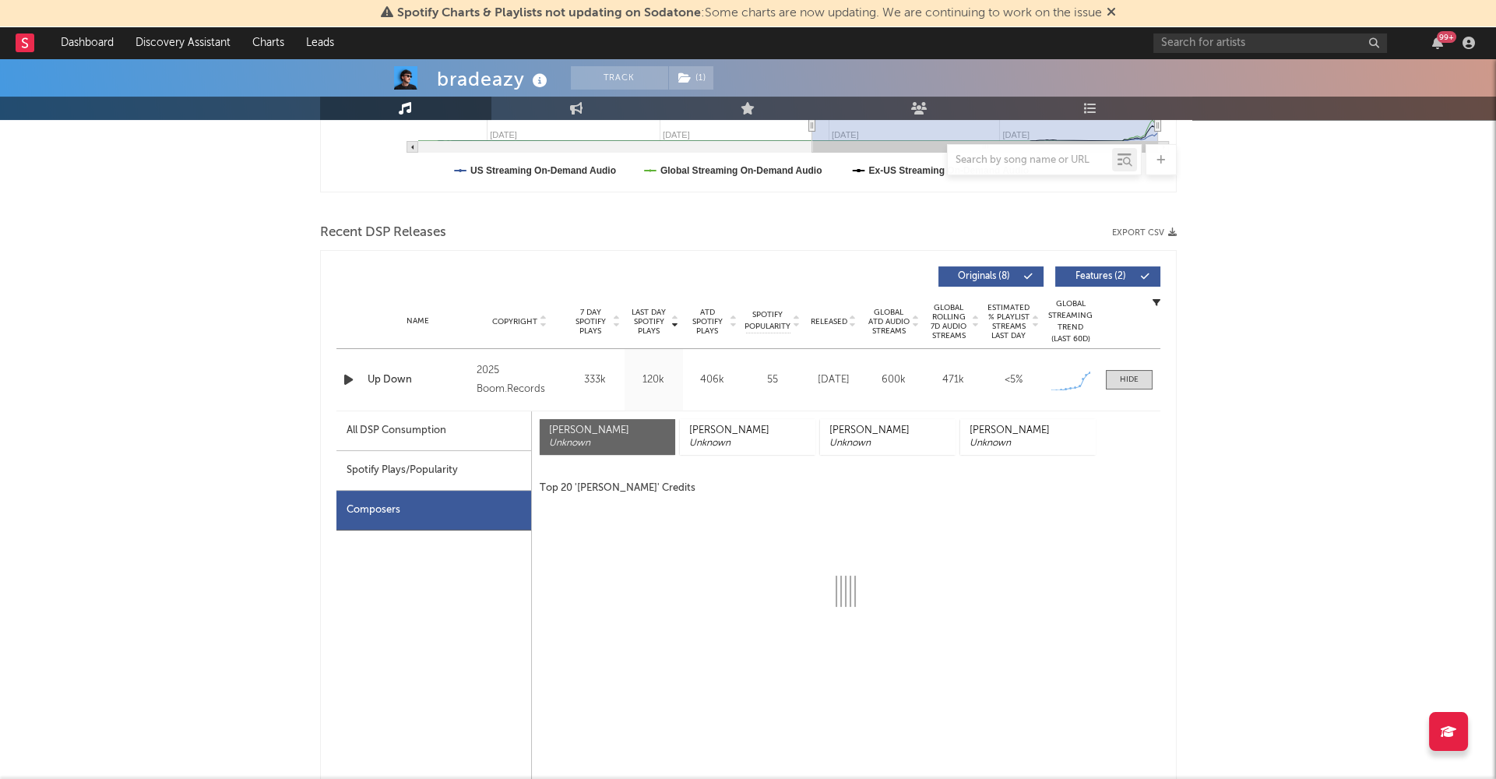
click at [443, 475] on div "Spotify Plays/Popularity" at bounding box center [433, 471] width 195 height 40
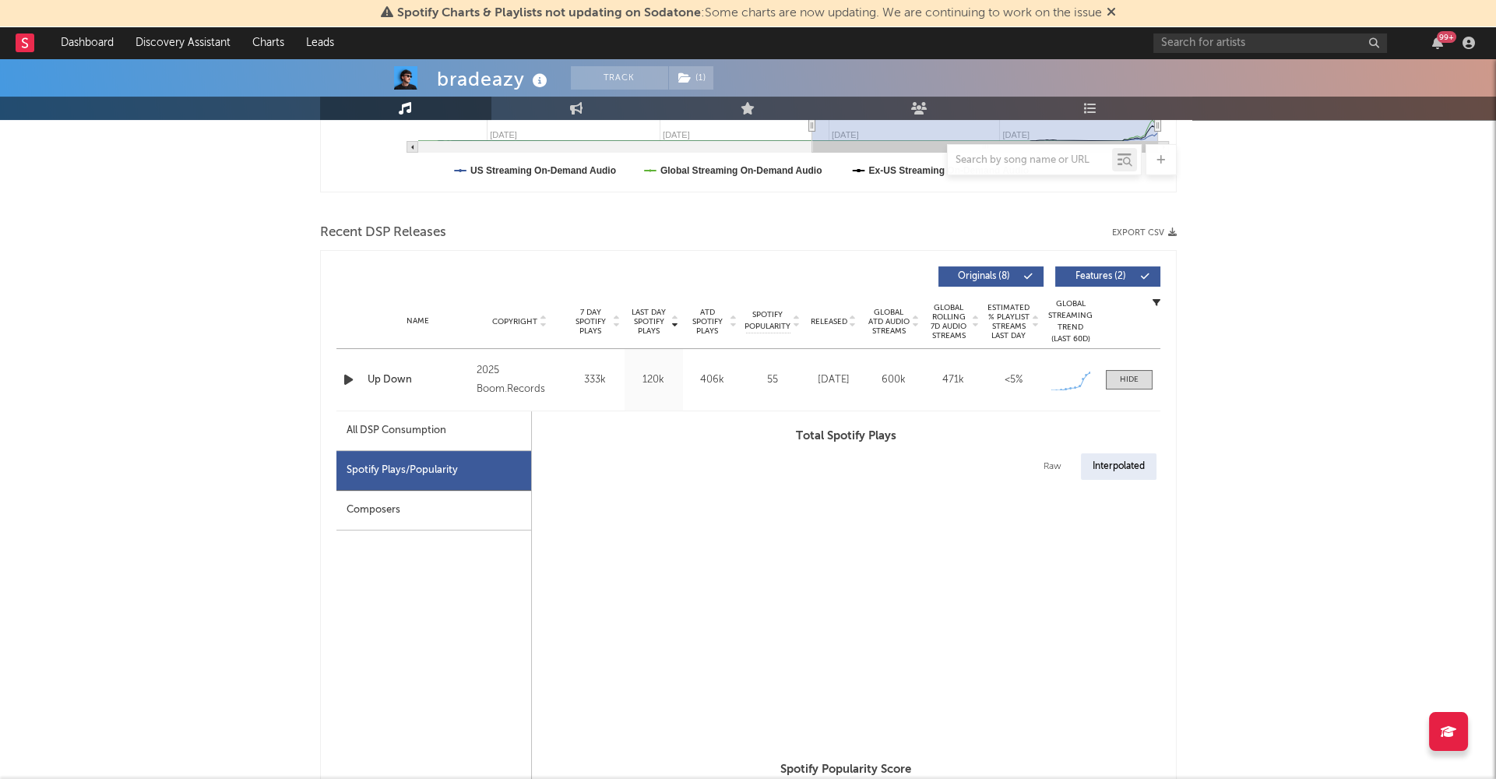
select select "1w"
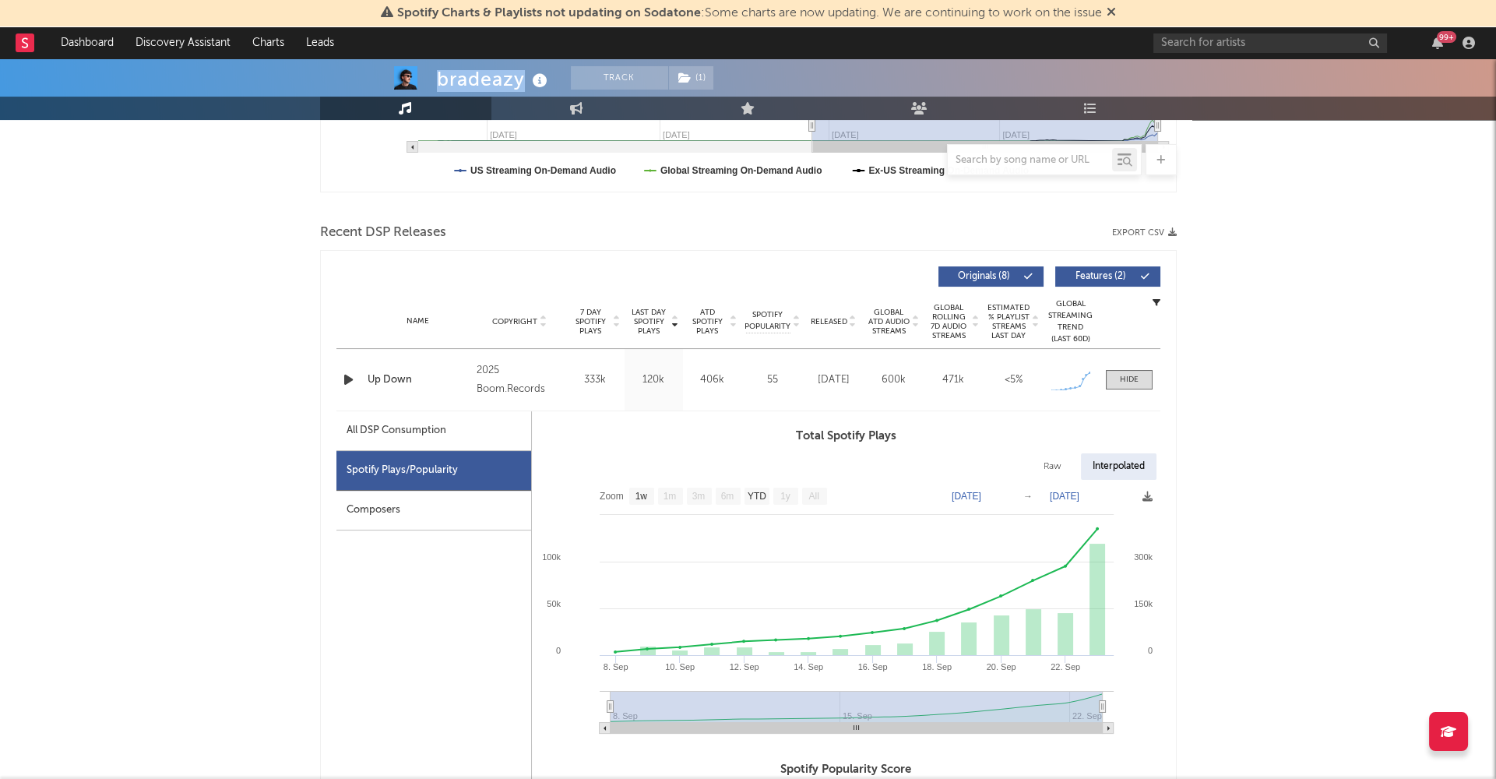
drag, startPoint x: 437, startPoint y: 77, endPoint x: 522, endPoint y: 76, distance: 84.9
click at [522, 76] on div "bradeazy" at bounding box center [494, 79] width 114 height 26
copy div "bradeazy"
click at [347, 373] on icon "button" at bounding box center [348, 379] width 16 height 19
click at [721, 759] on div at bounding box center [748, 760] width 195 height 4
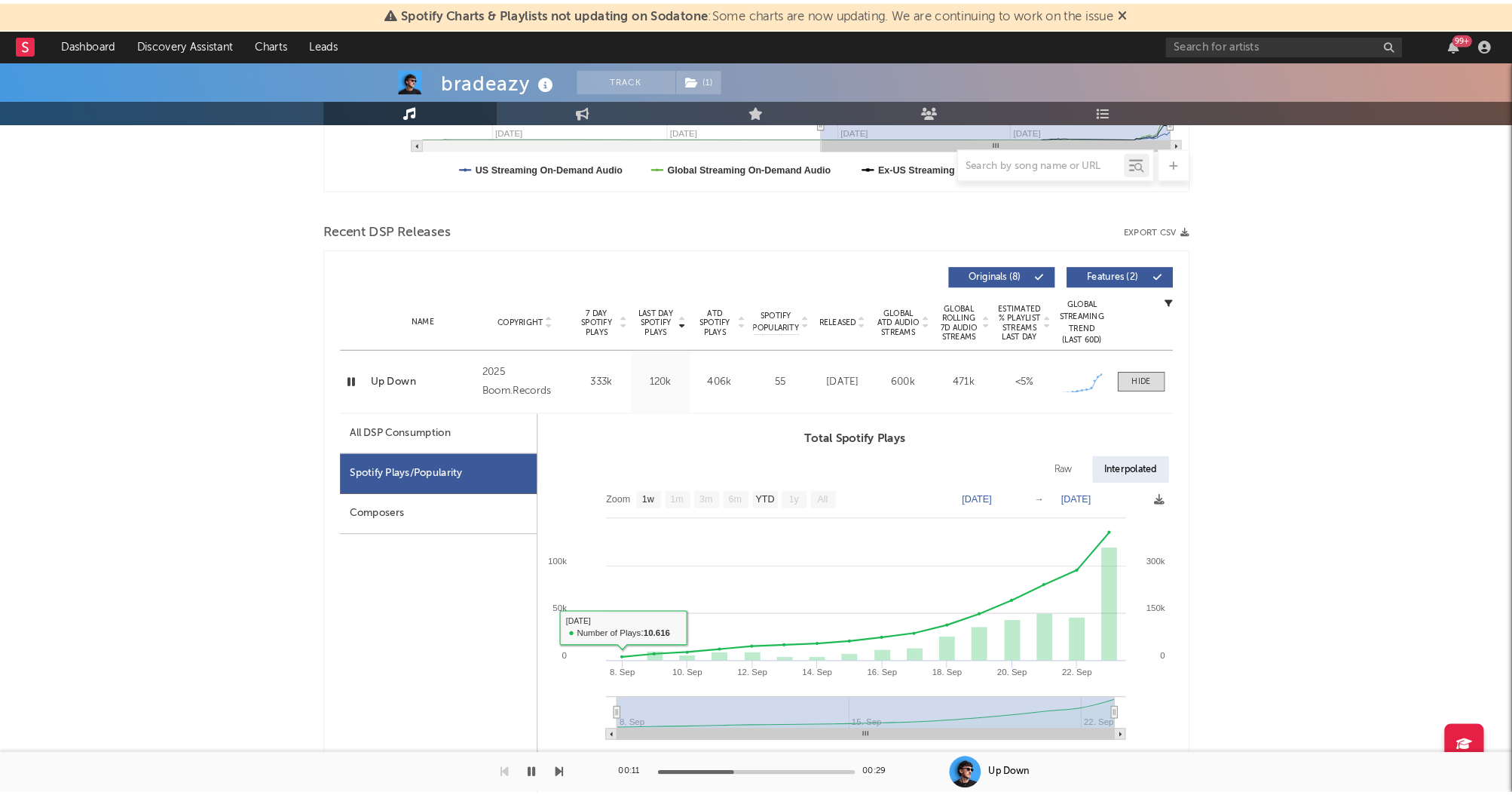
scroll to position [448, 0]
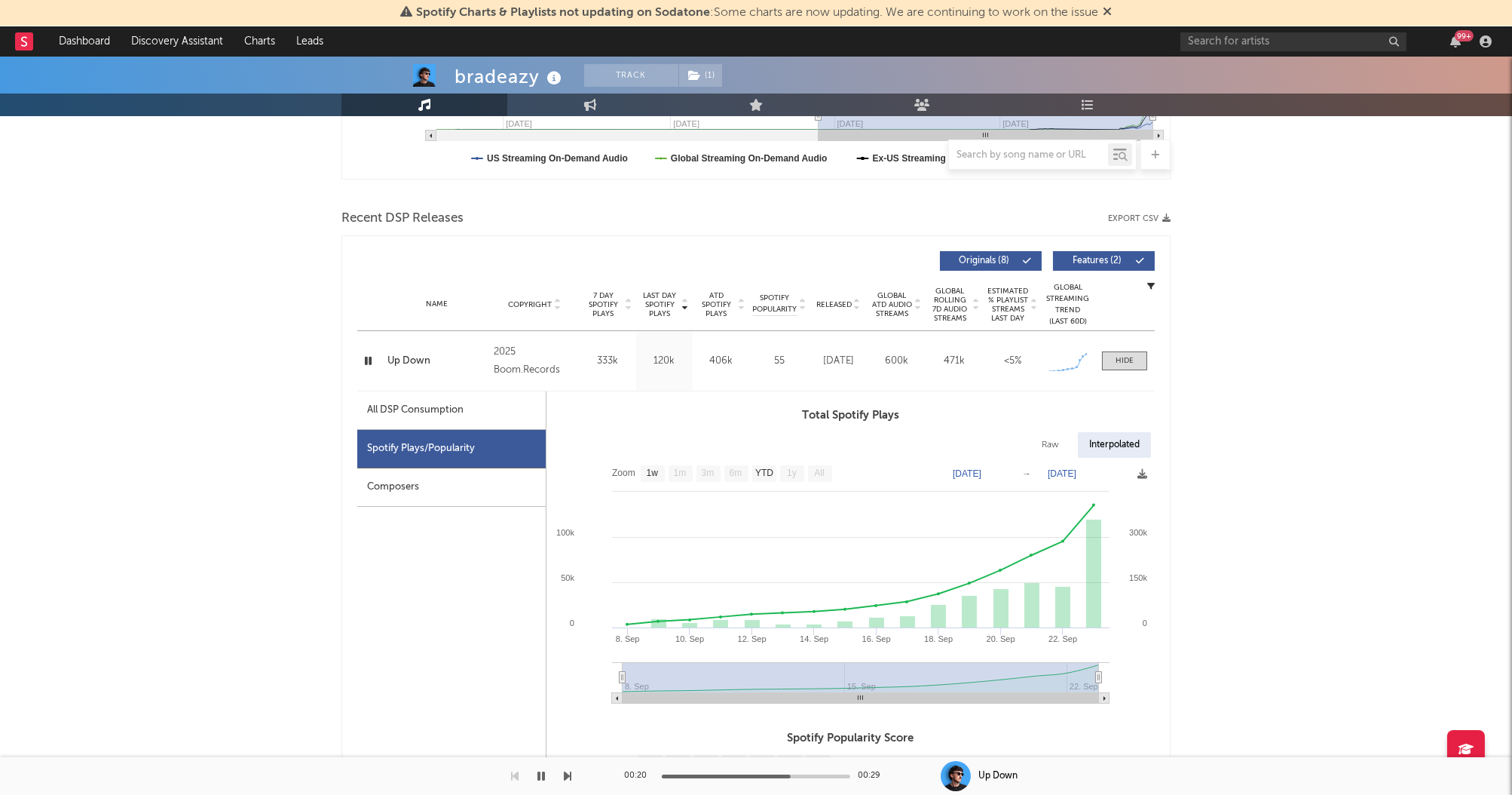
click at [363, 356] on icon "button" at bounding box center [368, 360] width 15 height 18
click at [360, 356] on div at bounding box center [370, 360] width 26 height 18
click at [363, 356] on icon "button" at bounding box center [369, 360] width 15 height 18
click at [1121, 356] on div at bounding box center [1125, 361] width 18 height 12
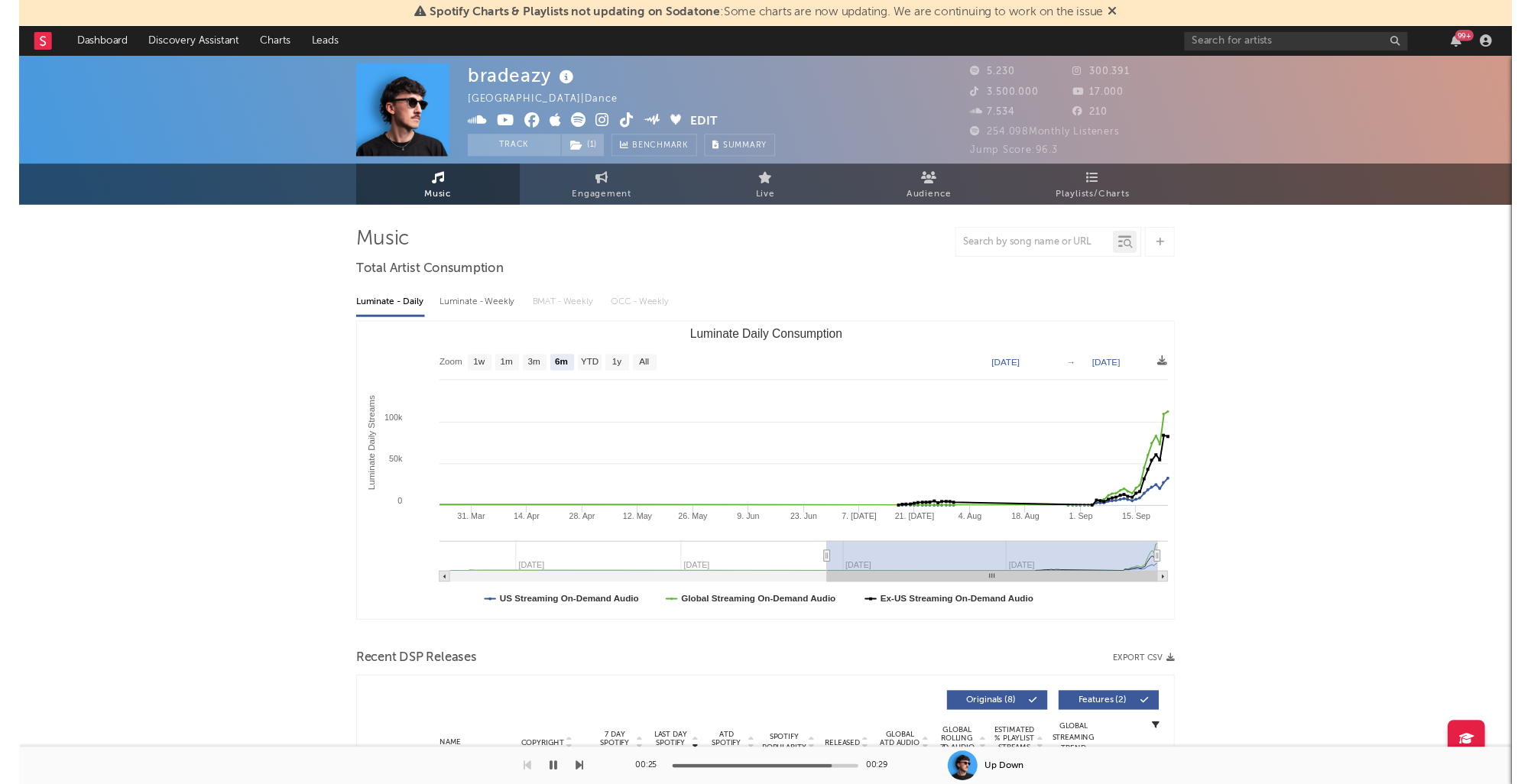
scroll to position [0, 0]
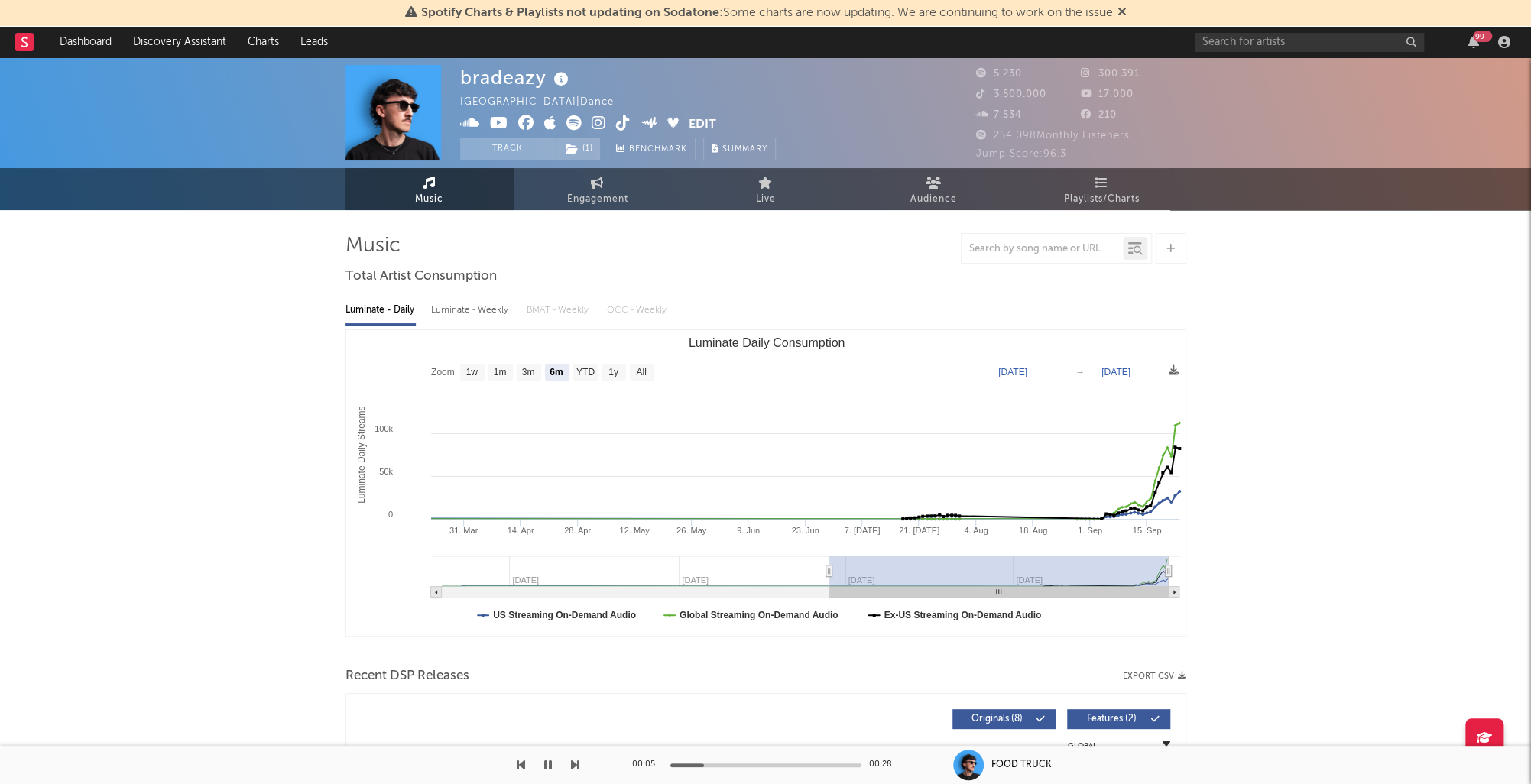
click at [548, 761] on icon "button" at bounding box center [549, 764] width 8 height 12
drag, startPoint x: 472, startPoint y: 75, endPoint x: 565, endPoint y: 97, distance: 95.6
click at [564, 77] on div "bradeazy United States | Dance Edit Track ( 1 ) Benchmark Summary 5.230 300.391…" at bounding box center [766, 112] width 1531 height 111
copy div "bradeazy"
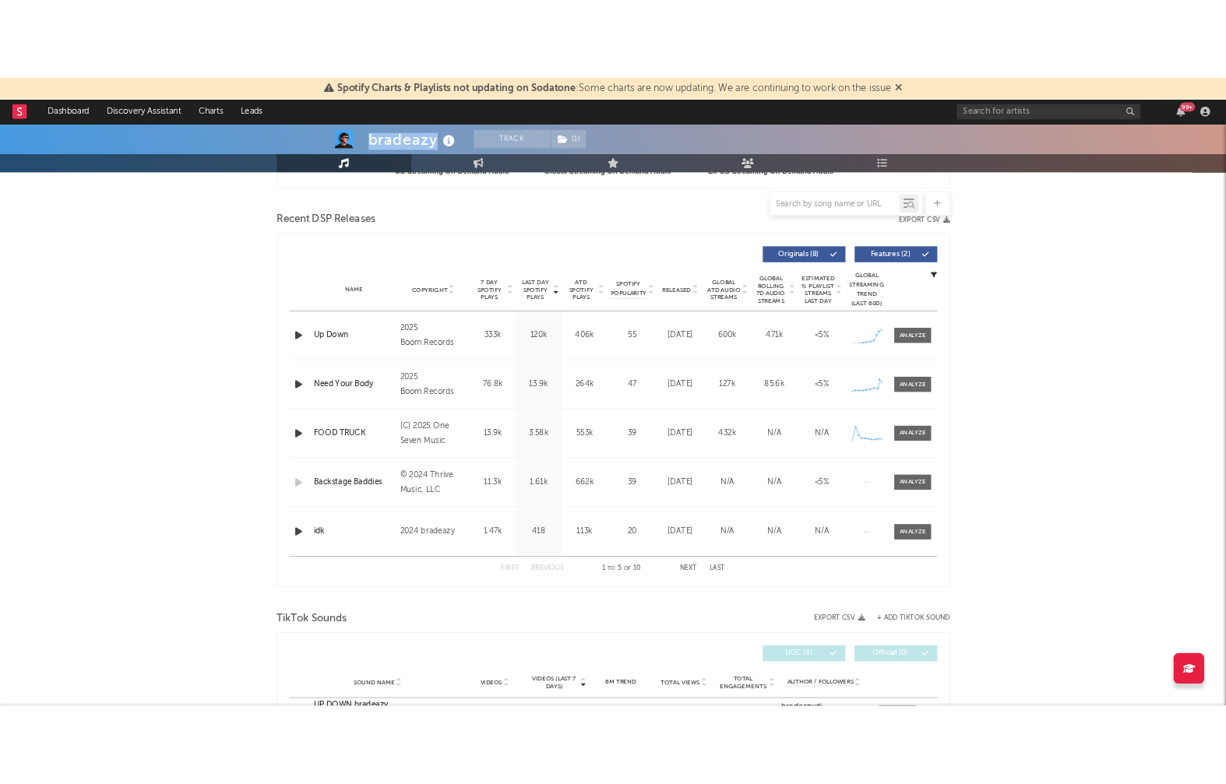
scroll to position [528, 0]
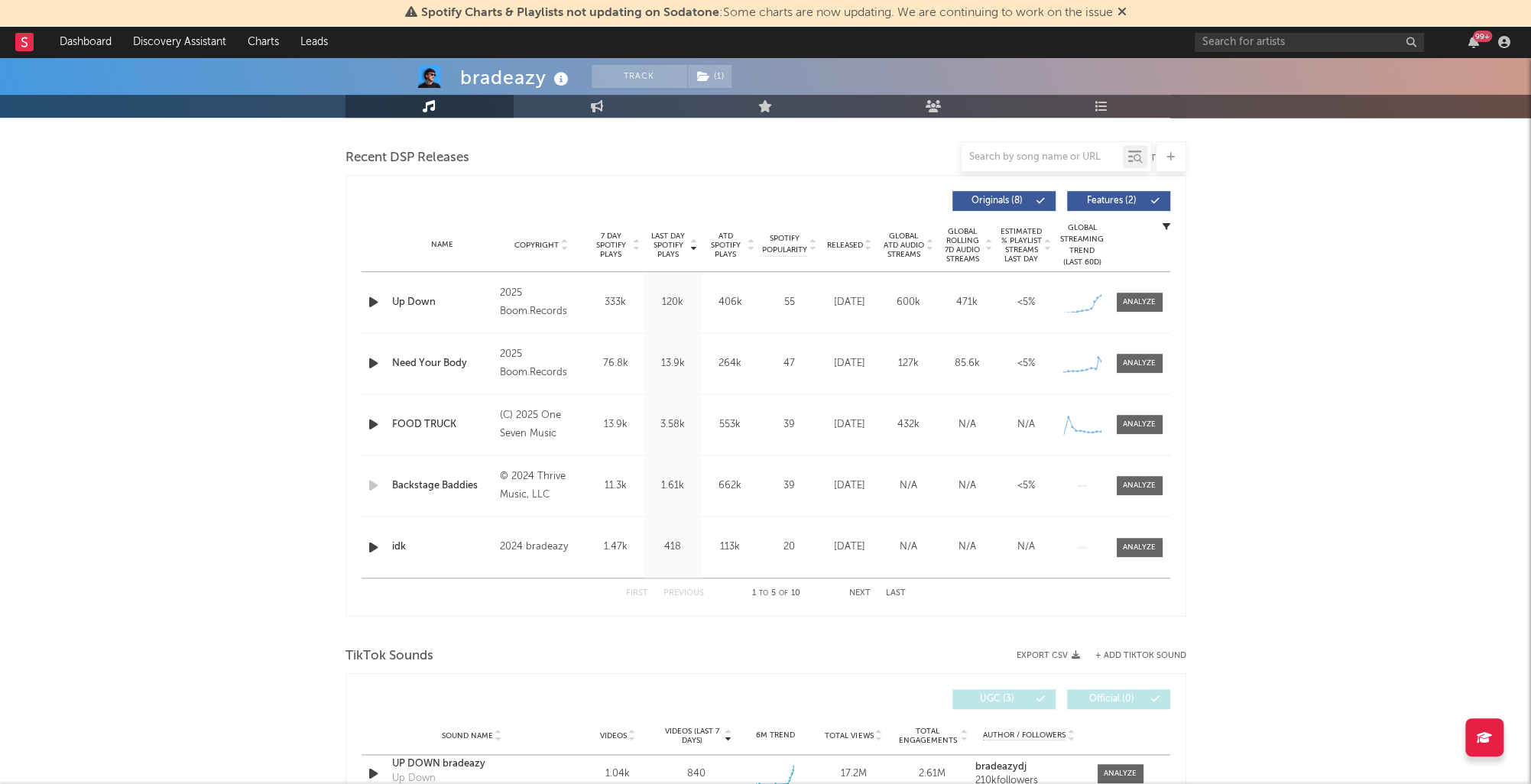
drag, startPoint x: 1132, startPoint y: 309, endPoint x: 952, endPoint y: 159, distance: 234.3
click at [1132, 309] on span at bounding box center [1139, 301] width 46 height 19
select select "1w"
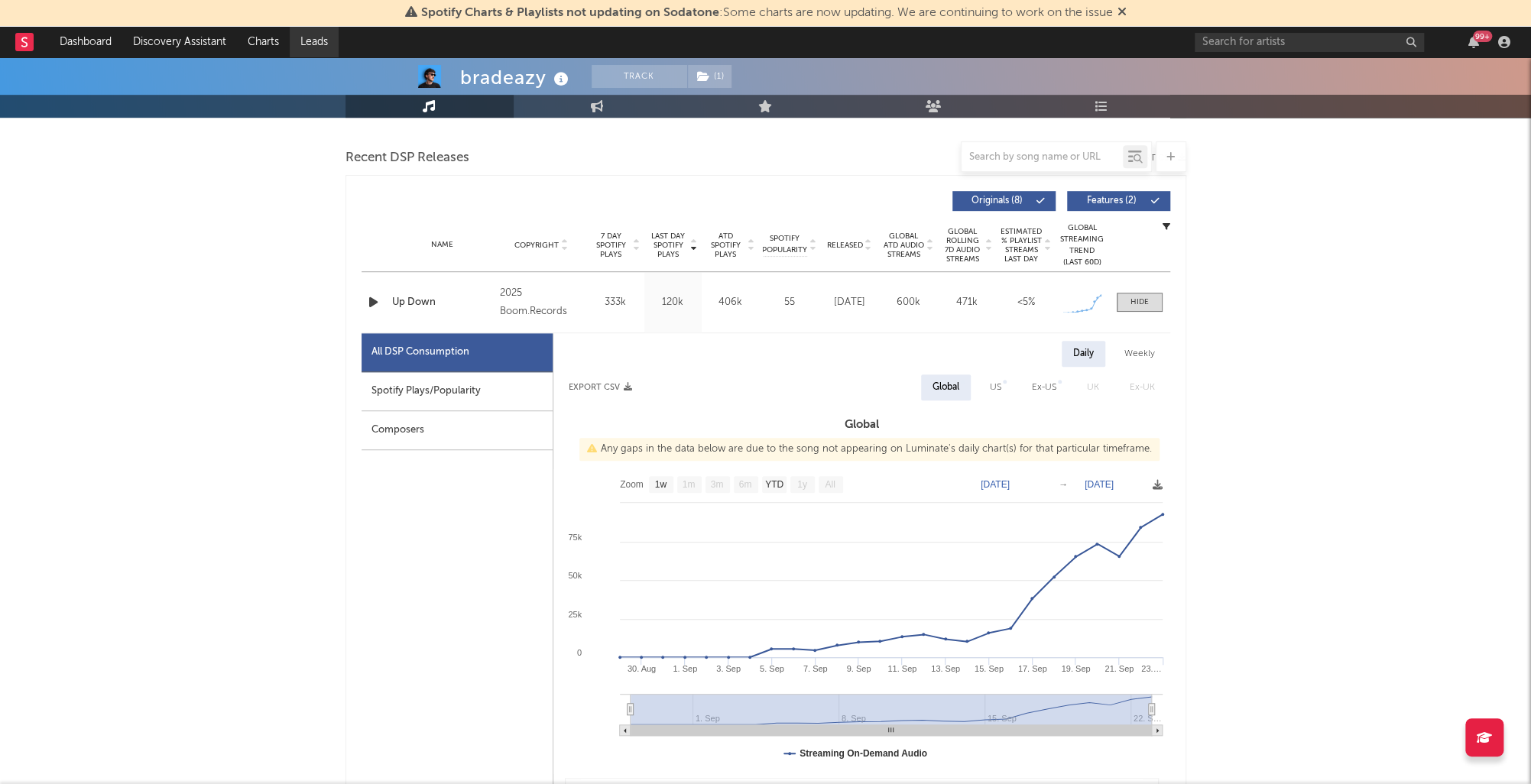
drag, startPoint x: 406, startPoint y: 386, endPoint x: 324, endPoint y: 35, distance: 360.5
click at [406, 383] on div "Spotify Plays/Popularity" at bounding box center [456, 392] width 191 height 39
select select "1w"
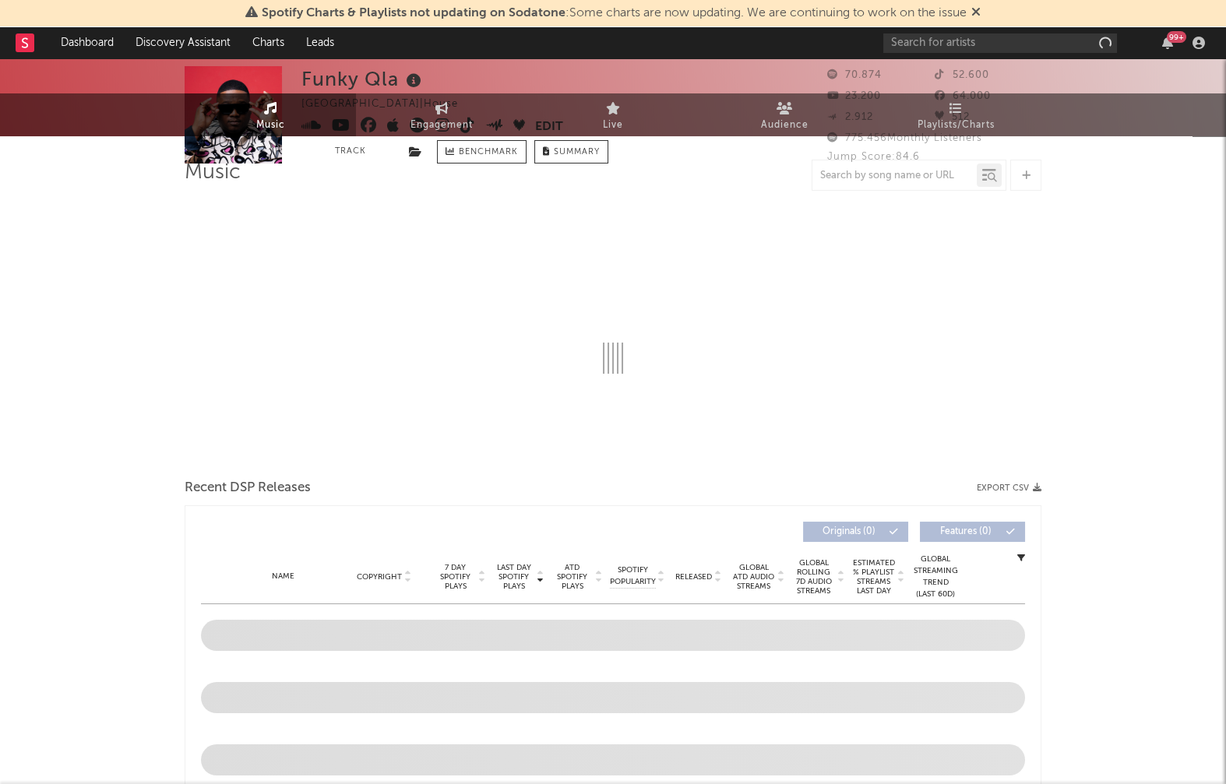
select select "6m"
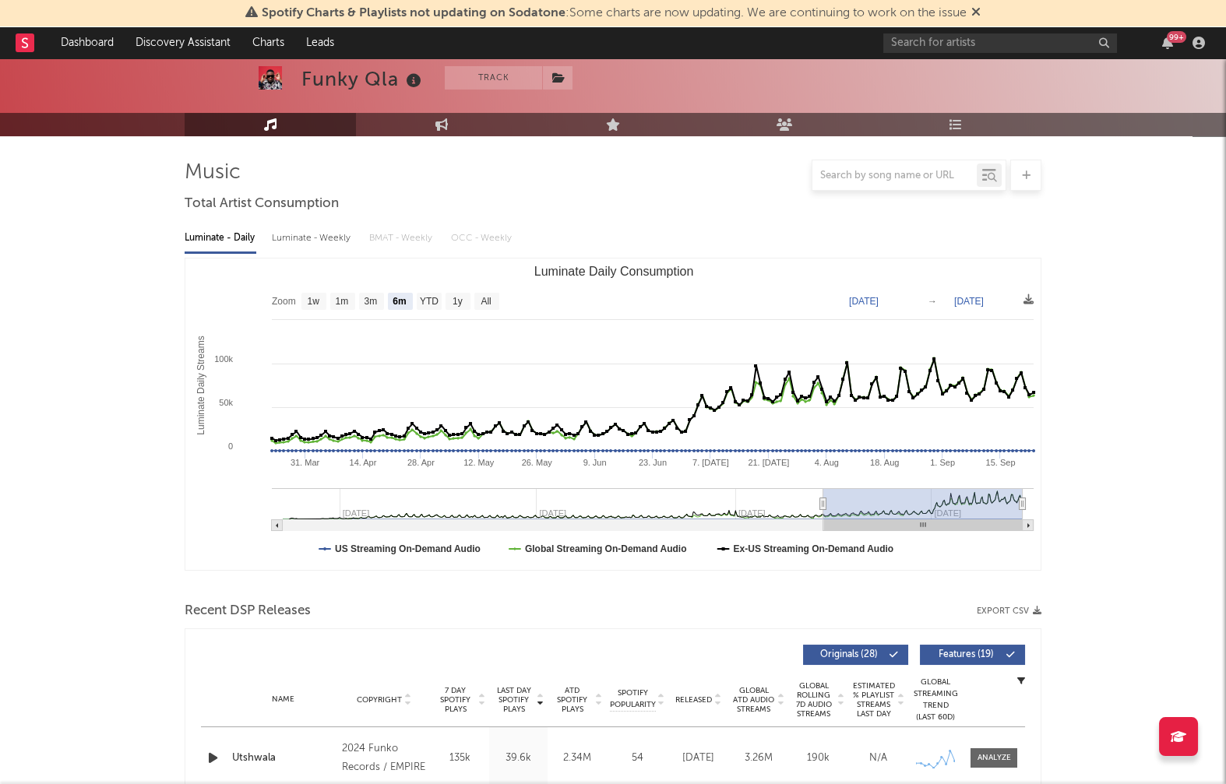
scroll to position [353, 0]
